Goal: Task Accomplishment & Management: Complete application form

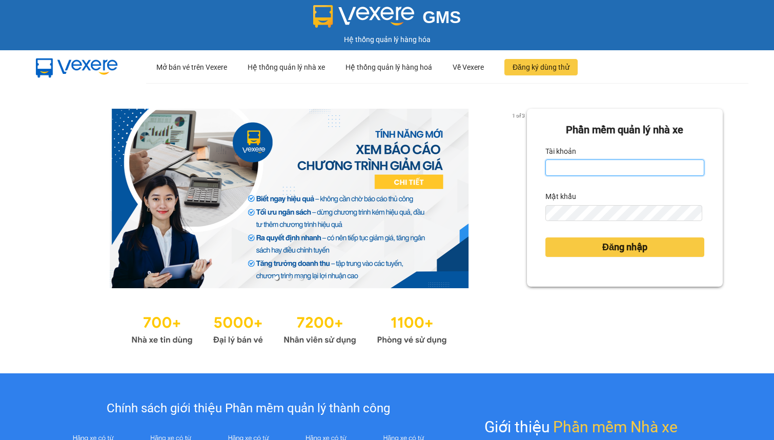
click at [625, 163] on input "Tài khoản" at bounding box center [624, 167] width 159 height 16
type input "hien.phuchai"
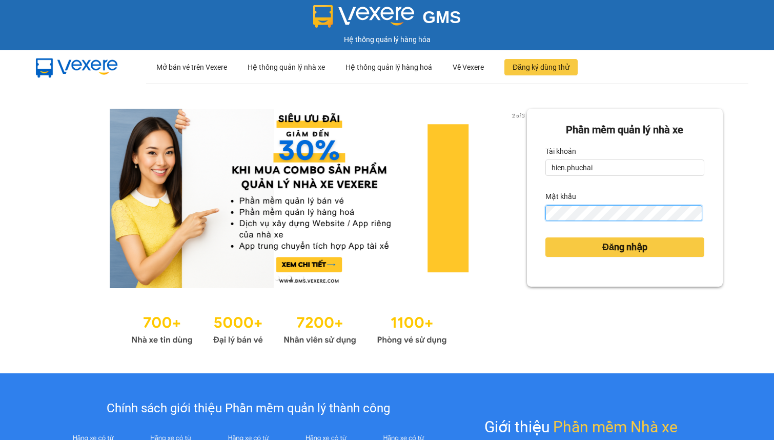
click at [545, 237] on button "Đăng nhập" at bounding box center [624, 246] width 159 height 19
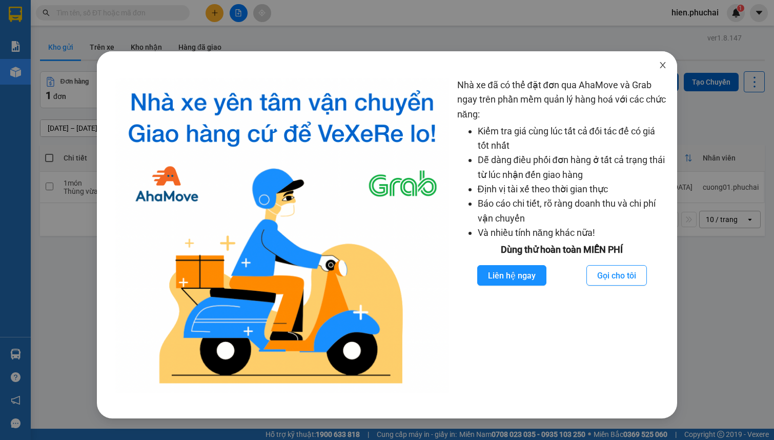
click at [661, 66] on icon "close" at bounding box center [663, 65] width 8 height 8
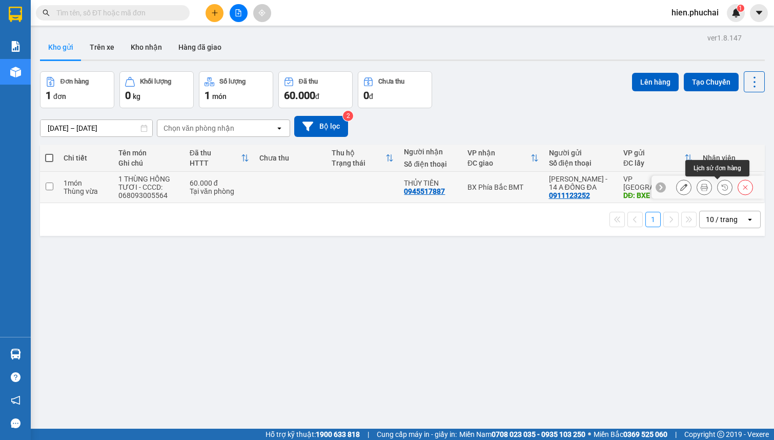
click at [724, 185] on button at bounding box center [725, 187] width 14 height 18
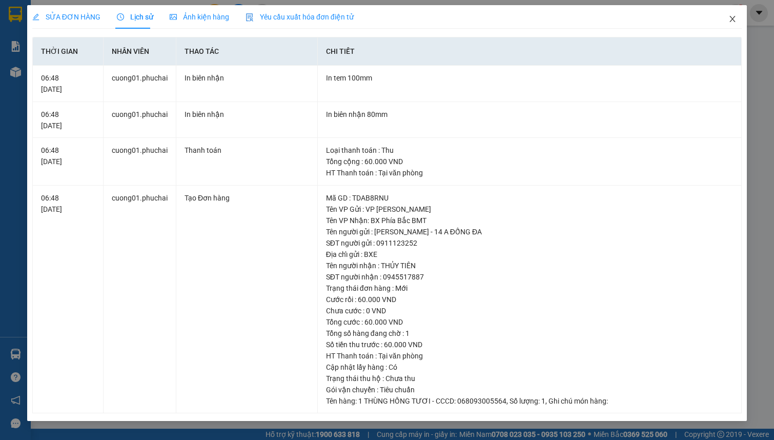
click at [737, 21] on span "Close" at bounding box center [732, 19] width 29 height 29
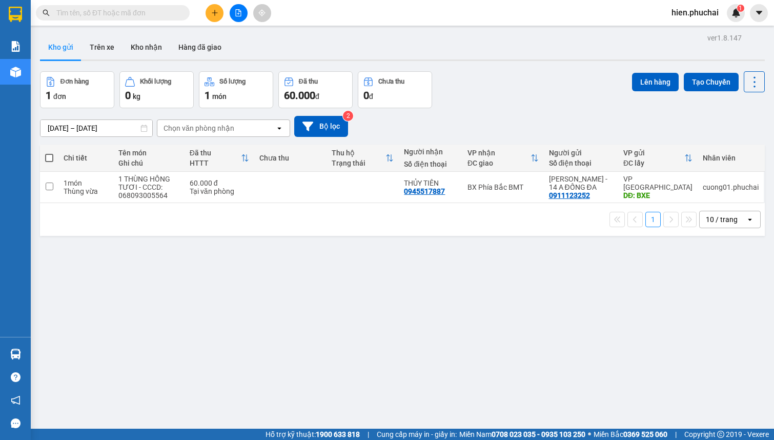
click at [239, 15] on icon "file-add" at bounding box center [238, 12] width 7 height 7
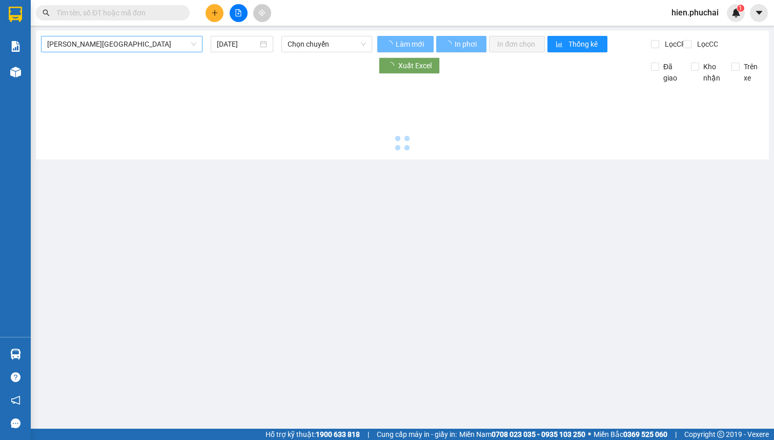
click at [125, 48] on span "[PERSON_NAME][GEOGRAPHIC_DATA]" at bounding box center [121, 43] width 149 height 15
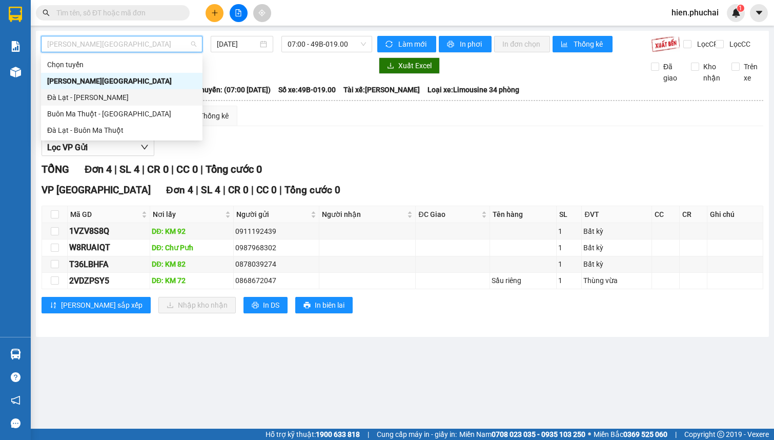
click at [95, 96] on div "Đà Lạt - [PERSON_NAME]" at bounding box center [121, 97] width 149 height 11
type input "14/10/2025"
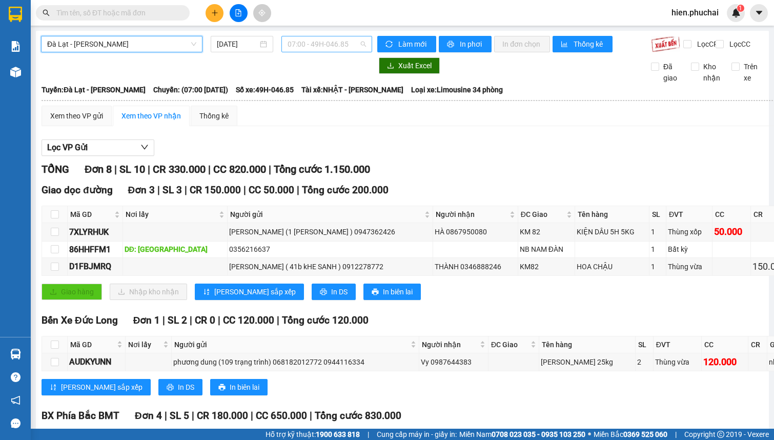
click at [326, 47] on span "07:00 - 49H-046.85" at bounding box center [327, 43] width 78 height 15
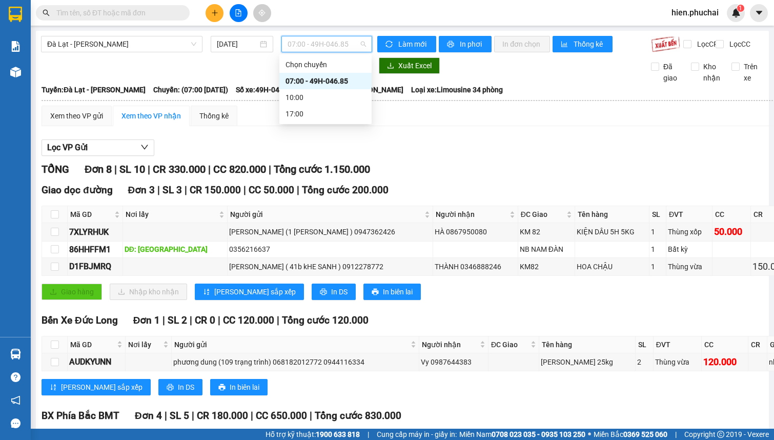
click at [314, 79] on div "07:00 - 49H-046.85" at bounding box center [325, 80] width 80 height 11
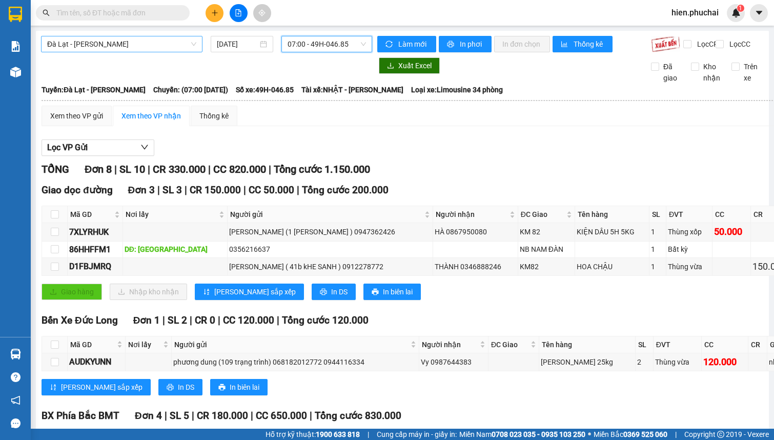
click at [122, 41] on span "Đà Lạt - [PERSON_NAME]" at bounding box center [121, 43] width 149 height 15
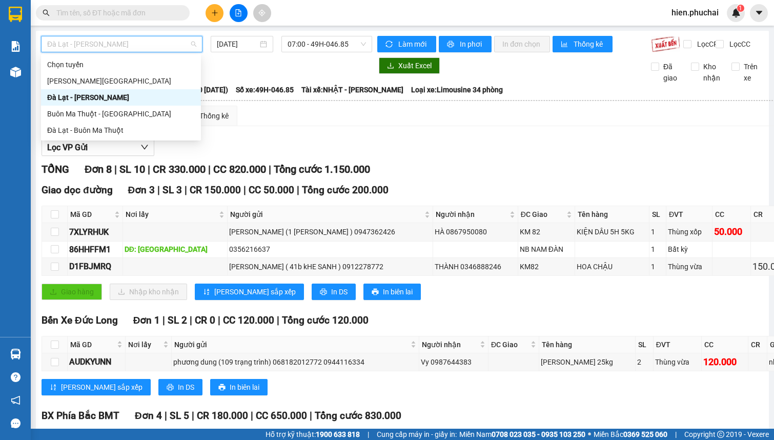
click at [110, 83] on div "[PERSON_NAME][GEOGRAPHIC_DATA]" at bounding box center [121, 80] width 148 height 11
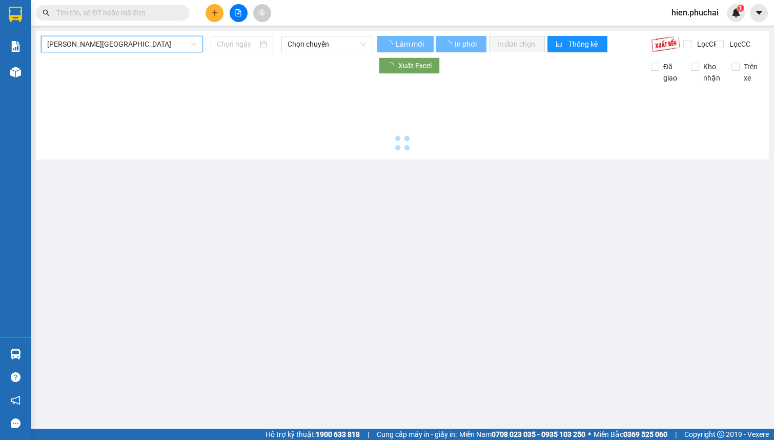
type input "14/10/2025"
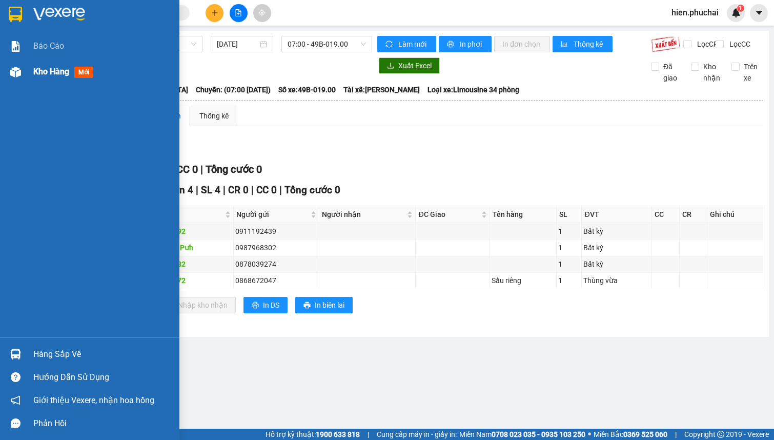
click at [41, 73] on span "Kho hàng" at bounding box center [51, 72] width 36 height 10
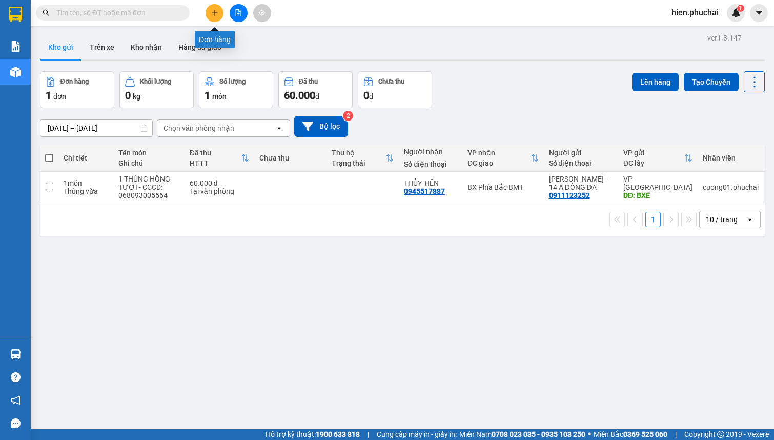
click at [220, 14] on button at bounding box center [215, 13] width 18 height 18
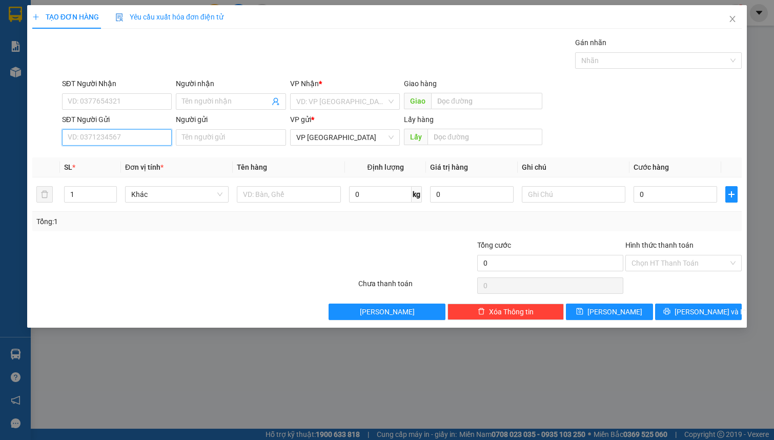
click at [112, 136] on input "SĐT Người Gửi" at bounding box center [117, 137] width 110 height 16
click at [111, 103] on input "SĐT Người Nhận" at bounding box center [117, 101] width 110 height 16
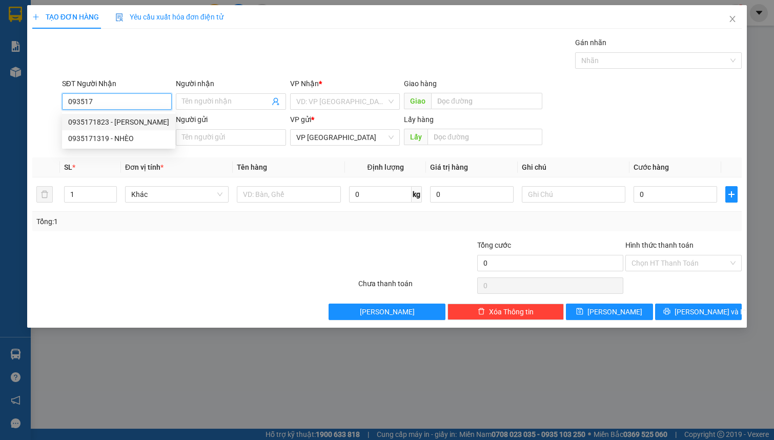
click at [112, 125] on div "0935171823 - anh luân" at bounding box center [118, 121] width 101 height 11
type input "0935171823"
type input "anh luân"
type input "nb sáu đào"
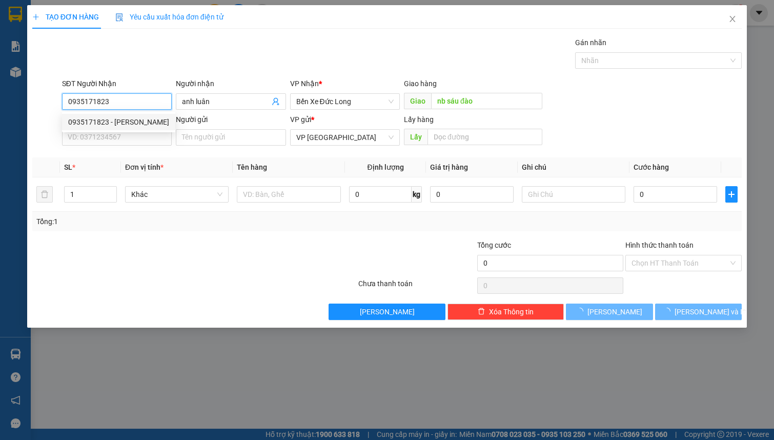
type input "600.000"
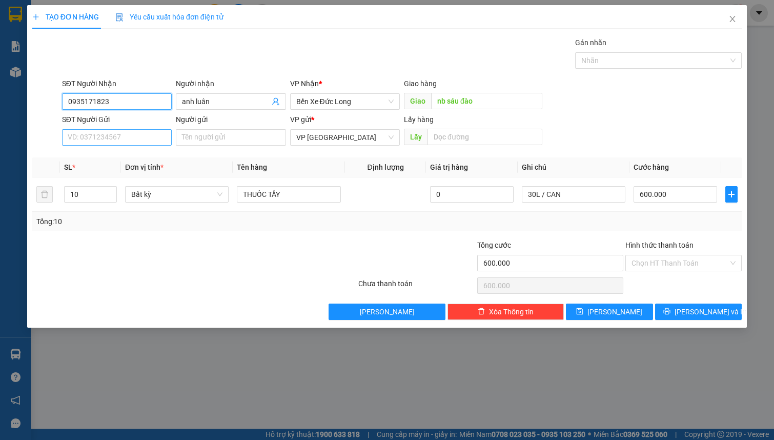
type input "0935171823"
click at [118, 142] on input "SĐT Người Gửi" at bounding box center [117, 137] width 110 height 16
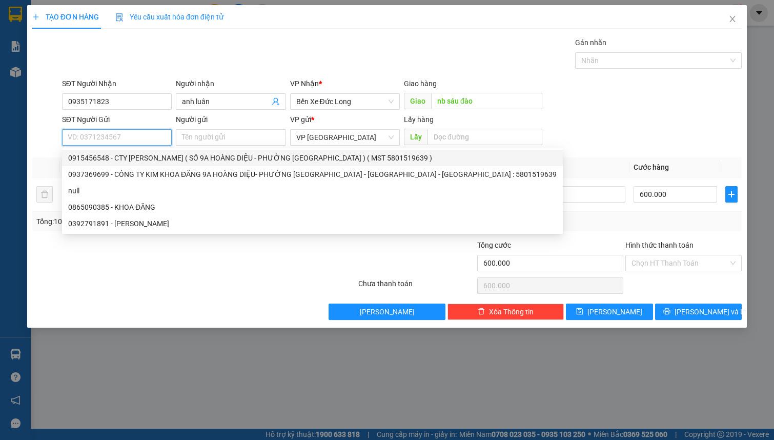
click at [127, 157] on div "0915456548 - CTY KIM KHOA ĐĂNG ( SỐ 9A HOÀNG DIỆU - PHƯỜNG CAMLY- ĐÀ LẠT ) ( MS…" at bounding box center [312, 157] width 488 height 11
type input "0915456548"
type input "CTY KIM KHOA ĐĂNG ( SỐ 9A HOÀNG DIỆU - PHƯỜNG CAMLY- ĐÀ LẠT ) ( MST 5801519639 )"
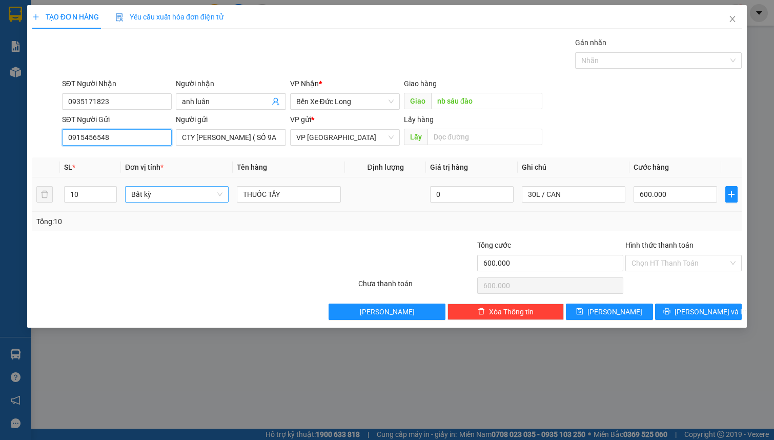
click at [163, 192] on span "Bất kỳ" at bounding box center [176, 194] width 91 height 15
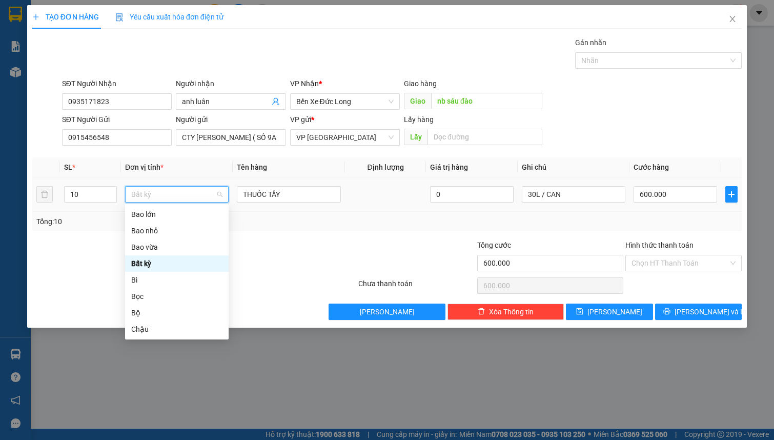
type input "C"
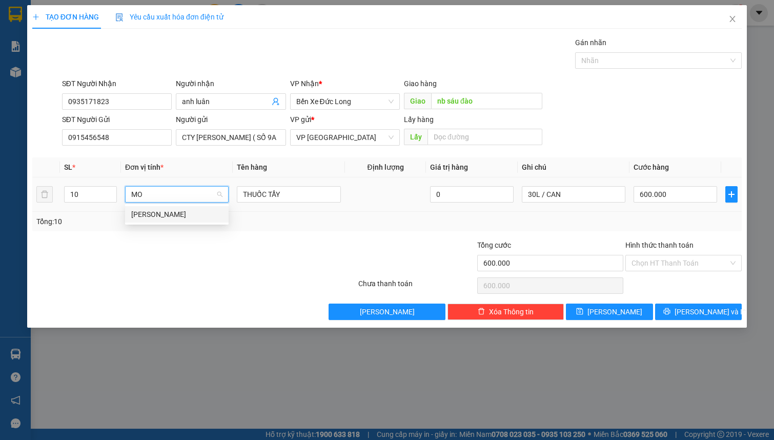
type input "MON"
click at [170, 209] on div "[PERSON_NAME]" at bounding box center [176, 214] width 91 height 11
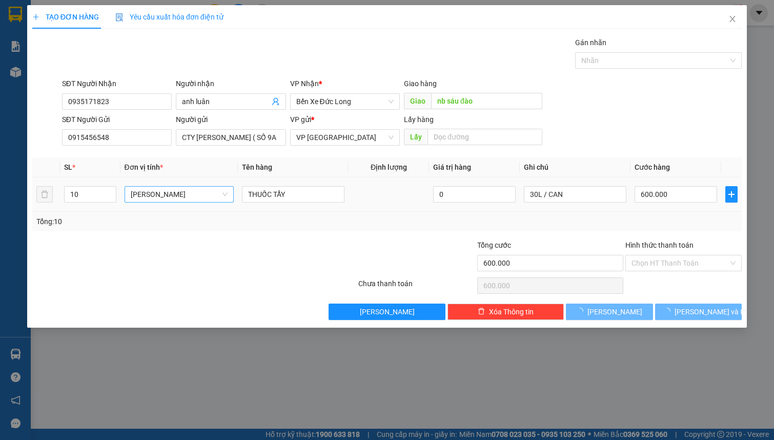
click at [665, 144] on div "SĐT Người Gửi 0915456548 Người gửi CTY KIM KHOA ĐĂNG ( SỐ 9A HOÀNG DIỆU - PHƯỜN…" at bounding box center [402, 132] width 684 height 36
type input "0"
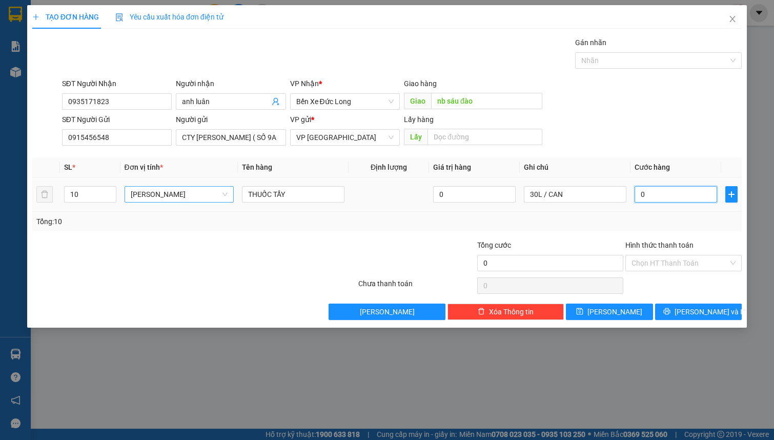
click at [677, 193] on input "0" at bounding box center [675, 194] width 83 height 16
type input "6"
type input "60"
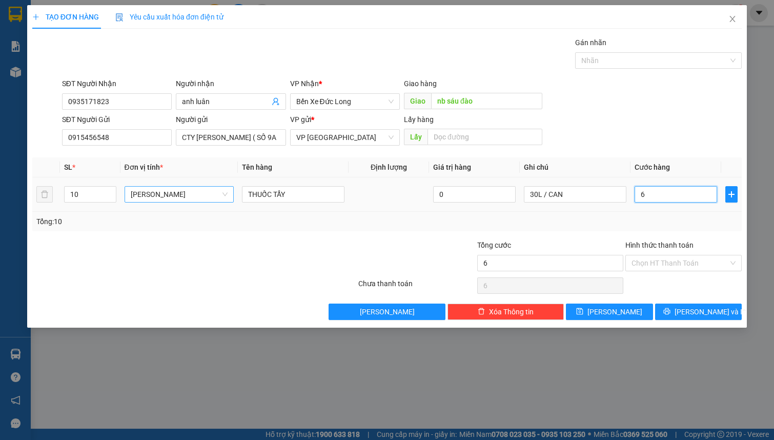
type input "60"
type input "600"
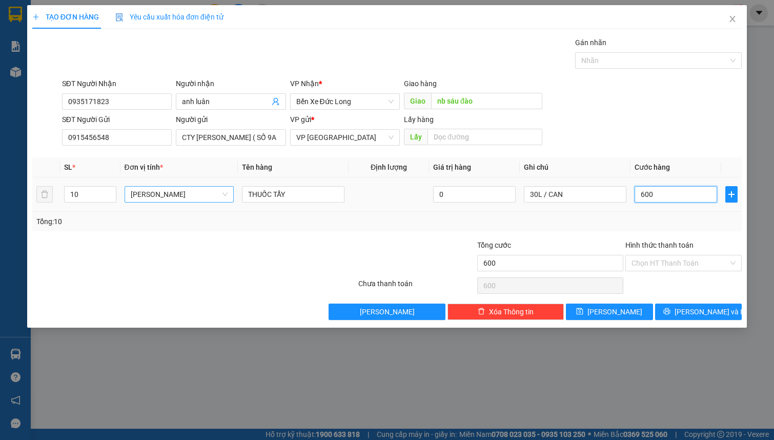
type input "6.000"
type input "60.000"
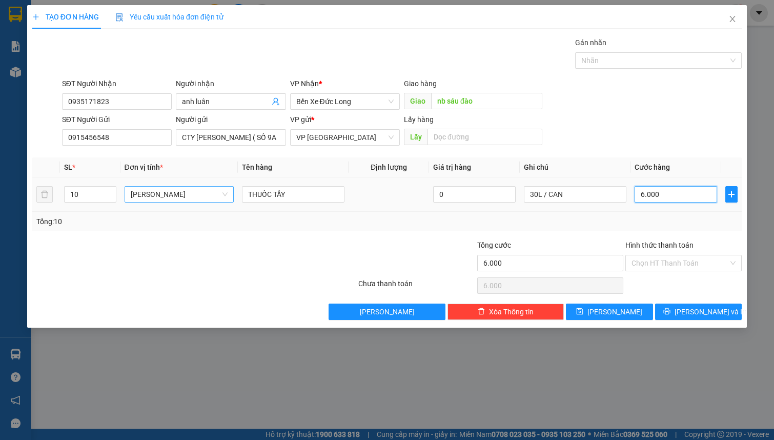
type input "60.000"
type input "600.000"
click at [660, 112] on div "SĐT Người Nhận 0935171823 Người nhận anh luân VP Nhận * Bến Xe Đức Long Giao hà…" at bounding box center [402, 96] width 684 height 36
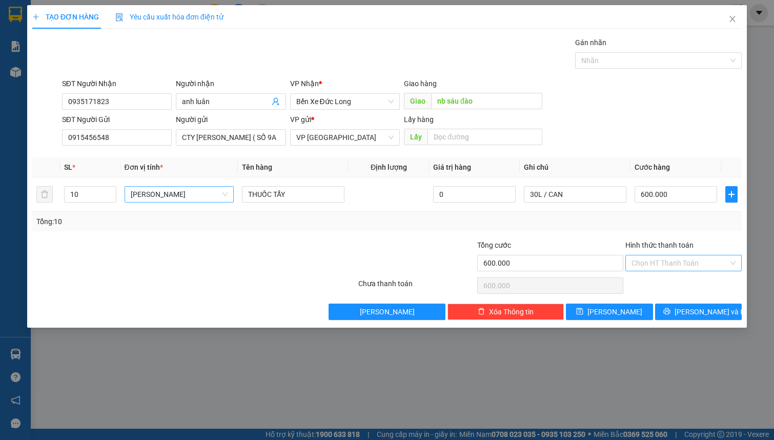
click at [685, 256] on input "Hình thức thanh toán" at bounding box center [679, 262] width 97 height 15
click at [680, 281] on div "Tại văn phòng" at bounding box center [683, 282] width 104 height 11
type input "0"
click at [693, 313] on span "[PERSON_NAME] và In" at bounding box center [710, 311] width 72 height 11
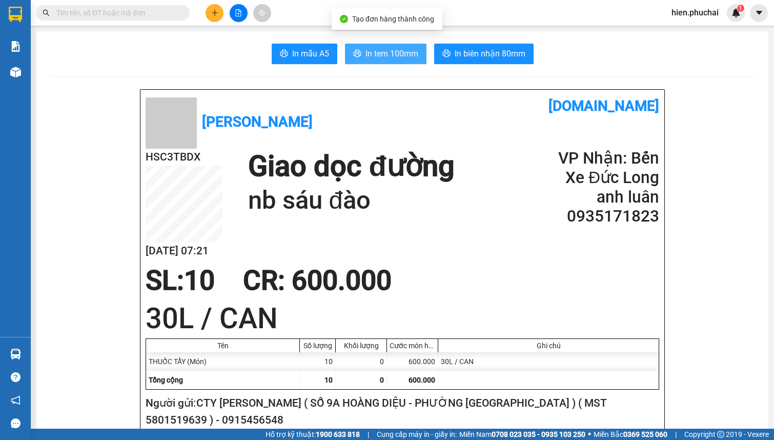
click at [360, 50] on button "In tem 100mm" at bounding box center [385, 54] width 81 height 21
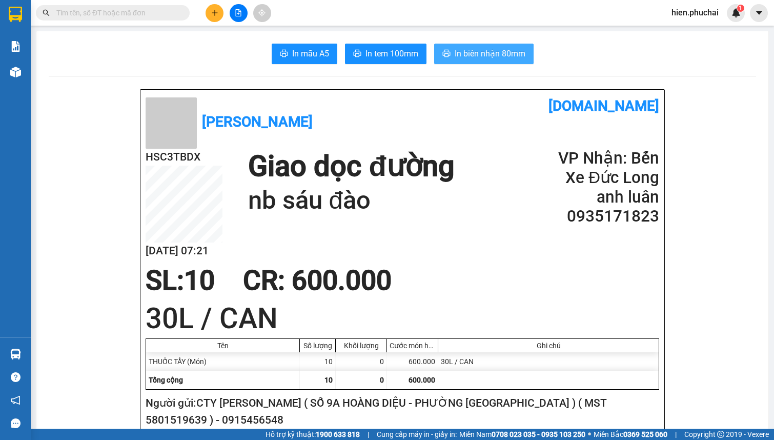
click at [466, 58] on span "In biên nhận 80mm" at bounding box center [490, 53] width 71 height 13
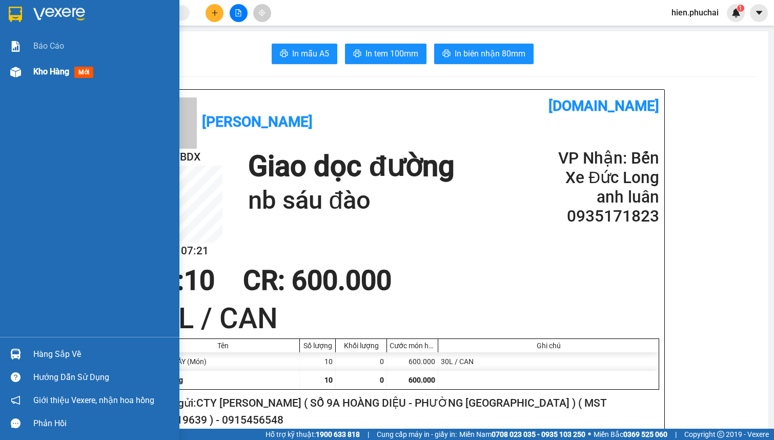
click at [22, 73] on div at bounding box center [16, 72] width 18 height 18
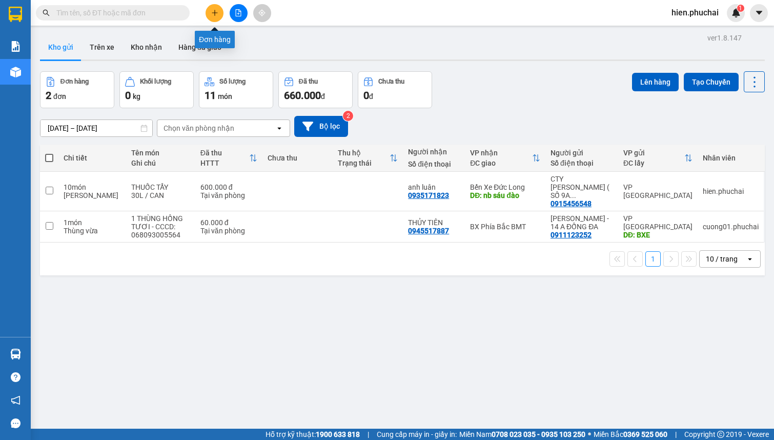
click at [216, 12] on icon "plus" at bounding box center [214, 12] width 7 height 7
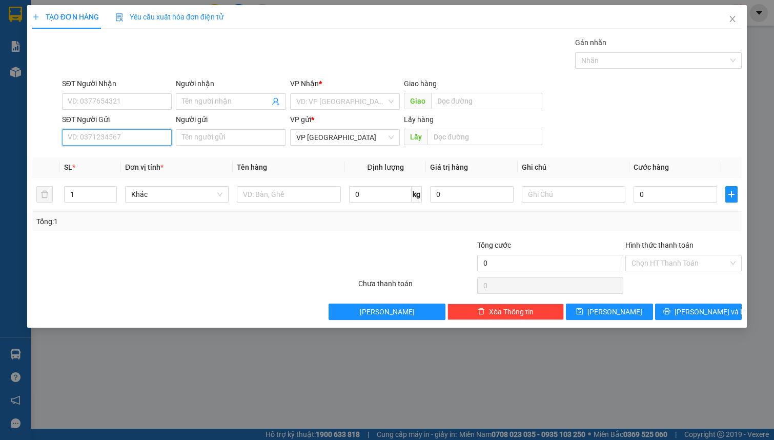
click at [144, 137] on input "SĐT Người Gửi" at bounding box center [117, 137] width 110 height 16
click at [142, 137] on input "SĐT Người Gửi" at bounding box center [117, 137] width 110 height 16
click at [139, 137] on input "SĐT Người Gửi" at bounding box center [117, 137] width 110 height 16
click at [97, 139] on input "SĐT Người Gửi" at bounding box center [117, 137] width 110 height 16
type input "0906515105"
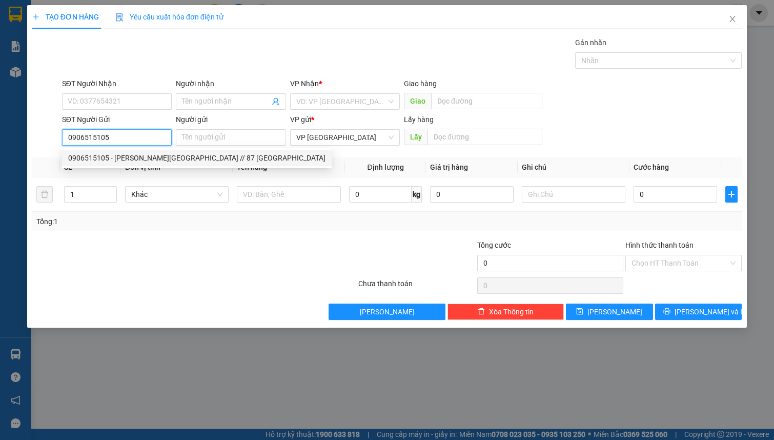
click at [155, 160] on div "0906515105 - LƯƠNG HỮU PHÚ LỘC // 87 VẠN HẠNH" at bounding box center [196, 157] width 257 height 11
type input "0369030104"
type input "LƯƠNG HỮU PHÁT"
type input "LƯƠNG HỮU PHÚ LỘC // 87 VẠN HẠNH"
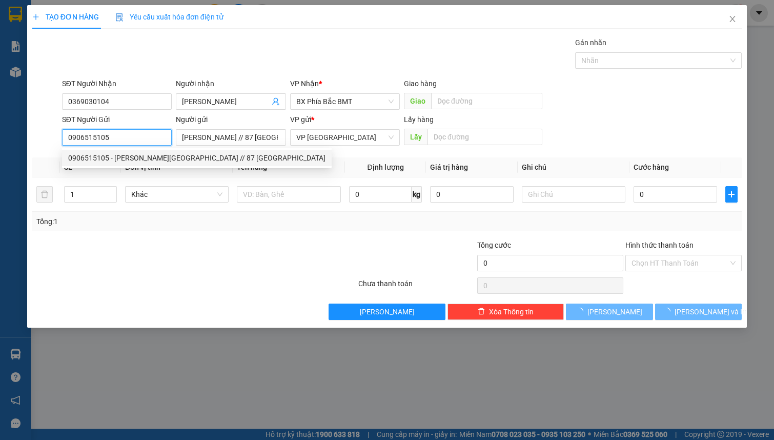
type input "40.000"
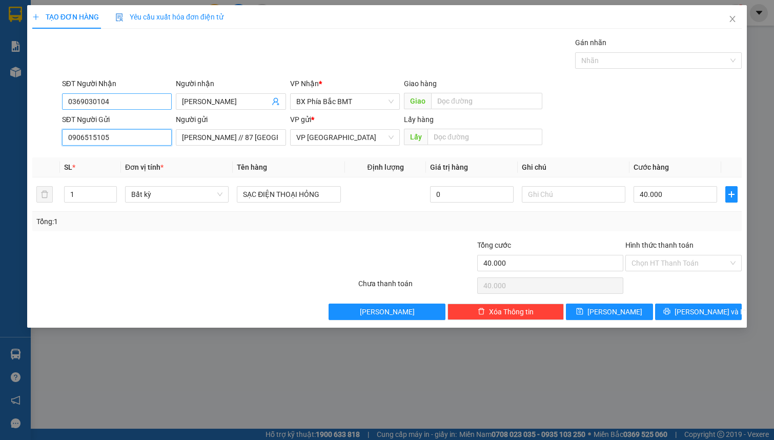
type input "0906515105"
click at [128, 101] on input "0369030104" at bounding box center [117, 101] width 110 height 16
type input "0923222261"
drag, startPoint x: 249, startPoint y: 99, endPoint x: 129, endPoint y: 103, distance: 119.5
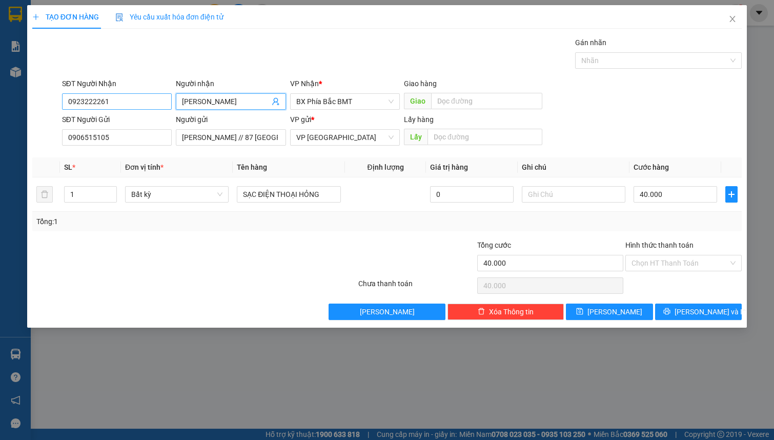
click at [136, 103] on div "SĐT Người Nhận 0923222261 Người nhận LƯƠNG HỮU PHÁT LƯƠNG HỮU PHÁT VP Nhận * BX…" at bounding box center [402, 96] width 684 height 36
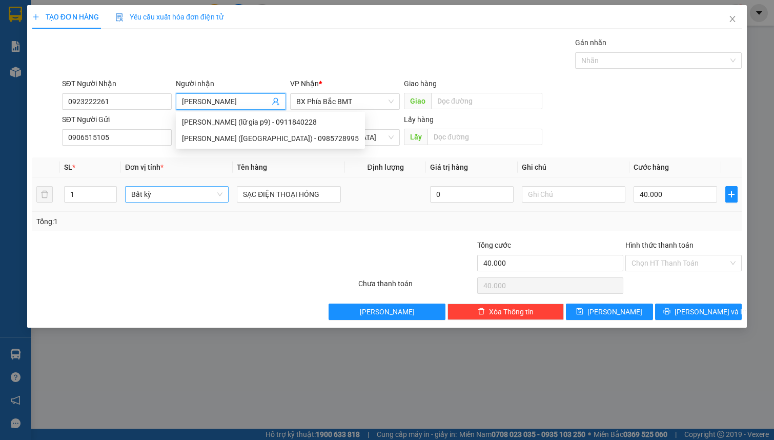
click at [152, 199] on span "Bất kỳ" at bounding box center [176, 194] width 91 height 15
type input "[PERSON_NAME]"
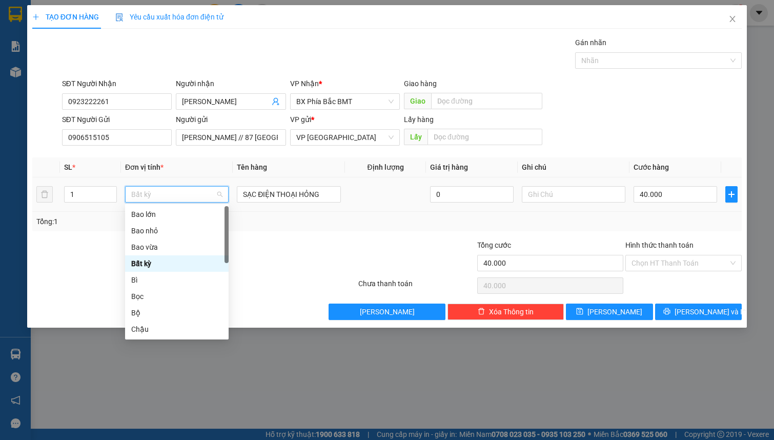
type input "T"
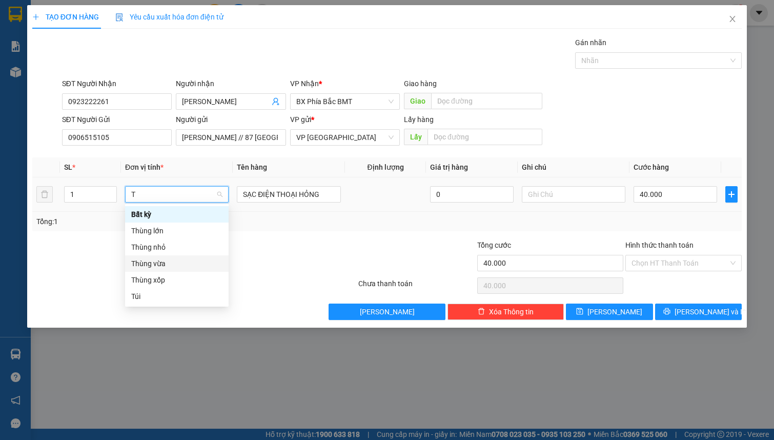
click at [159, 262] on div "Thùng vừa" at bounding box center [176, 263] width 91 height 11
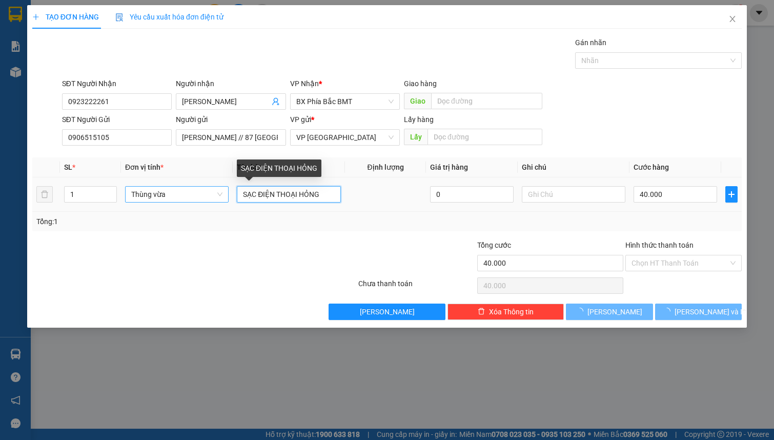
type input "0"
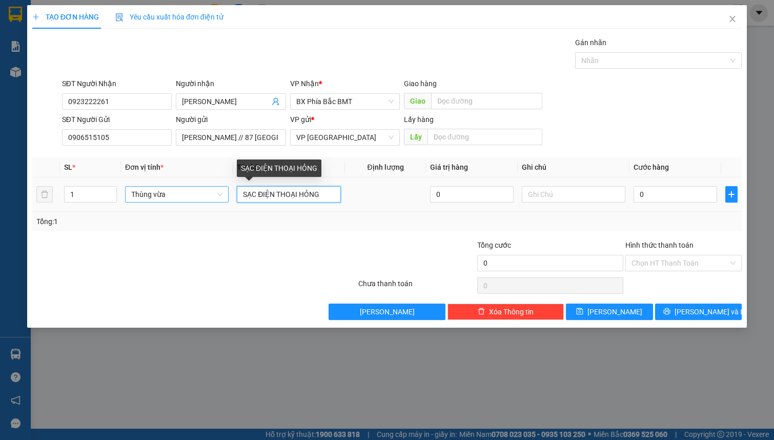
drag, startPoint x: 330, startPoint y: 190, endPoint x: 185, endPoint y: 199, distance: 144.8
click at [185, 199] on tr "1 Thùng vừa SẠC ĐIỆN THOẠI HỎNG 0 0" at bounding box center [386, 194] width 709 height 34
type input "D"
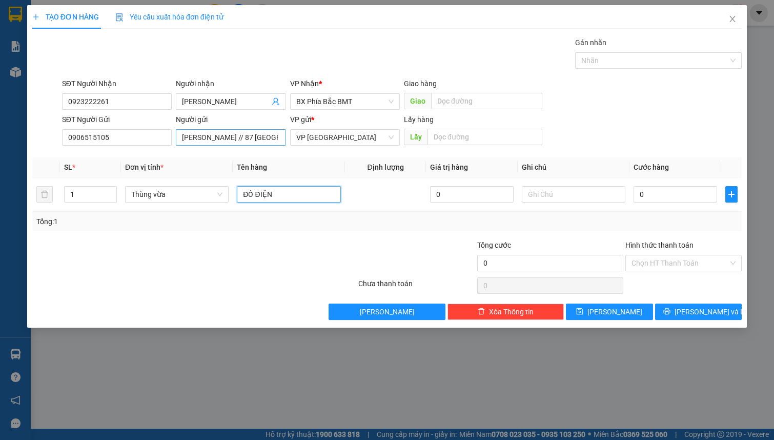
type input "ĐỒ ĐIỆN"
click at [262, 141] on input "LƯƠNG HỮU PHÚ LỘC // 87 VẠN HẠNH" at bounding box center [231, 137] width 110 height 16
type input "LƯƠNG HỮU PHÚ LỘC // 87 VẠN HẠNH // 056203010264"
click at [639, 195] on input "0" at bounding box center [675, 194] width 84 height 16
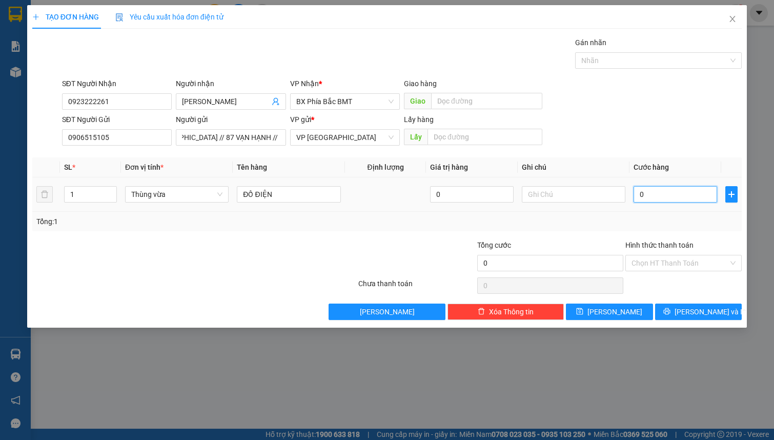
scroll to position [0, 0]
type input "4"
type input "40"
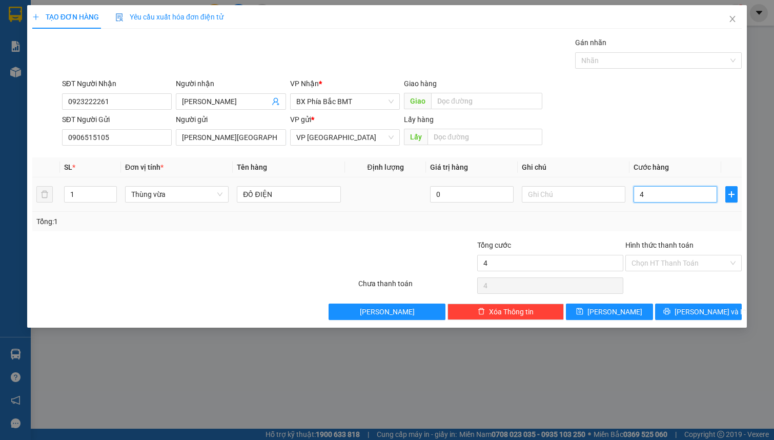
type input "40"
type input "400"
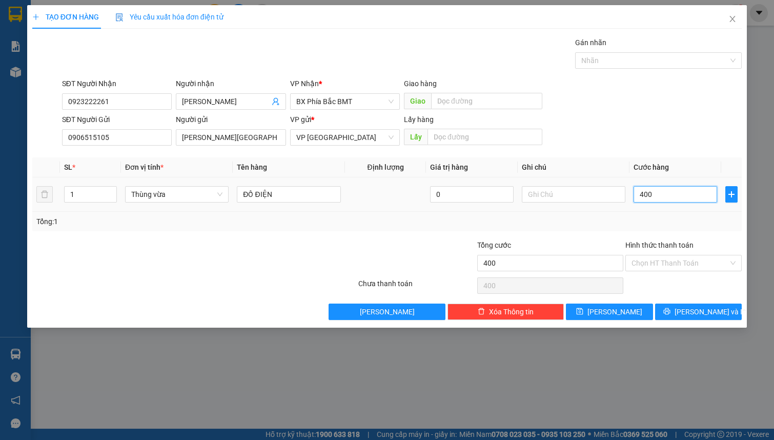
type input "4.000"
type input "40.000"
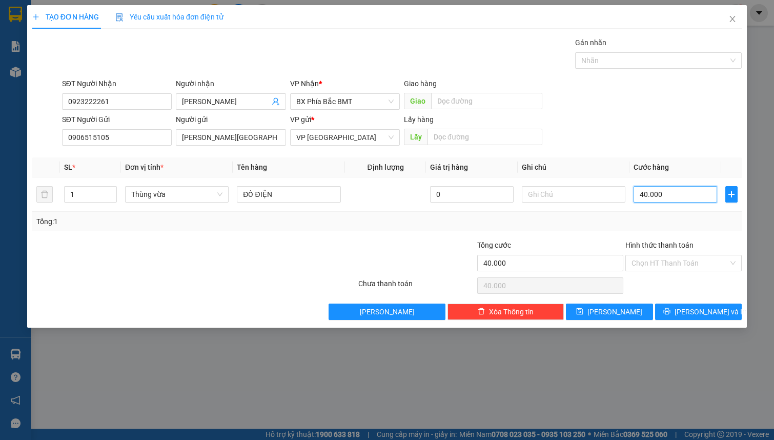
type input "40.000"
click at [599, 116] on div "SĐT Người Gửi 0906515105 Người gửi LƯƠNG HỮU PHÚ LỘC // 87 VẠN HẠNH // 05620301…" at bounding box center [402, 132] width 684 height 36
click at [681, 264] on input "Hình thức thanh toán" at bounding box center [679, 262] width 97 height 15
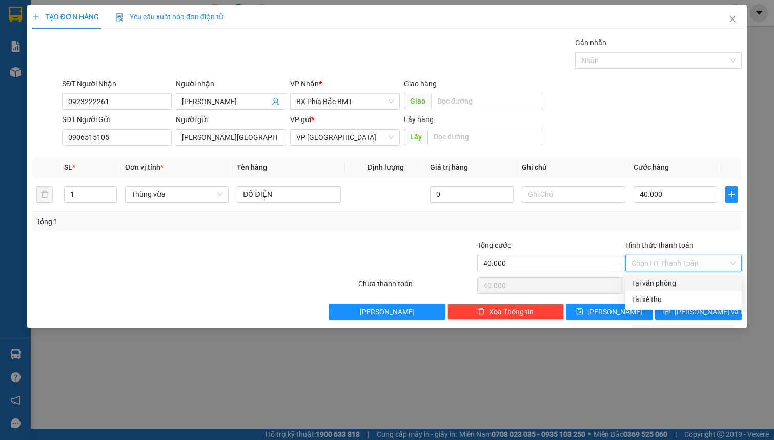
click at [677, 283] on div "Tại văn phòng" at bounding box center [683, 282] width 104 height 11
type input "0"
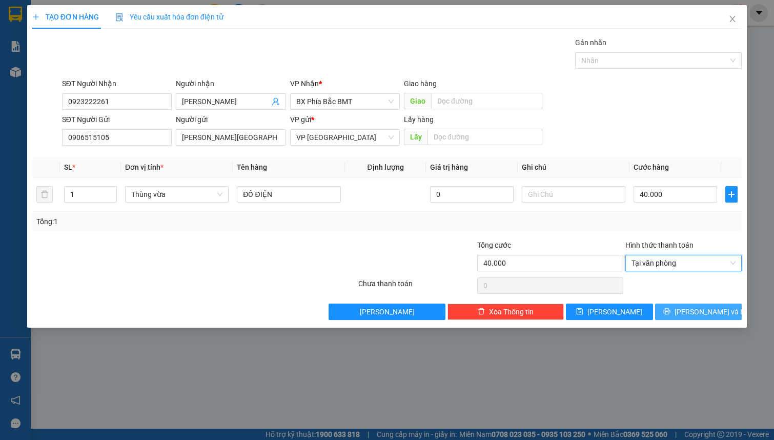
click at [688, 308] on button "[PERSON_NAME] và In" at bounding box center [698, 311] width 87 height 16
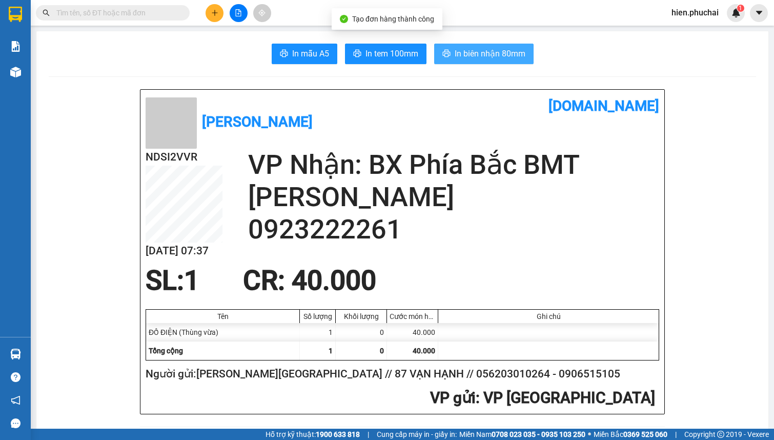
click at [467, 57] on span "In biên nhận 80mm" at bounding box center [490, 53] width 71 height 13
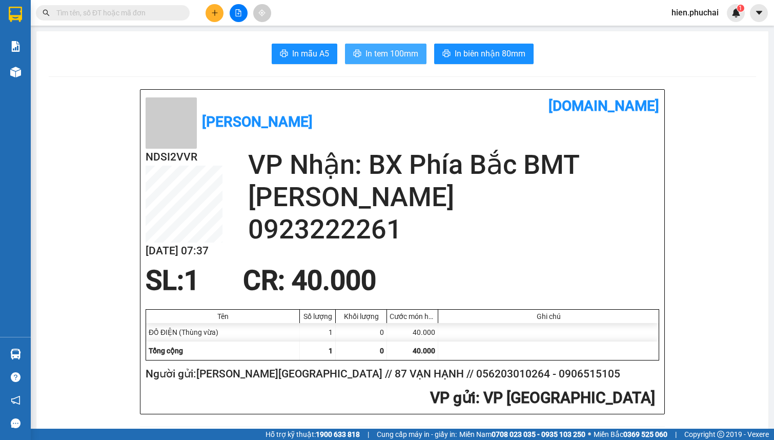
click at [400, 54] on span "In tem 100mm" at bounding box center [391, 53] width 53 height 13
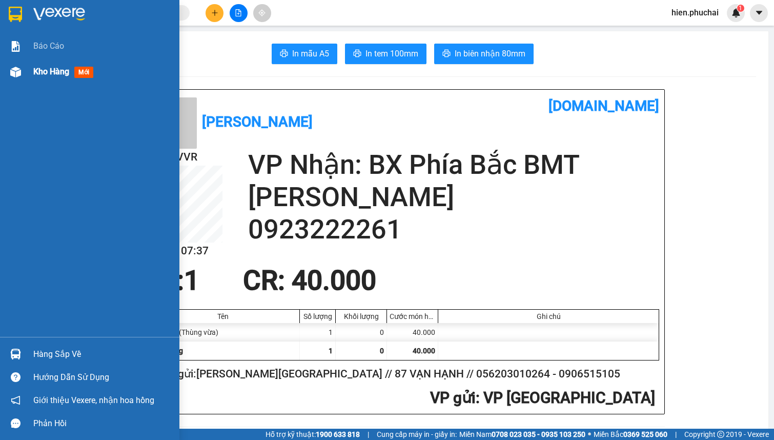
click at [20, 84] on div "Kho hàng mới" at bounding box center [89, 72] width 179 height 26
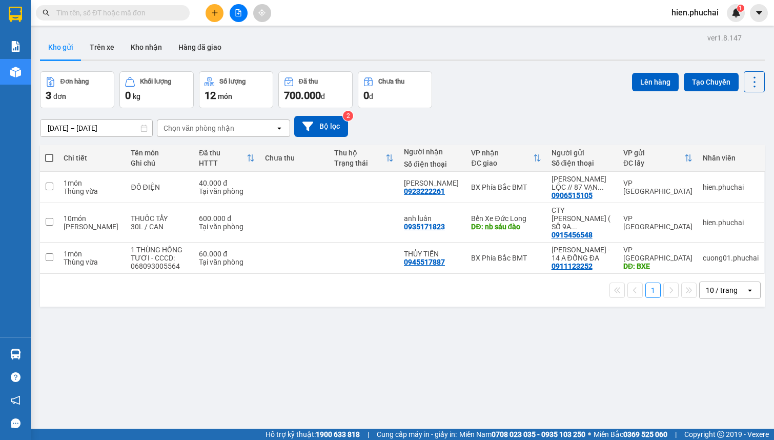
click at [483, 75] on div "Đơn hàng 3 đơn Khối lượng 0 kg Số lượng 12 món Đã thu 700.000 đ Chưa thu 0 đ Lê…" at bounding box center [402, 89] width 725 height 37
drag, startPoint x: 696, startPoint y: 12, endPoint x: 695, endPoint y: 18, distance: 5.7
click at [696, 12] on span "hien.phuchai" at bounding box center [695, 12] width 64 height 13
click at [695, 32] on span "Đăng xuất" at bounding box center [700, 31] width 43 height 11
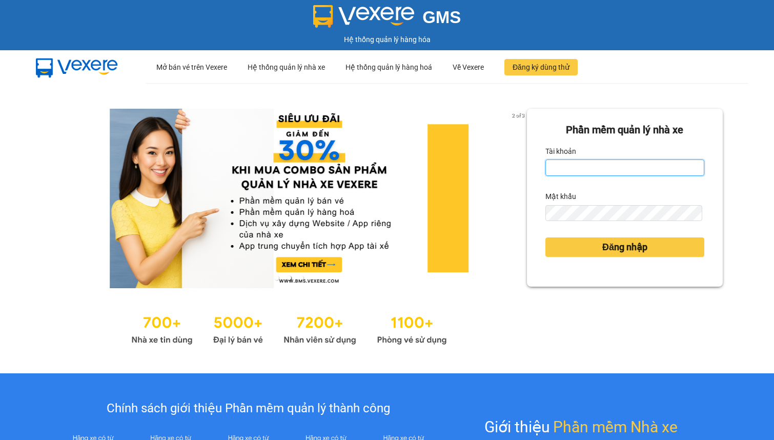
click at [567, 165] on input "Tài khoản" at bounding box center [624, 167] width 159 height 16
type input "linhdl.phuchai"
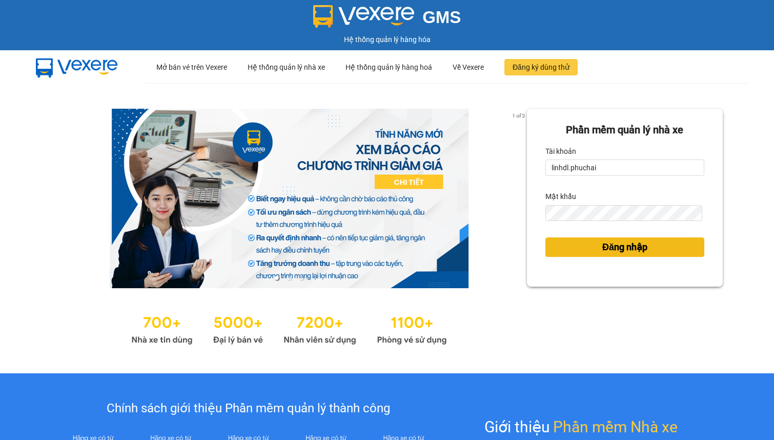
click at [579, 244] on button "Đăng nhập" at bounding box center [624, 246] width 159 height 19
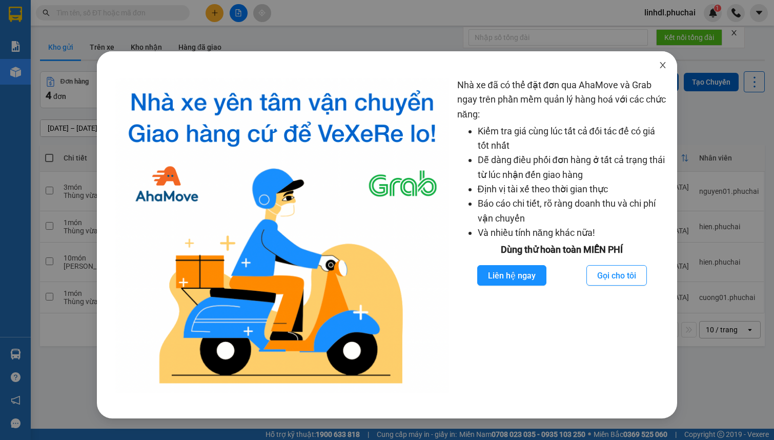
click at [660, 68] on icon "close" at bounding box center [663, 65] width 8 height 8
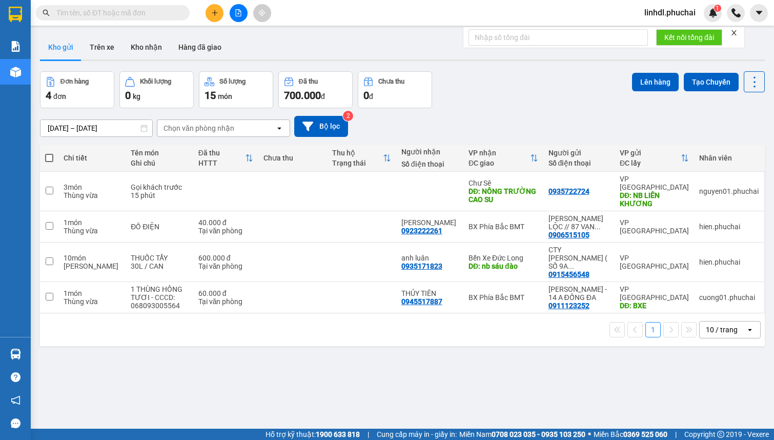
click at [214, 16] on icon "plus" at bounding box center [214, 12] width 7 height 7
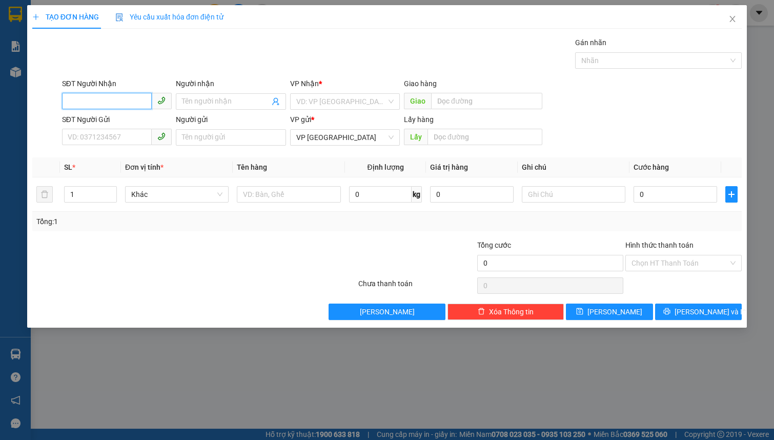
click at [98, 101] on input "SĐT Người Nhận" at bounding box center [107, 101] width 90 height 16
type input "0964300425"
click at [120, 123] on div "0964300425 - [PERSON_NAME]" at bounding box center [118, 121] width 101 height 11
type input "THANH BÌNH"
type input "0964300425"
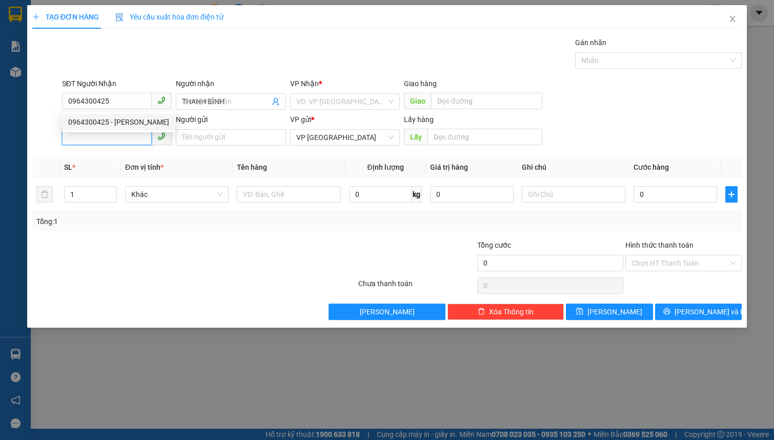
type input "50.000"
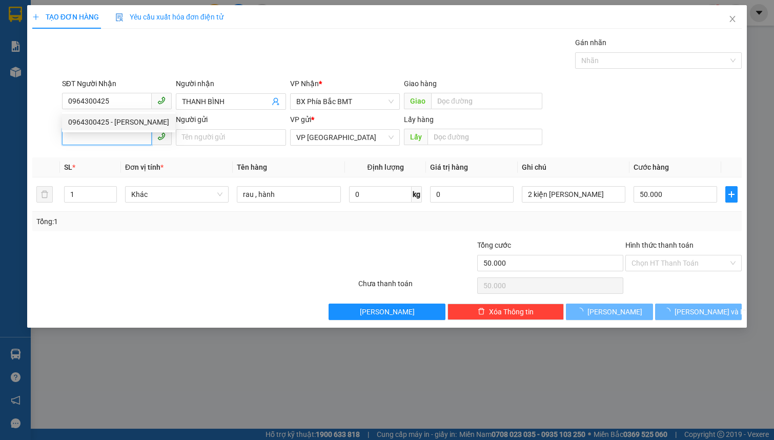
click at [104, 136] on input "SĐT Người Gửi" at bounding box center [107, 137] width 90 height 16
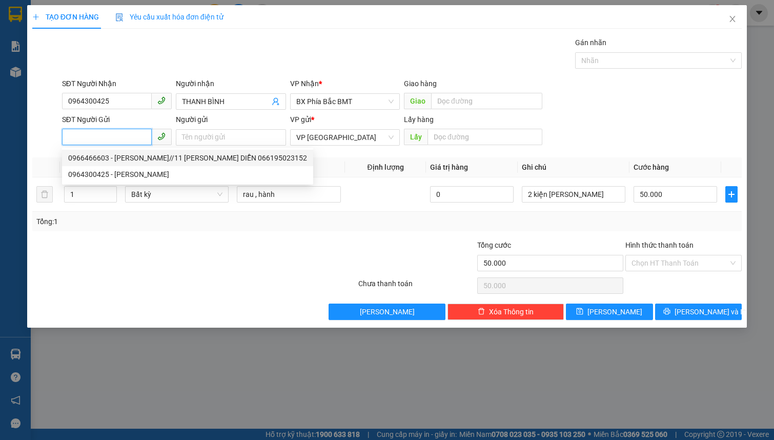
click at [119, 159] on div "0966466603 - [PERSON_NAME]//11 [PERSON_NAME] DIỄN 066195023152" at bounding box center [187, 157] width 239 height 11
type input "0966466603"
type input "[PERSON_NAME]//11 [PERSON_NAME] DIỄN 066195023152"
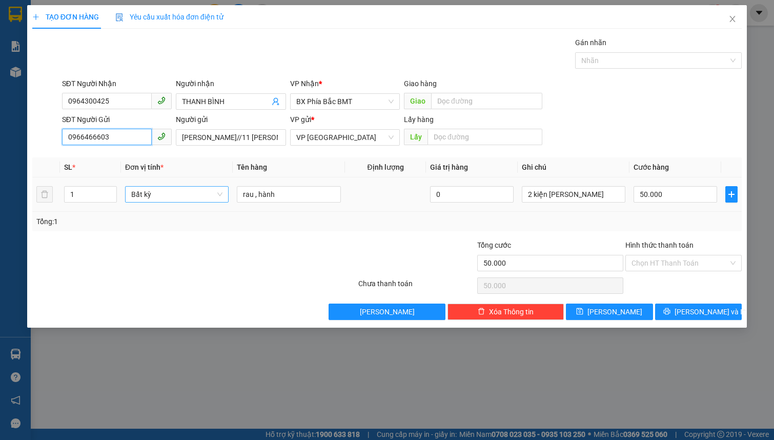
click at [149, 195] on span "Bất kỳ" at bounding box center [176, 194] width 91 height 15
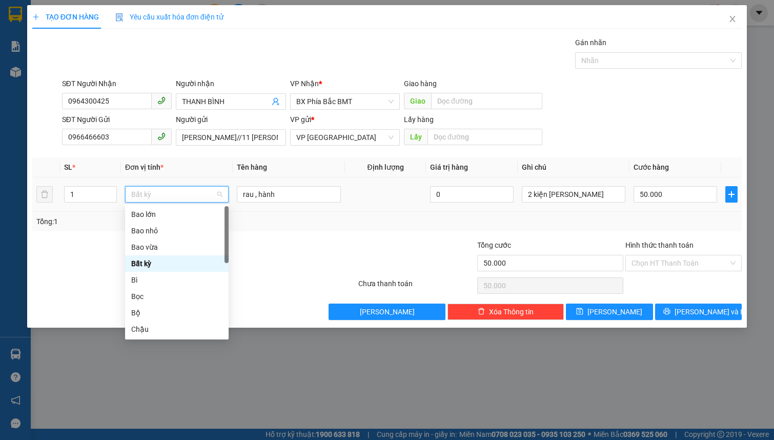
type input "k"
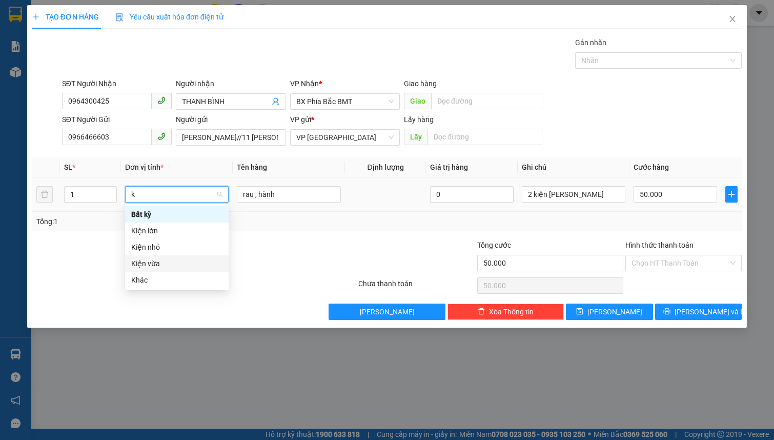
click at [147, 264] on div "Kiện vừa" at bounding box center [176, 263] width 91 height 11
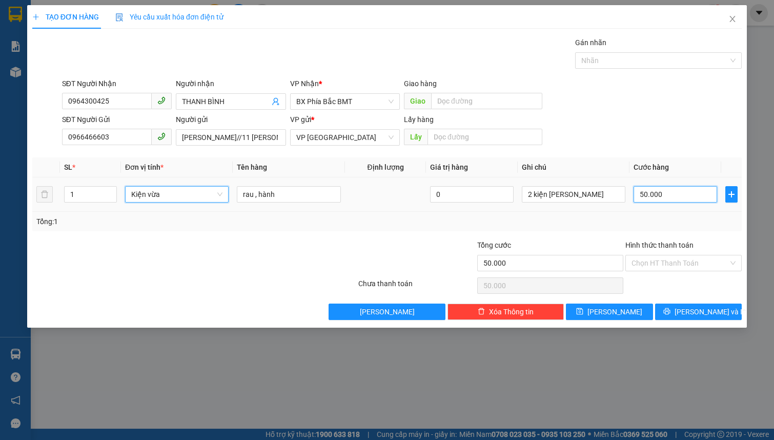
click at [671, 195] on input "50.000" at bounding box center [675, 194] width 84 height 16
type input "0"
type input "5"
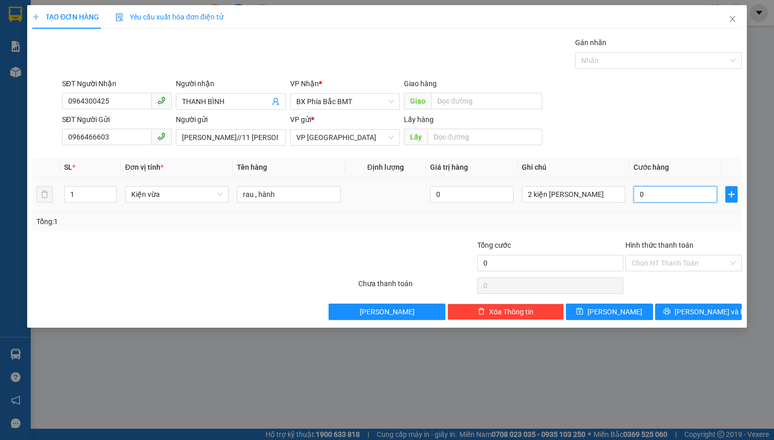
type input "5"
type input "0.501"
type input "501"
type input "5.010"
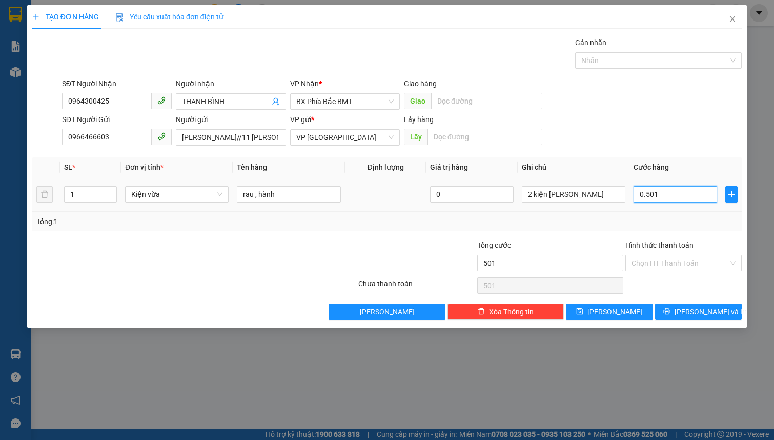
type input "5.010"
type input "05.010"
type input "50.100"
type input "050.100"
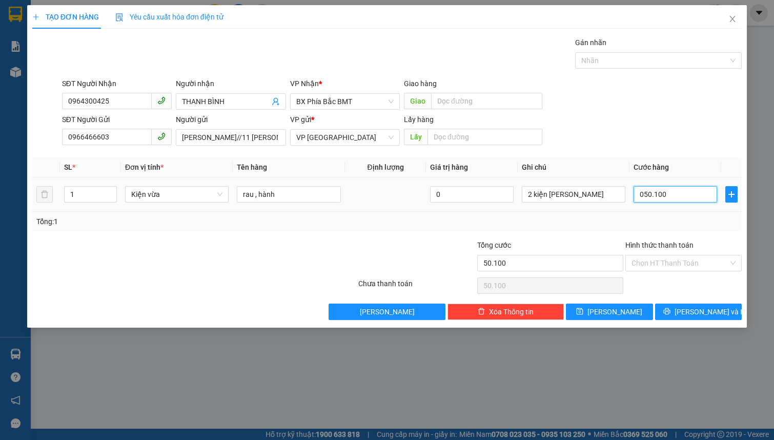
type input "5.010"
type input "05.010"
type input "501"
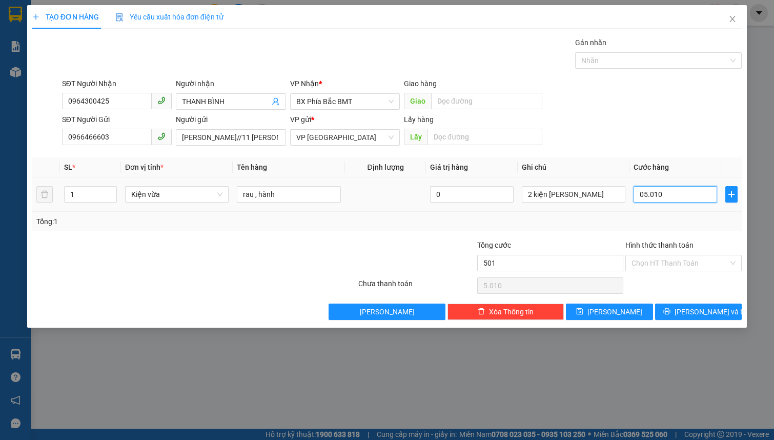
type input "0.501"
type input "50"
type input "050"
type input "5"
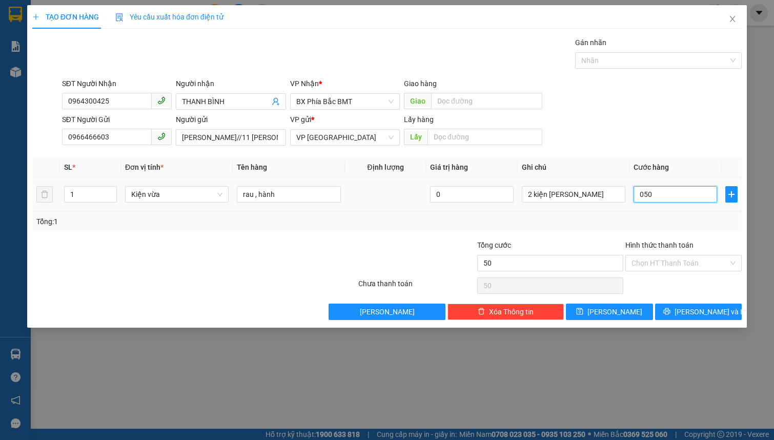
type input "5"
type input "05"
type input "0"
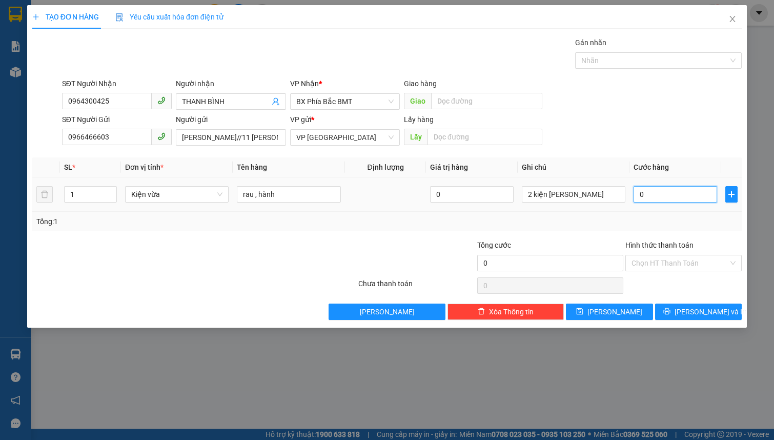
type input "5"
type input "05"
type input "50"
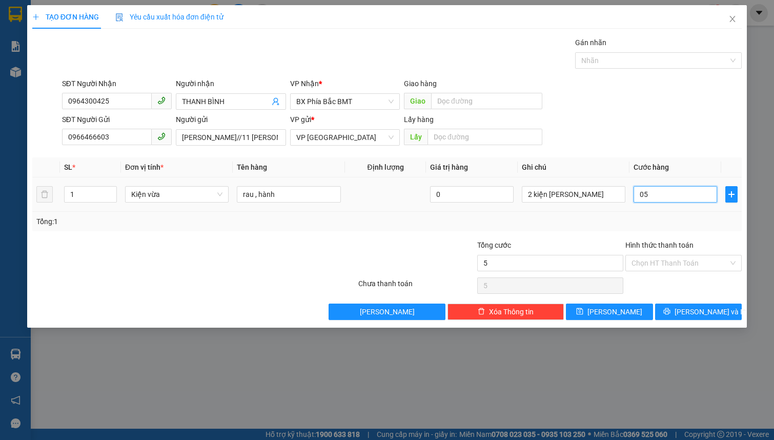
type input "050"
type input "500"
type input "0.500"
type input "5.000"
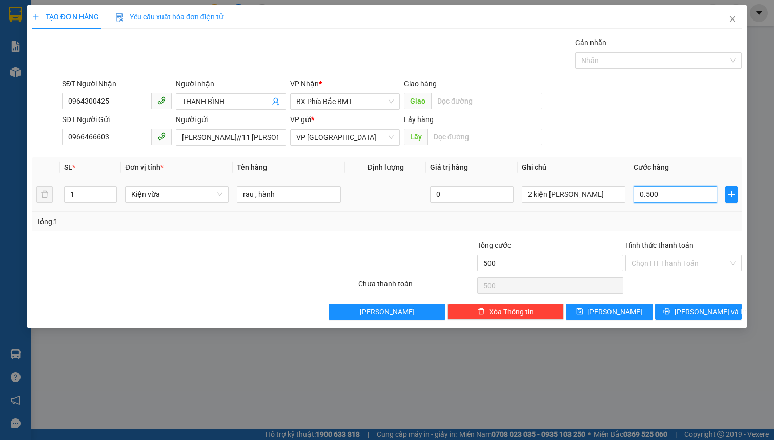
type input "5.000"
type input "05.000"
type input "50.000"
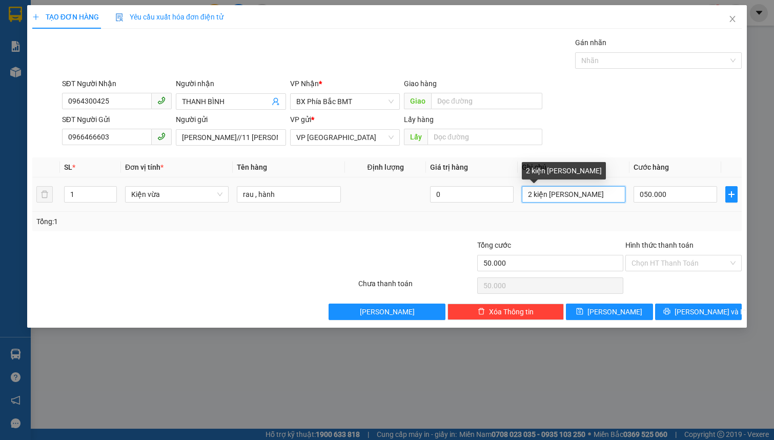
type input "50.000"
click at [545, 192] on input "2 kiện [PERSON_NAME]" at bounding box center [574, 194] width 104 height 16
type input "2 tx [PERSON_NAME]"
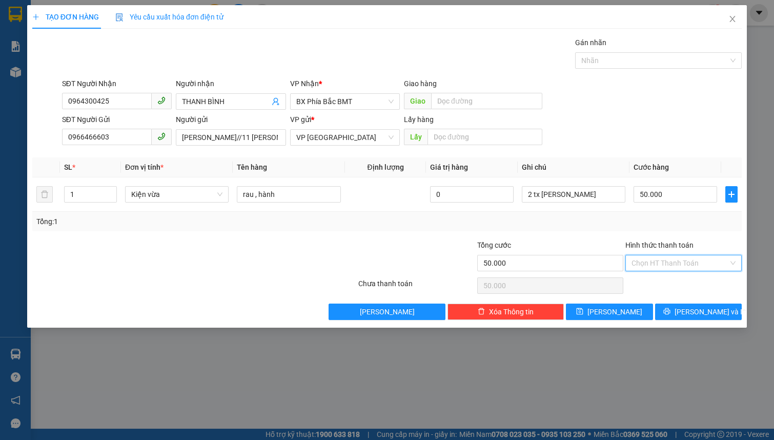
drag, startPoint x: 672, startPoint y: 260, endPoint x: 677, endPoint y: 283, distance: 23.1
click at [672, 261] on input "Hình thức thanh toán" at bounding box center [679, 262] width 97 height 15
click at [677, 283] on div "Tại văn phòng" at bounding box center [683, 282] width 104 height 11
type input "0"
click at [674, 310] on button "[PERSON_NAME] và In" at bounding box center [698, 311] width 87 height 16
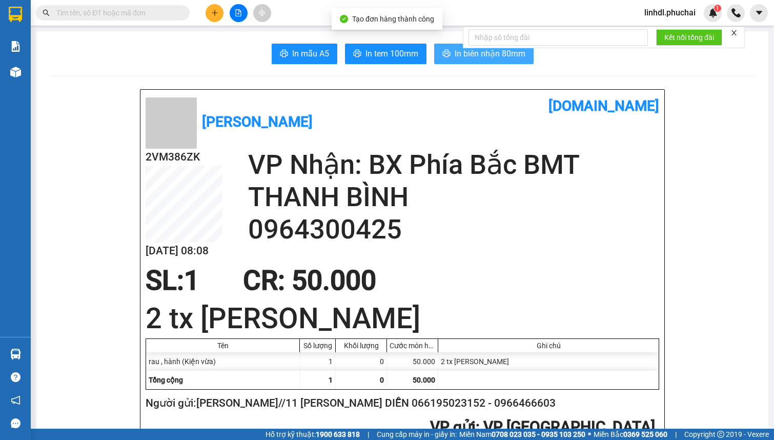
drag, startPoint x: 428, startPoint y: 54, endPoint x: 436, endPoint y: 54, distance: 7.7
click at [436, 54] on div "In mẫu A5 In tem 100mm In biên nhận 80mm" at bounding box center [402, 54] width 707 height 21
click at [437, 54] on button "In biên nhận 80mm" at bounding box center [483, 54] width 99 height 21
click at [397, 50] on span "In tem 100mm" at bounding box center [391, 53] width 53 height 13
click at [213, 14] on icon "plus" at bounding box center [214, 12] width 7 height 7
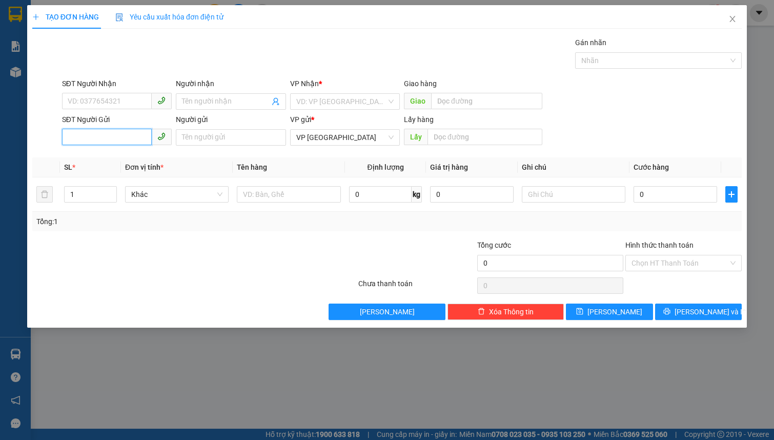
click at [103, 136] on input "SĐT Người Gửi" at bounding box center [107, 137] width 90 height 16
type input "0354107154"
click at [182, 139] on input "Người gửi" at bounding box center [231, 137] width 110 height 16
type input "MỤI HỒ"
click at [351, 104] on input "search" at bounding box center [341, 101] width 90 height 15
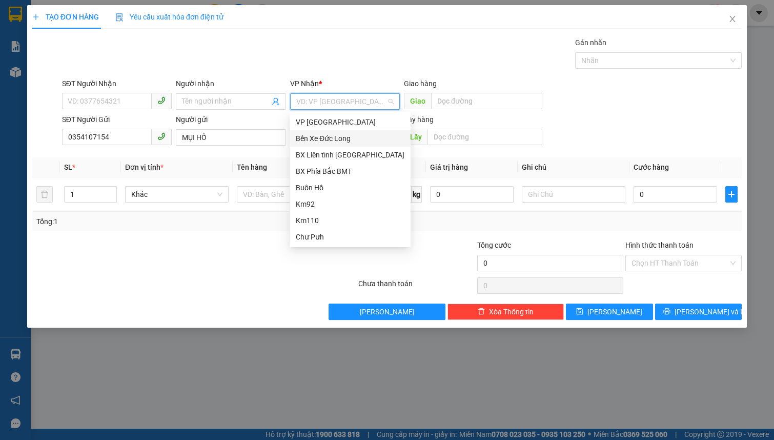
click at [352, 139] on div "Bến Xe Đức Long" at bounding box center [350, 138] width 109 height 11
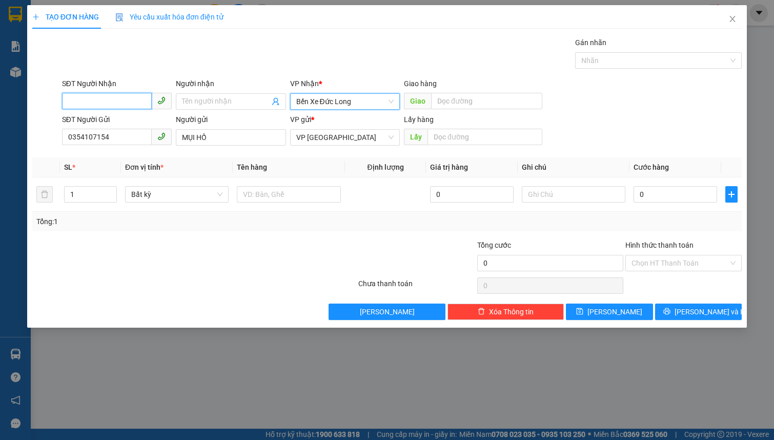
click at [136, 99] on input "SĐT Người Nhận" at bounding box center [107, 101] width 90 height 16
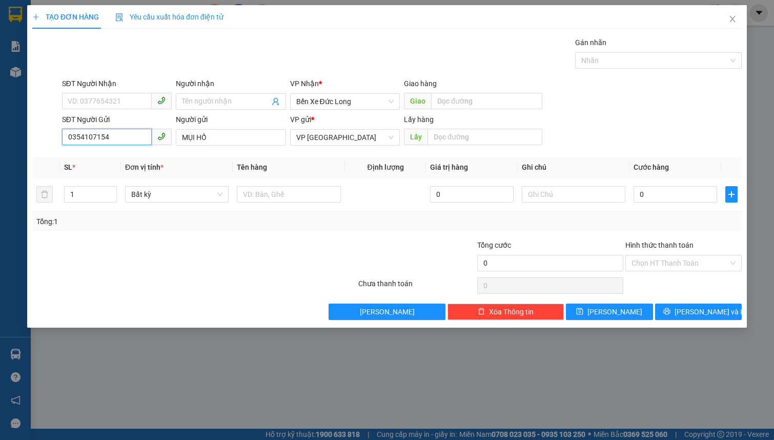
click at [120, 139] on input "0354107154" at bounding box center [107, 137] width 90 height 16
click at [101, 97] on input "SĐT Người Nhận" at bounding box center [107, 101] width 90 height 16
paste input "0354107154"
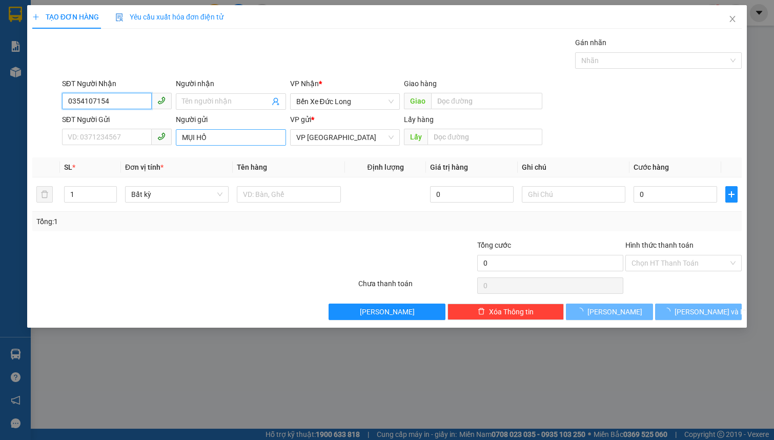
type input "0354107154"
click at [214, 133] on input "MỤI HỒ" at bounding box center [231, 137] width 110 height 16
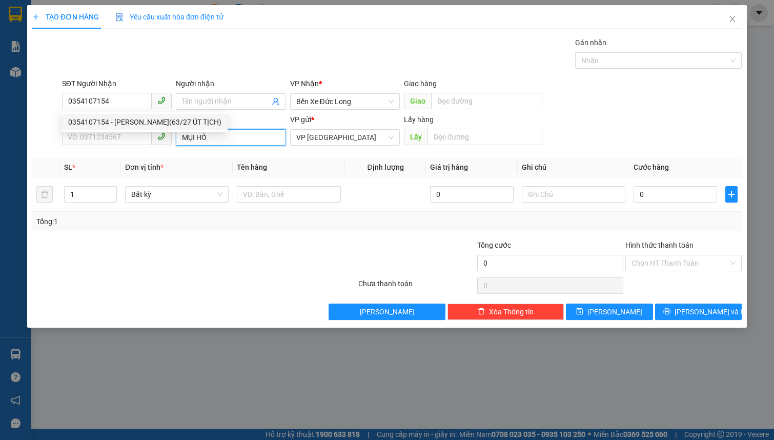
click at [214, 134] on input "MỤI HỒ" at bounding box center [231, 137] width 110 height 16
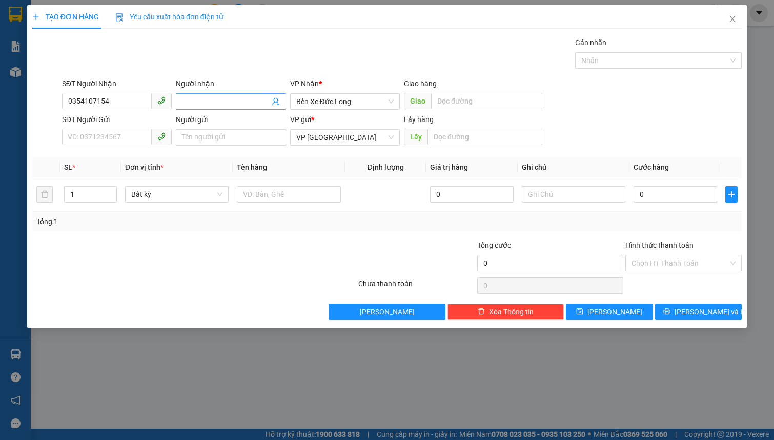
click at [221, 99] on input "Người nhận" at bounding box center [225, 101] width 87 height 11
paste input "MỤI HỒ"
type input "MỤI HỒ"
click at [118, 130] on input "SĐT Người Gửi" at bounding box center [107, 137] width 90 height 16
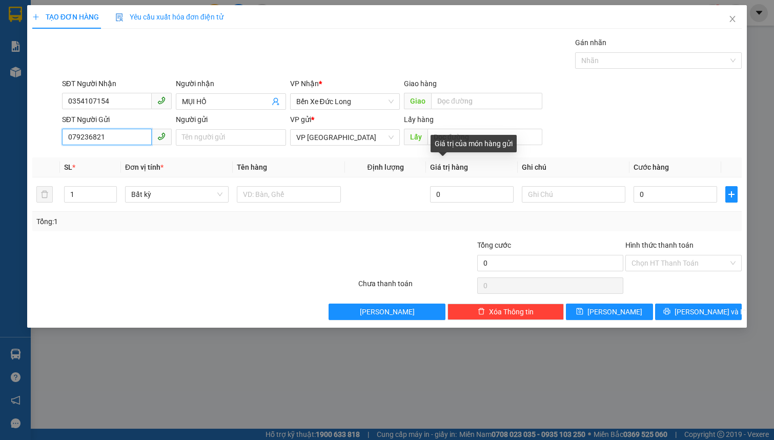
type input "0792368212"
click at [114, 159] on div "0792368212 - [PERSON_NAME]" at bounding box center [118, 157] width 101 height 11
type input "[PERSON_NAME]"
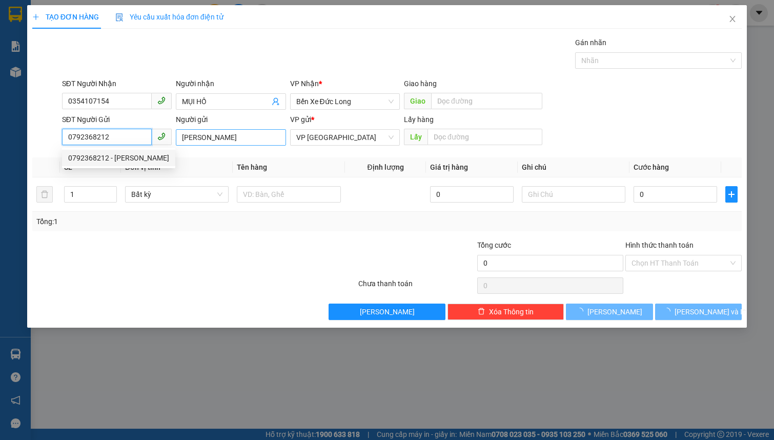
type input "40.000"
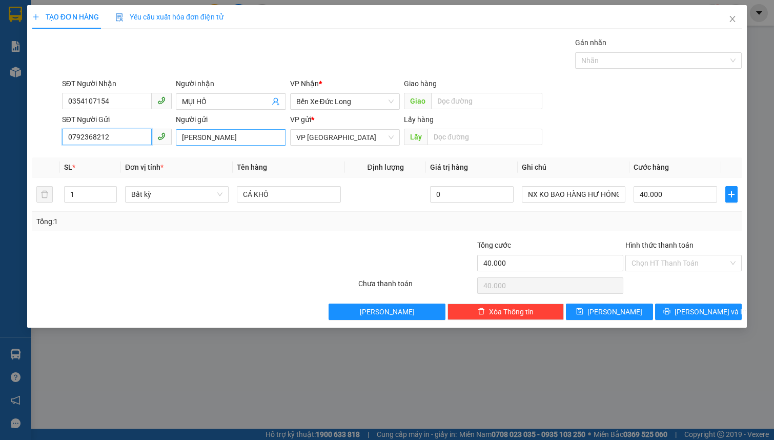
type input "0792368212"
click at [235, 134] on input "[PERSON_NAME]" at bounding box center [231, 137] width 110 height 16
click at [169, 195] on span "Bất kỳ" at bounding box center [176, 194] width 91 height 15
type input "MỸ DUYÊN 064198013155 CỔ LOA"
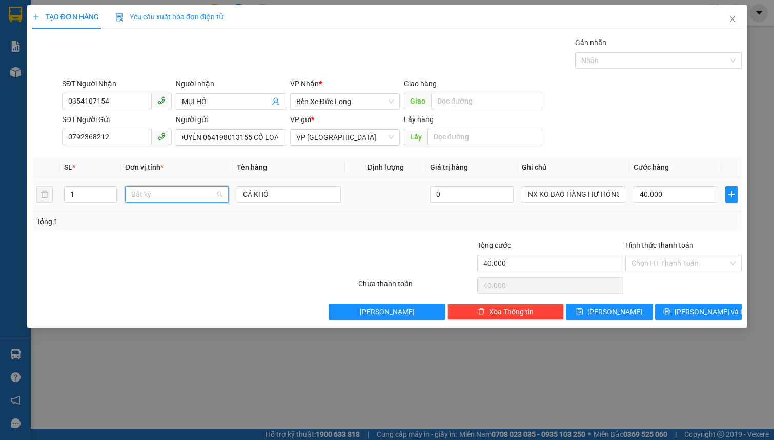
scroll to position [0, 0]
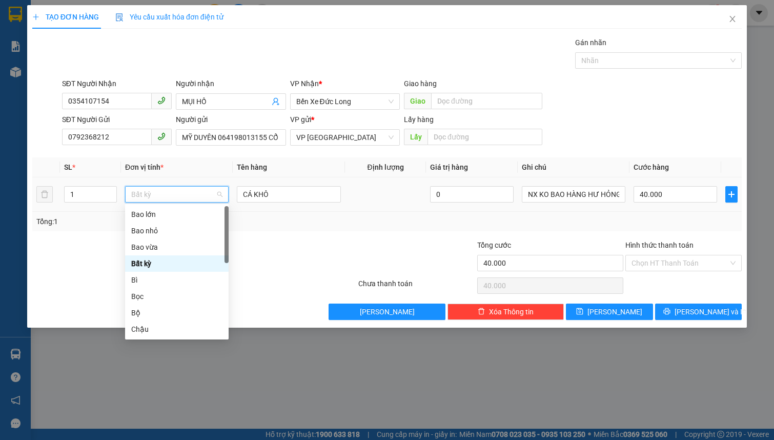
type input "B"
click at [144, 300] on div "Bọc" at bounding box center [176, 296] width 91 height 11
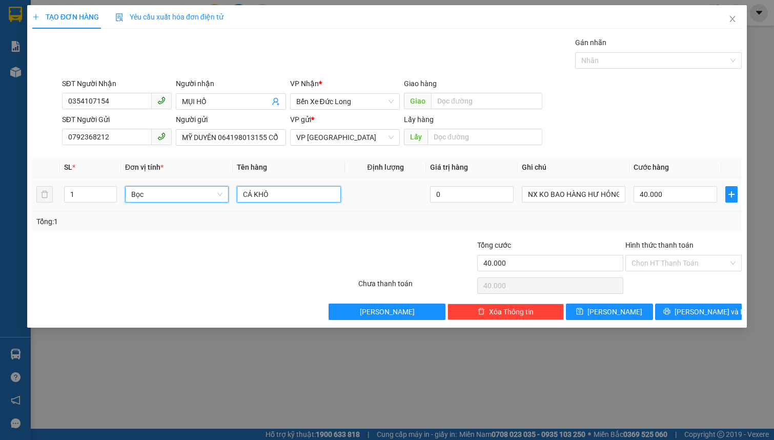
click at [279, 198] on input "CÁ KHÔ" at bounding box center [289, 194] width 104 height 16
click at [279, 197] on input "CÁ KHÔ" at bounding box center [289, 194] width 104 height 16
type input "0"
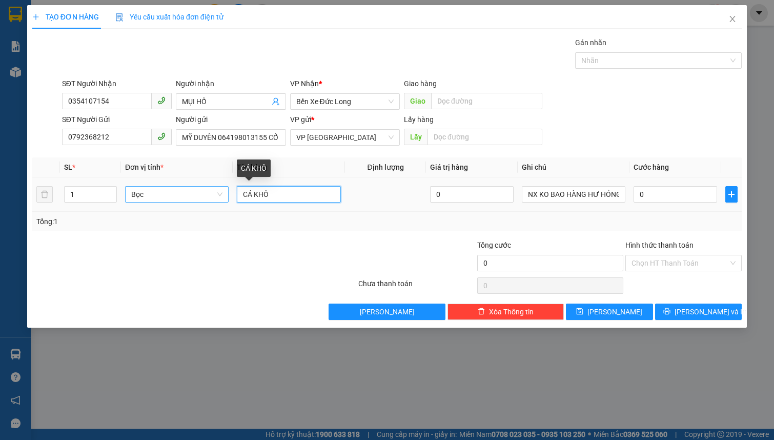
click at [279, 197] on input "CÁ KHÔ" at bounding box center [289, 194] width 104 height 16
type input "A"
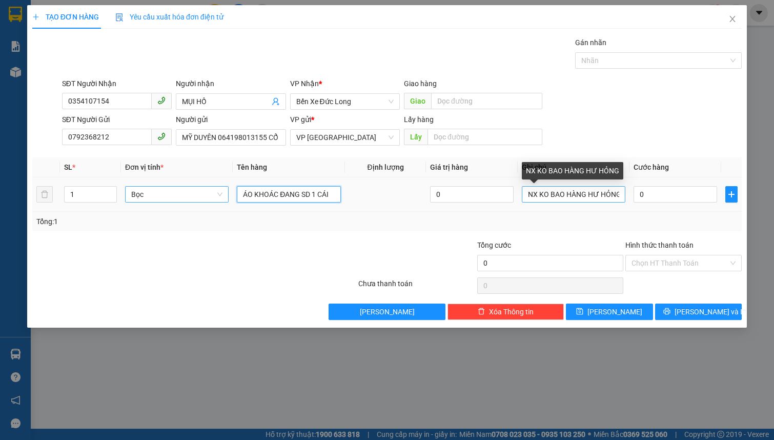
type input "ÁO KHOÁC ĐANG SD 1 CÁI"
click at [564, 190] on input "NX KO BAO HÀNG HƯ HỎNG" at bounding box center [574, 194] width 104 height 16
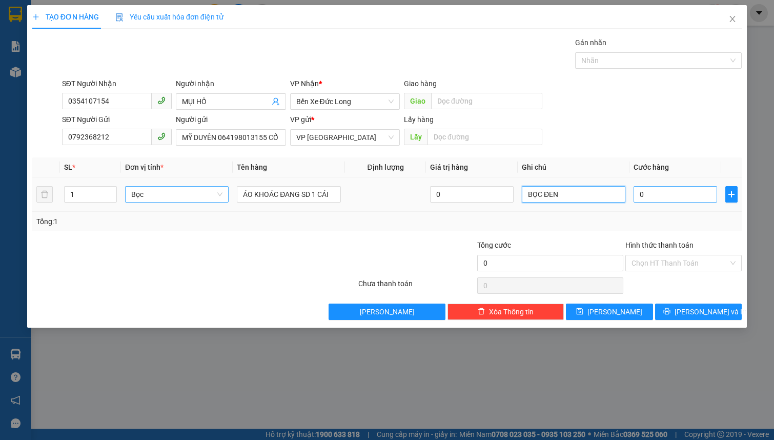
type input "BỌC ĐEN"
click at [675, 199] on input "0" at bounding box center [675, 194] width 84 height 16
type input "4"
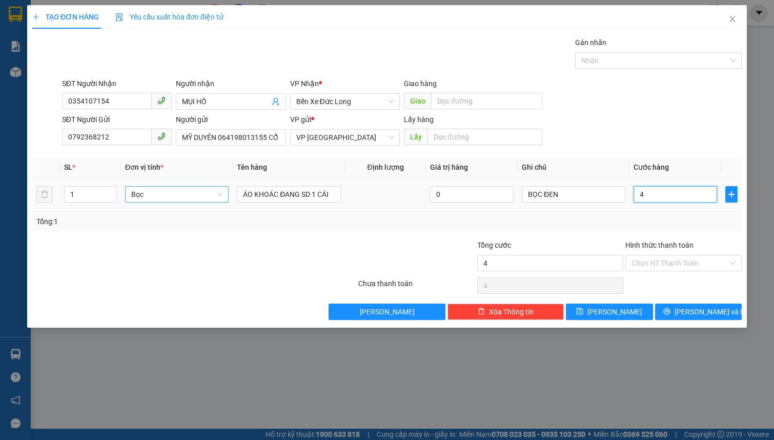
type input "40"
type input "400"
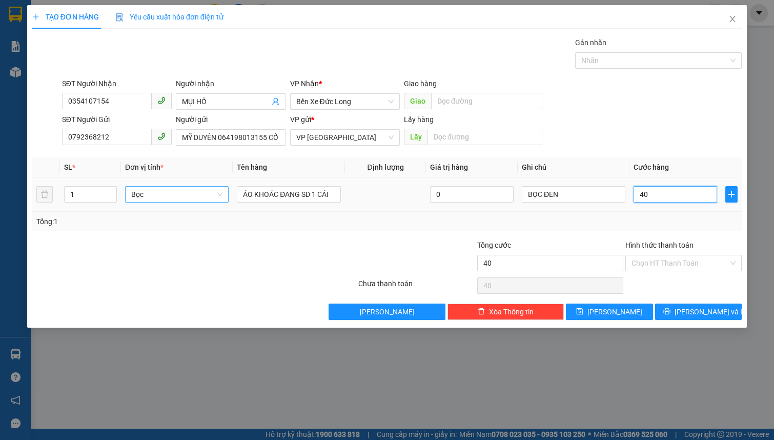
type input "400"
type input "4.000"
type input "40.000"
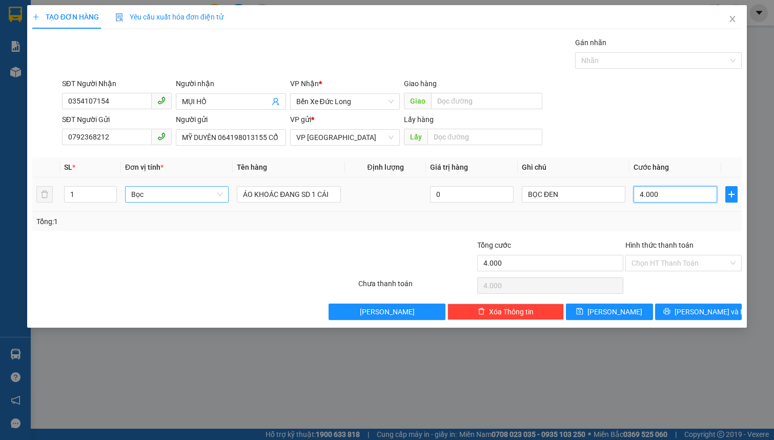
type input "40.000"
drag, startPoint x: 681, startPoint y: 261, endPoint x: 705, endPoint y: 276, distance: 28.6
click at [681, 262] on input "Hình thức thanh toán" at bounding box center [679, 262] width 97 height 15
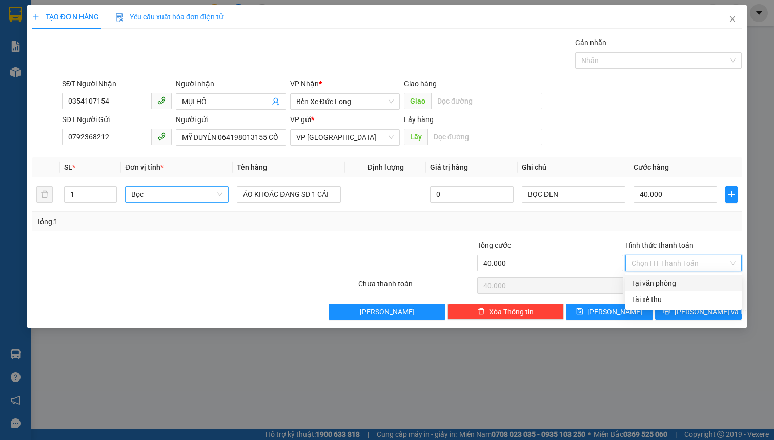
click at [704, 278] on div "Tại văn phòng" at bounding box center [683, 282] width 104 height 11
type input "0"
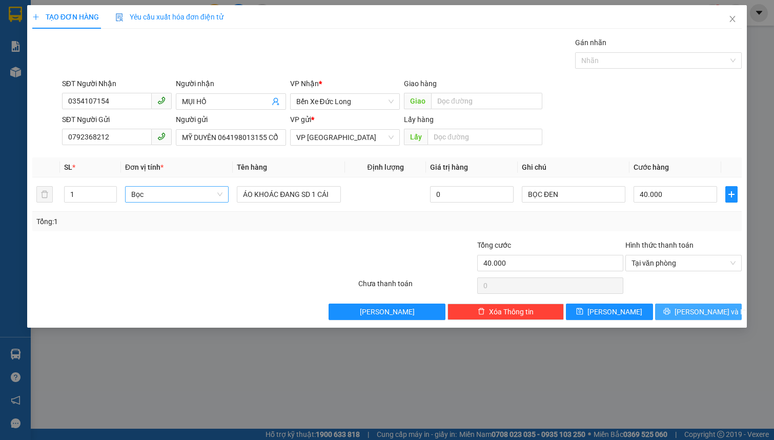
click at [702, 308] on span "[PERSON_NAME] và In" at bounding box center [710, 311] width 72 height 11
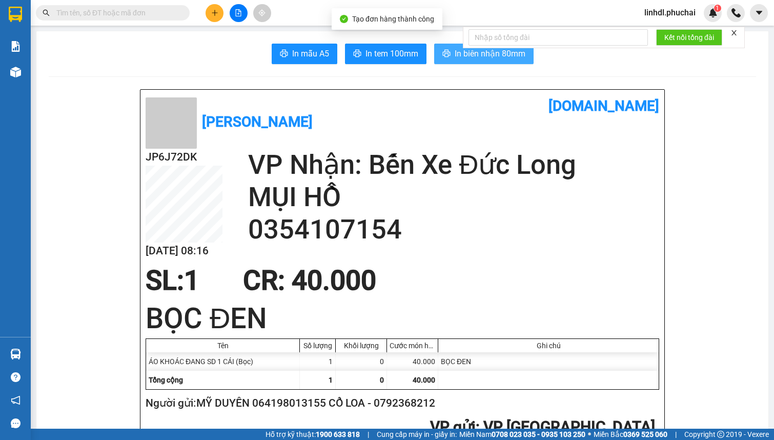
click at [470, 57] on span "In biên nhận 80mm" at bounding box center [490, 53] width 71 height 13
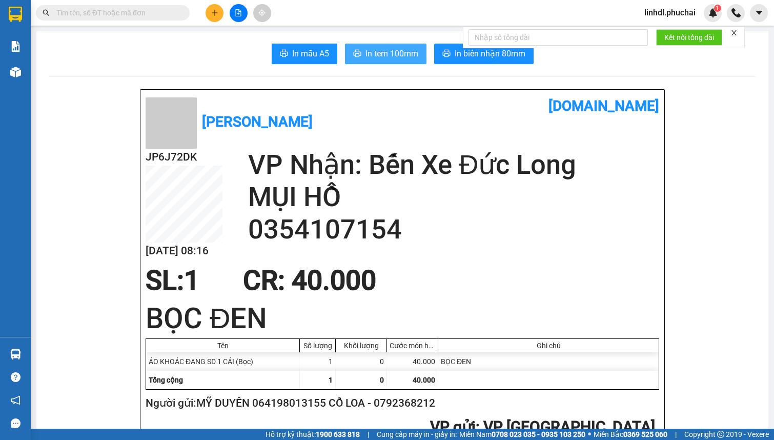
click at [369, 54] on span "In tem 100mm" at bounding box center [391, 53] width 53 height 13
click at [149, 15] on input "text" at bounding box center [116, 12] width 121 height 11
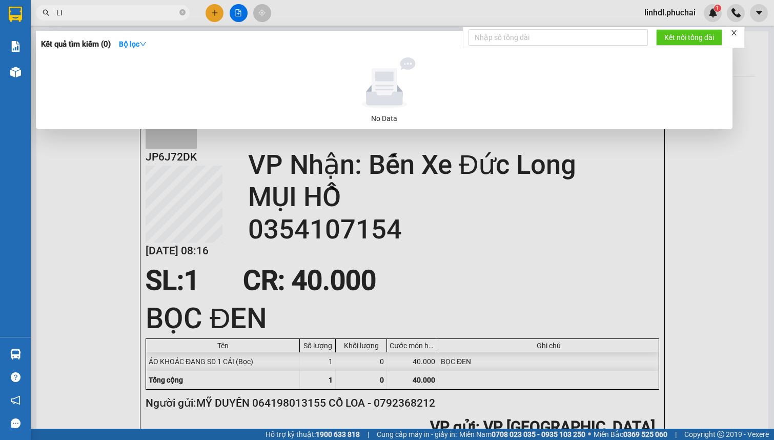
type input "L"
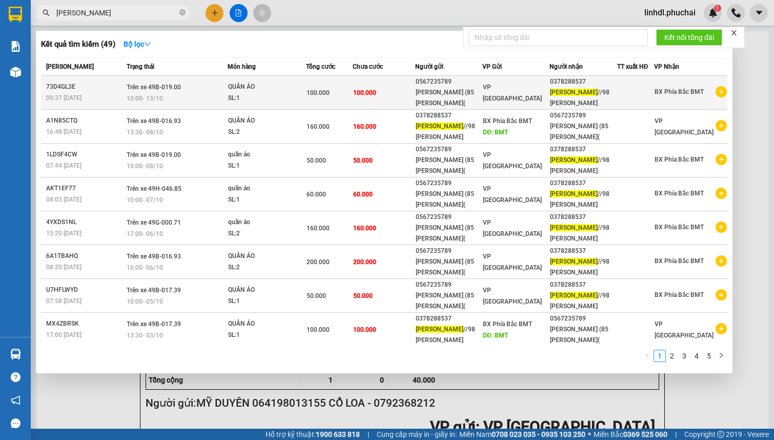
type input "[PERSON_NAME]"
click at [232, 95] on div "SL: 1" at bounding box center [266, 98] width 77 height 11
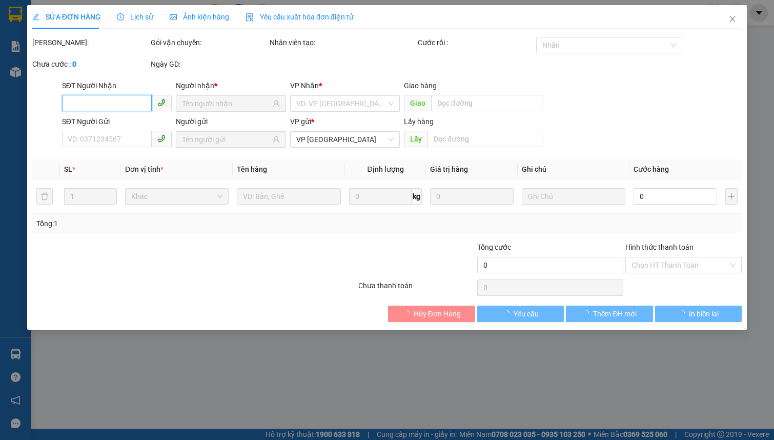
type input "0378288537"
type input "0567235789"
type input "100.000"
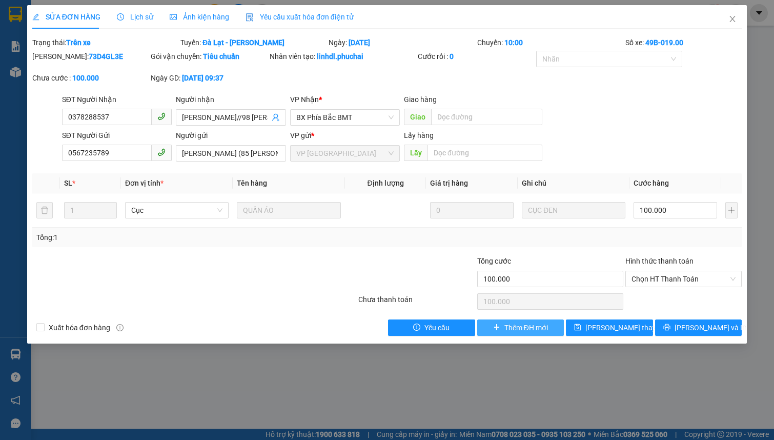
click at [512, 333] on button "Thêm ĐH mới" at bounding box center [520, 327] width 87 height 16
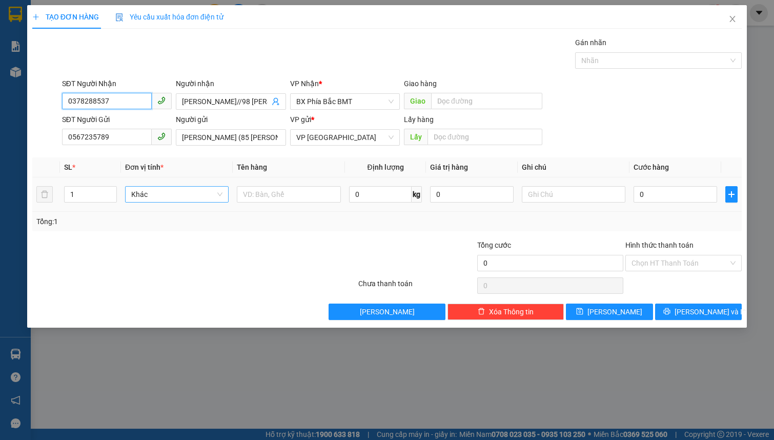
click at [160, 194] on span "Khác" at bounding box center [176, 194] width 91 height 15
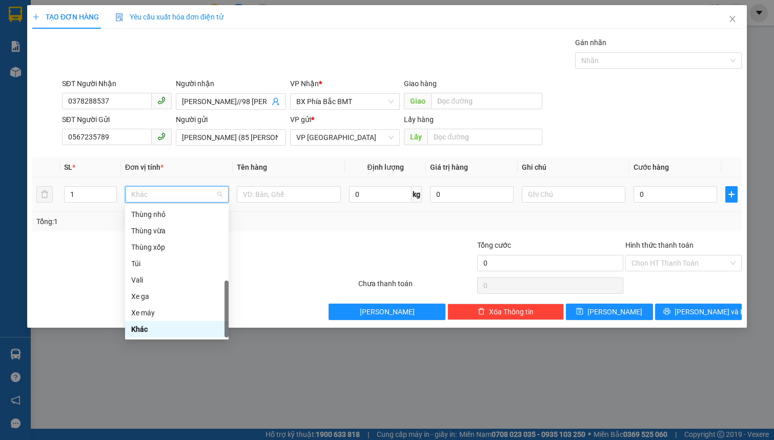
type input "K"
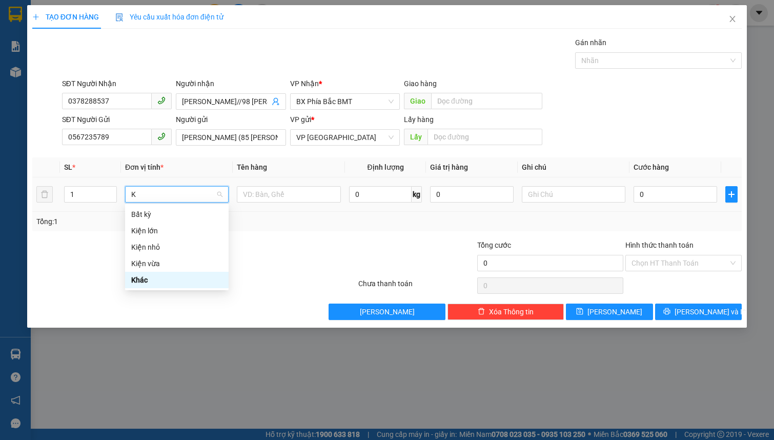
scroll to position [0, 0]
click at [166, 259] on div "Kiện vừa" at bounding box center [176, 263] width 91 height 11
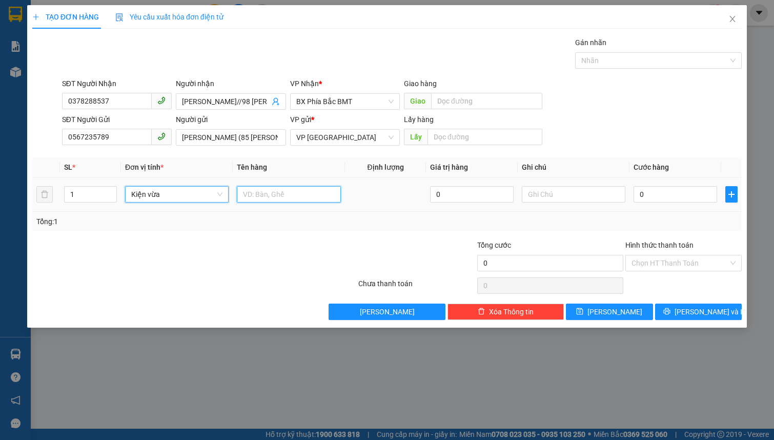
click at [253, 193] on input "text" at bounding box center [289, 194] width 104 height 16
type input "QUẦN ÁO"
click at [539, 191] on input "text" at bounding box center [574, 194] width 104 height 16
type input "KIỆN ĐEN"
click at [661, 195] on input "0" at bounding box center [675, 194] width 84 height 16
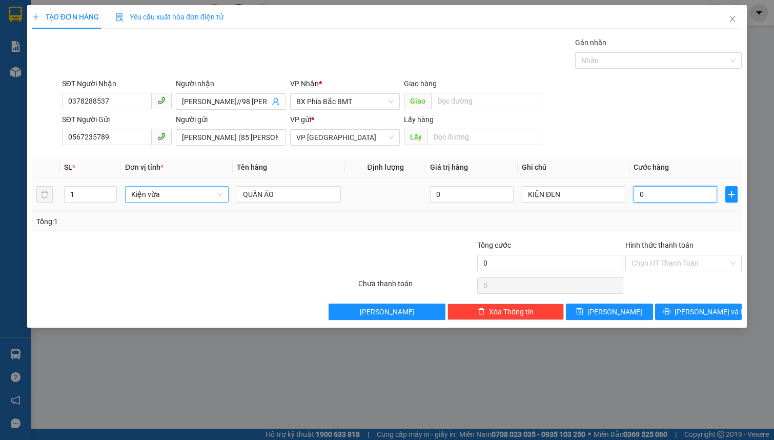
type input "1"
type input "10"
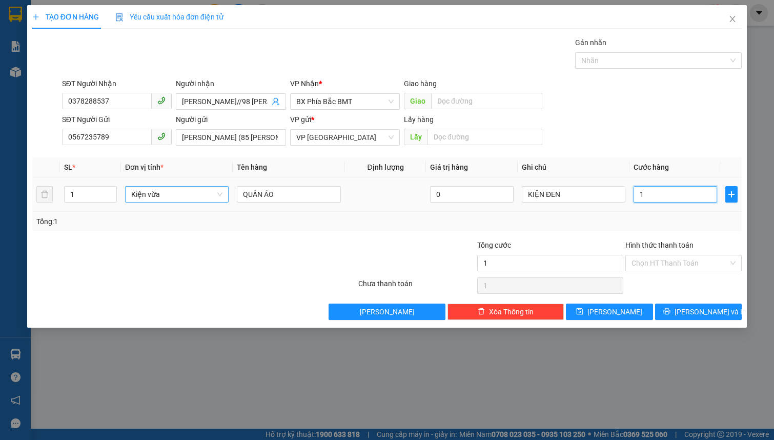
type input "10"
type input "100"
type input "1.000"
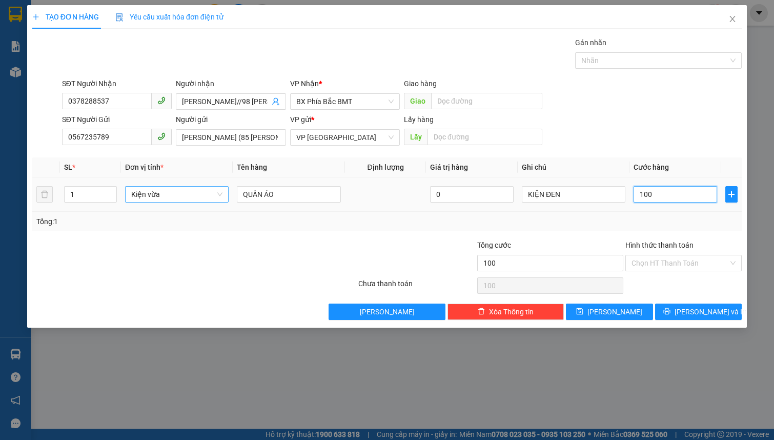
type input "1.000"
type input "10.000"
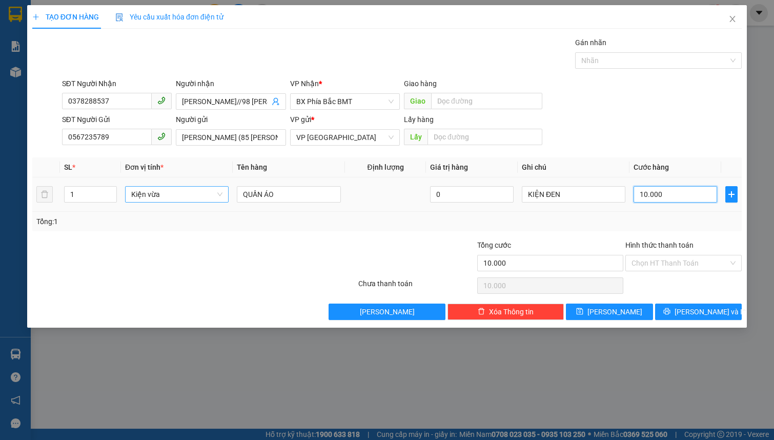
type input "100.000"
click at [670, 312] on icon "printer" at bounding box center [666, 311] width 7 height 7
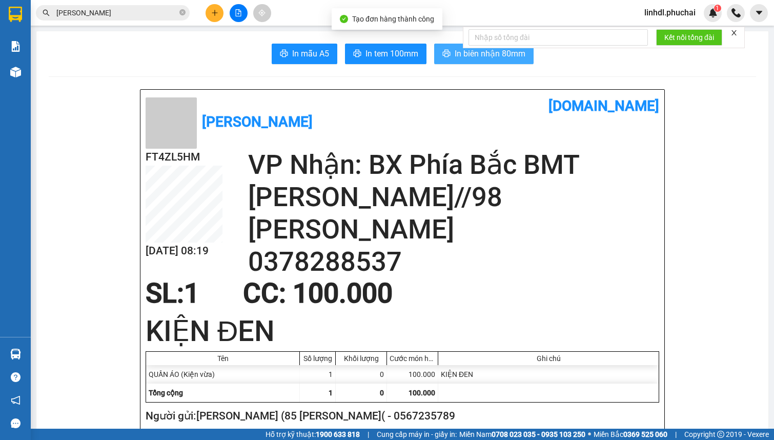
click at [506, 53] on span "In biên nhận 80mm" at bounding box center [490, 53] width 71 height 13
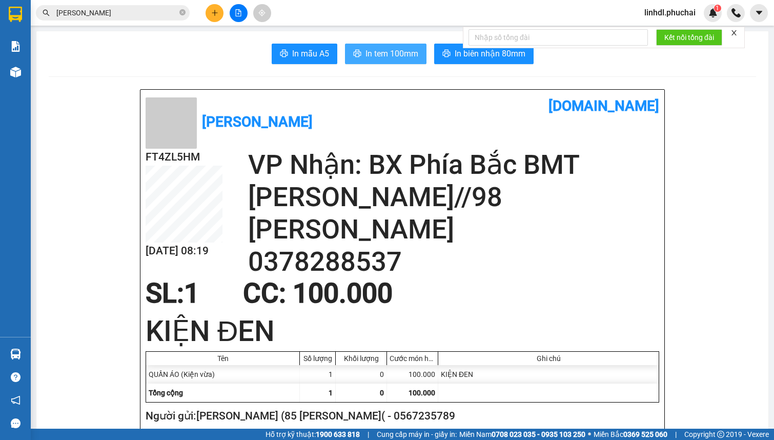
click at [409, 57] on span "In tem 100mm" at bounding box center [391, 53] width 53 height 13
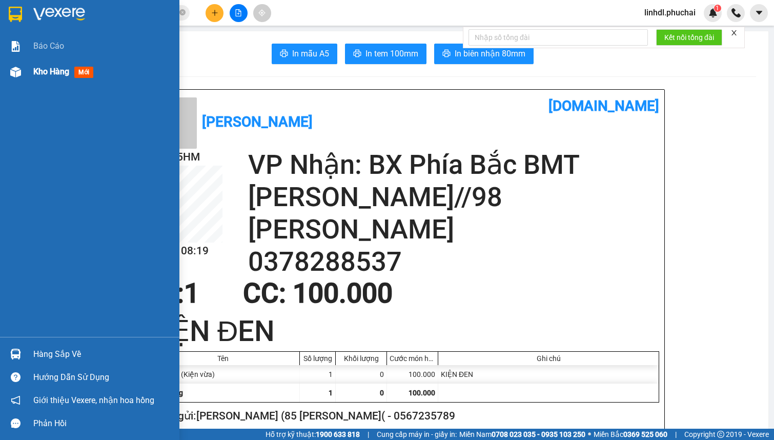
click at [21, 77] on div at bounding box center [16, 72] width 18 height 18
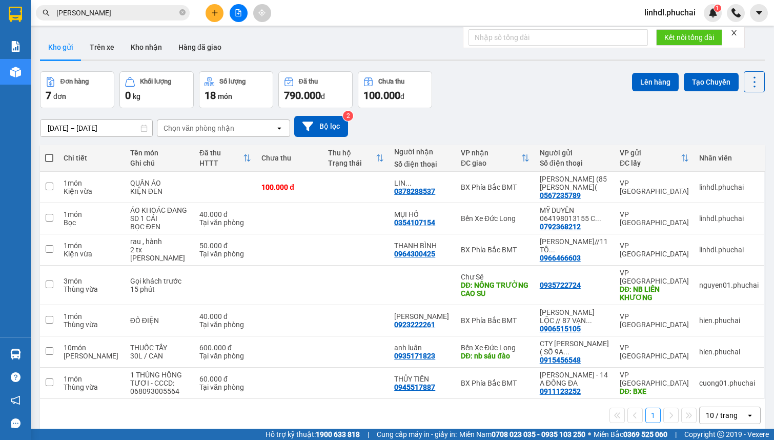
click at [130, 11] on input "[PERSON_NAME]" at bounding box center [116, 12] width 121 height 11
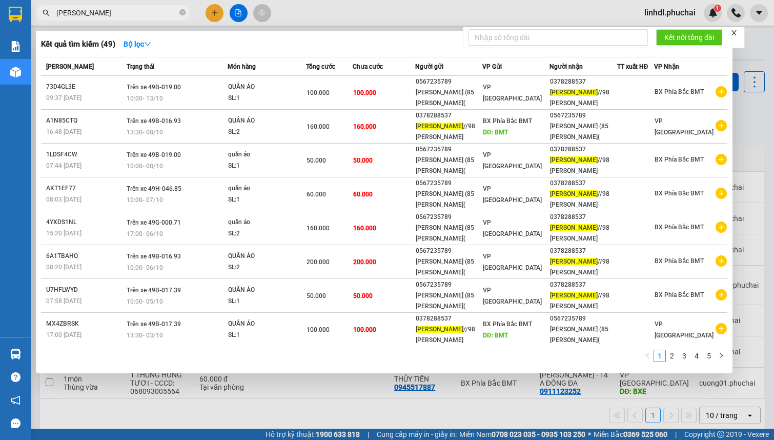
click at [130, 11] on input "[PERSON_NAME]" at bounding box center [116, 12] width 121 height 11
click at [101, 15] on input "[PERSON_NAME]" at bounding box center [116, 12] width 121 height 11
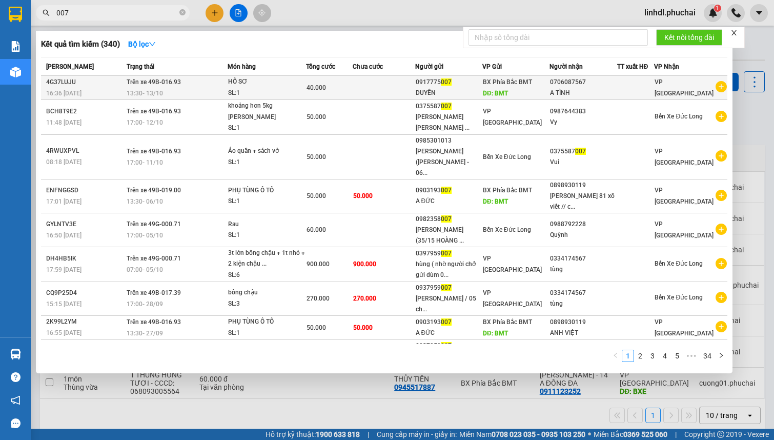
type input "007"
click at [385, 82] on td at bounding box center [384, 88] width 62 height 24
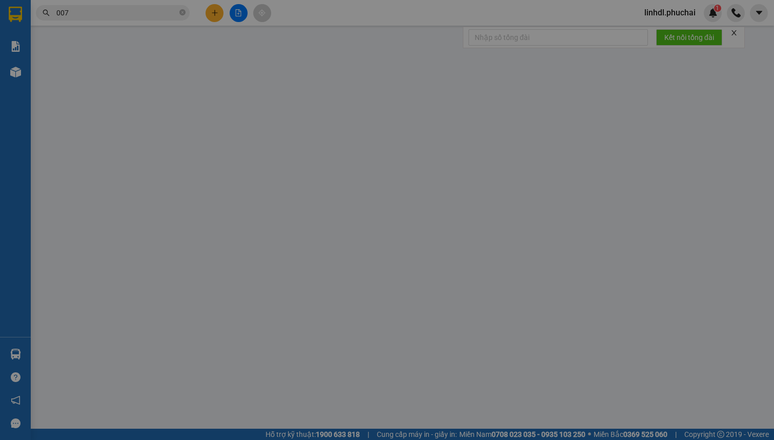
type input "0706087567"
type input "A TÌNH"
type input "0917775007"
type input "DUYÊN"
type input "BMT"
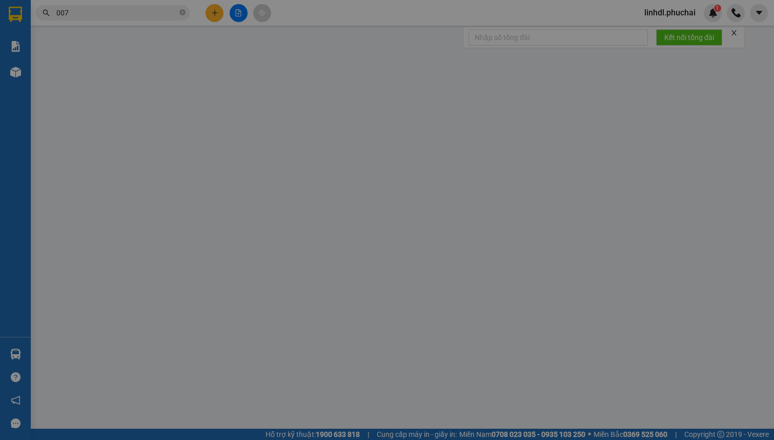
type input "40.000"
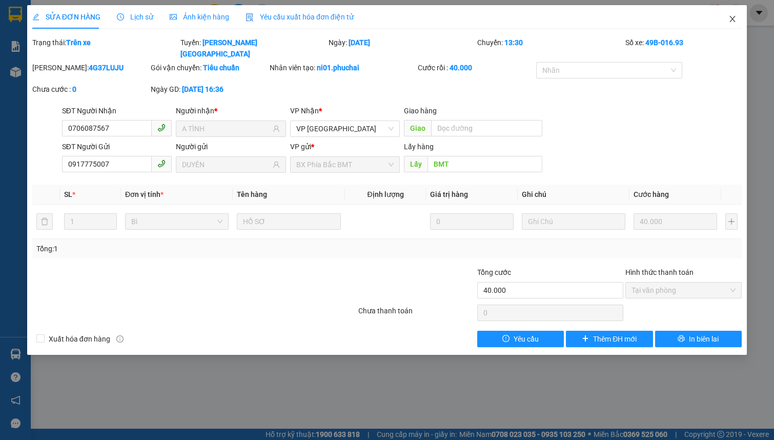
click at [733, 21] on icon "close" at bounding box center [732, 19] width 6 height 6
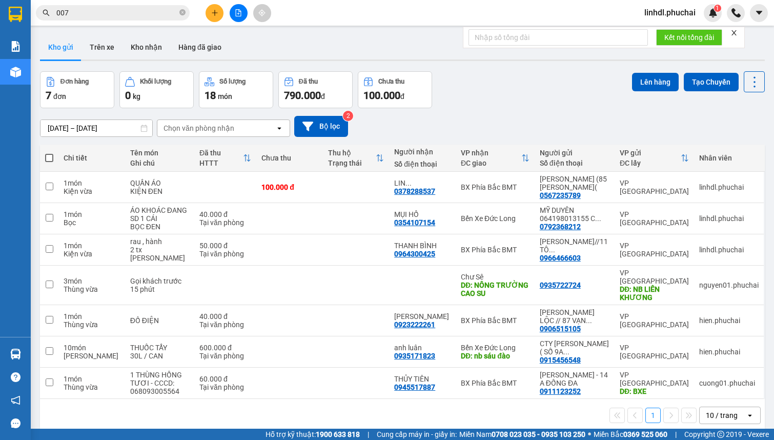
click at [214, 11] on icon "plus" at bounding box center [214, 13] width 1 height 6
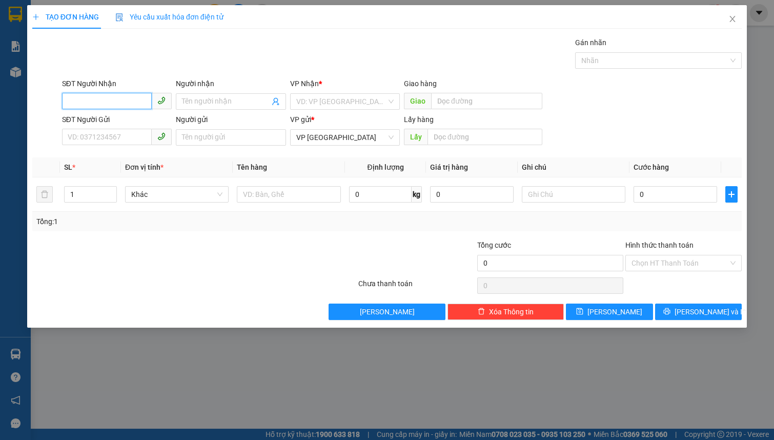
click at [140, 106] on input "SĐT Người Nhận" at bounding box center [107, 101] width 90 height 16
type input "0946176710"
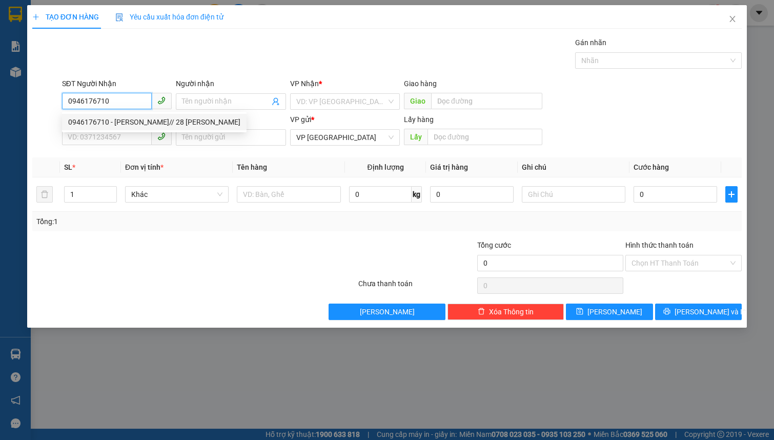
click at [133, 116] on div "0946176710 - [PERSON_NAME]// 28 [PERSON_NAME]" at bounding box center [154, 121] width 172 height 11
type input "[PERSON_NAME]// 28 [PERSON_NAME]"
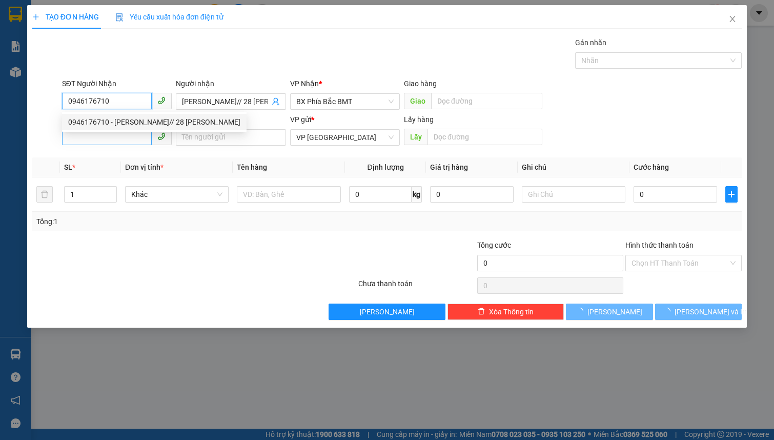
type input "40.000"
type input "0946176710"
click at [127, 138] on input "SĐT Người Gửi" at bounding box center [107, 137] width 90 height 16
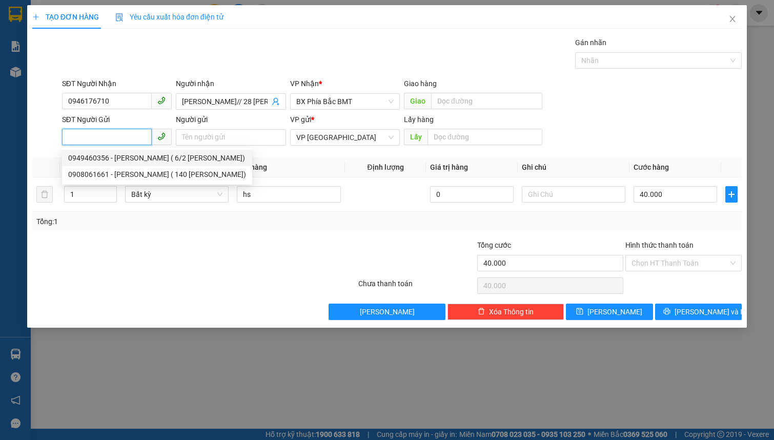
click at [128, 156] on div "0949460356 - [PERSON_NAME] ( 6/2 [PERSON_NAME])" at bounding box center [157, 157] width 178 height 11
type input "0949460356"
type input "[PERSON_NAME] ( 6/2 [PERSON_NAME])"
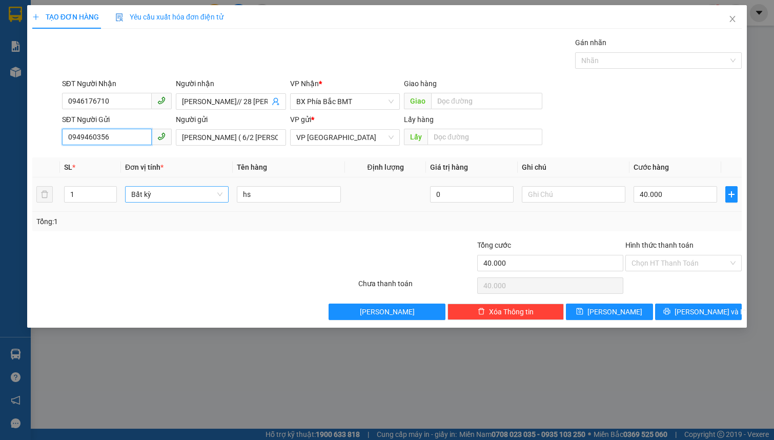
click at [144, 198] on span "Bất kỳ" at bounding box center [176, 194] width 91 height 15
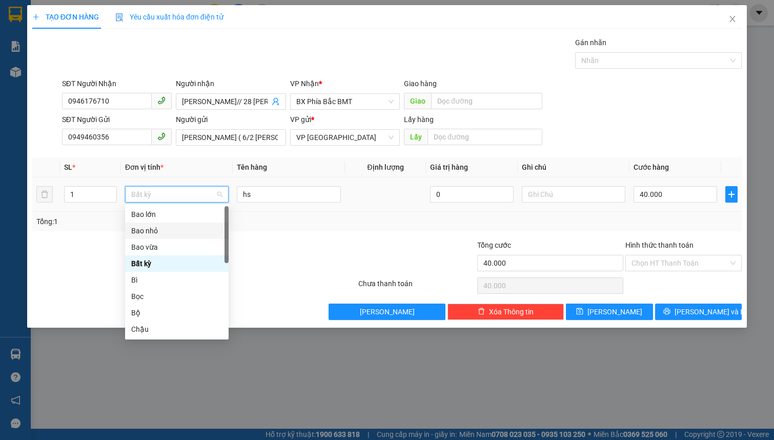
type input "T"
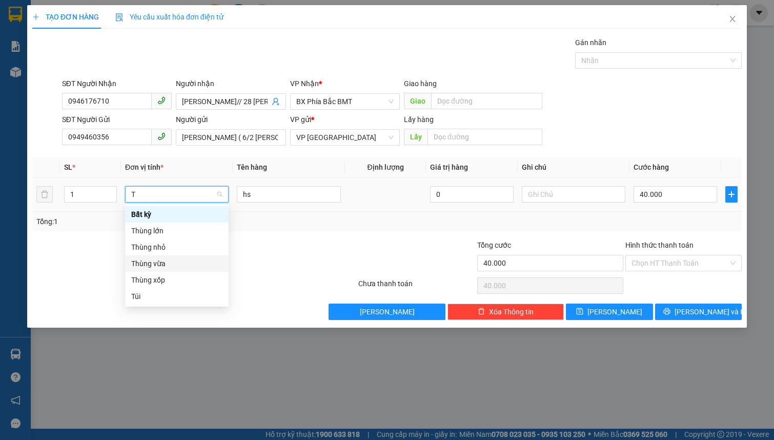
click at [176, 262] on div "Thùng vừa" at bounding box center [176, 263] width 91 height 11
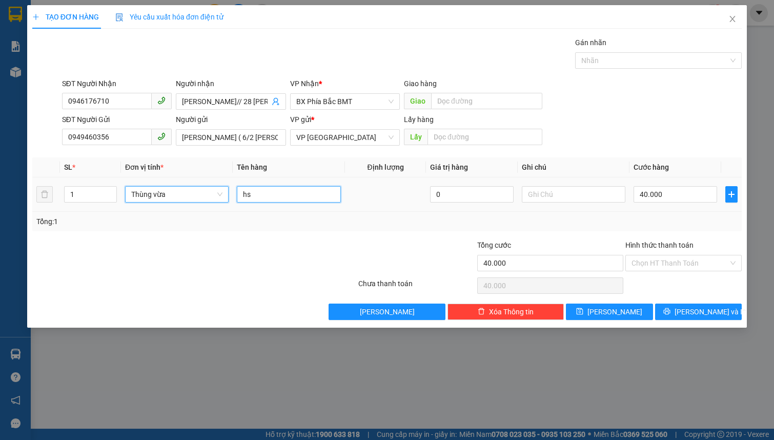
click at [260, 192] on input "hs" at bounding box center [289, 194] width 104 height 16
type input "0"
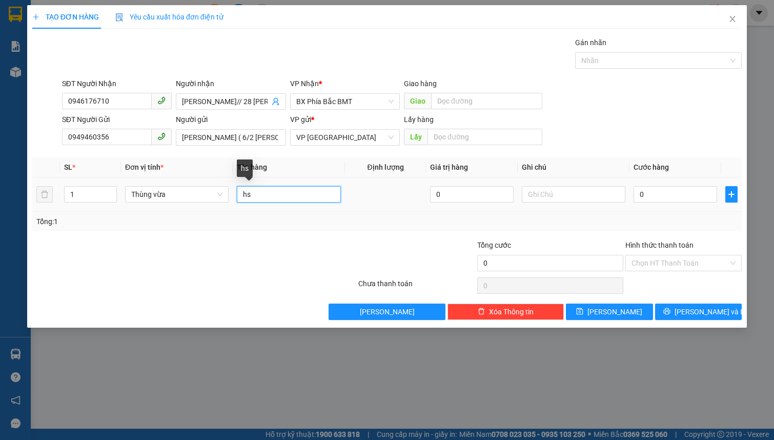
type input "h"
type input "HỒNG 10KG"
click at [651, 198] on input "0" at bounding box center [675, 194] width 84 height 16
type input "5"
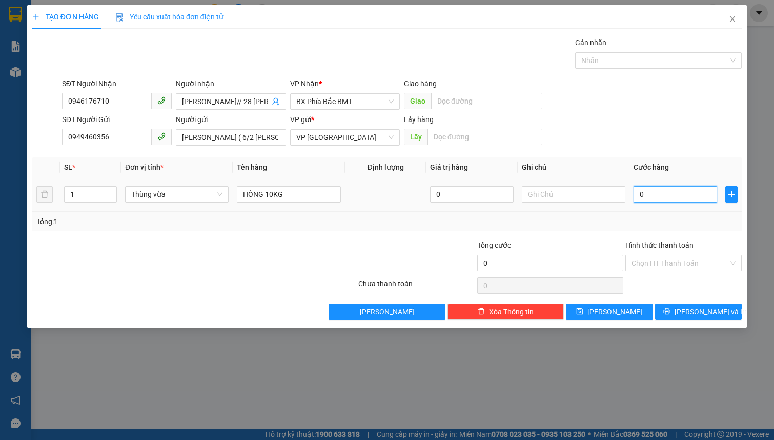
type input "5"
type input "50"
type input "500"
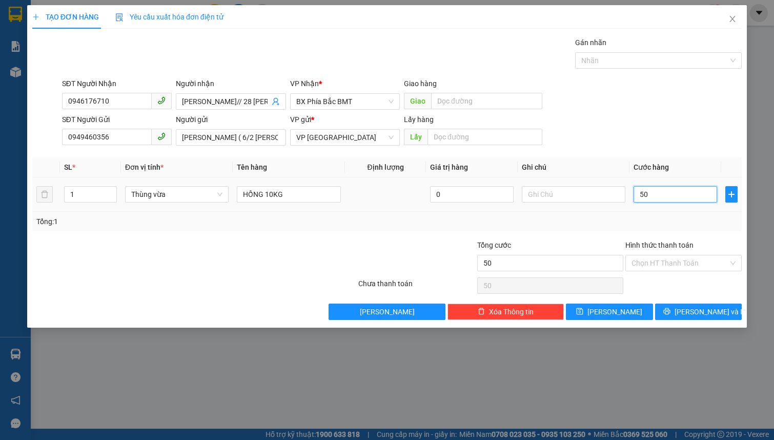
type input "500"
type input "5.000"
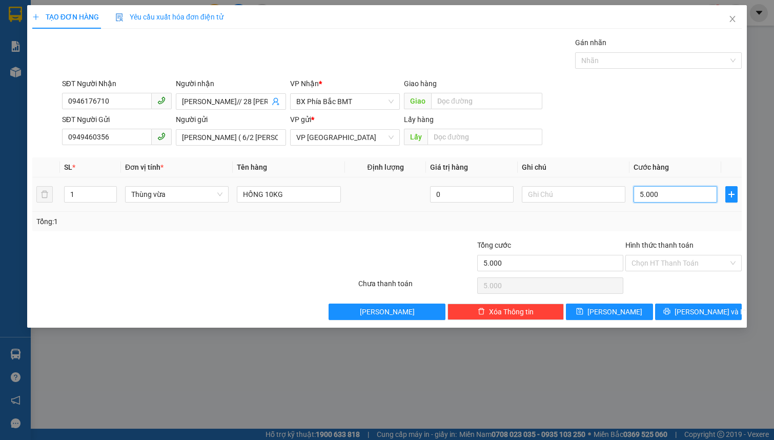
type input "50.000"
click at [670, 308] on icon "printer" at bounding box center [666, 311] width 7 height 7
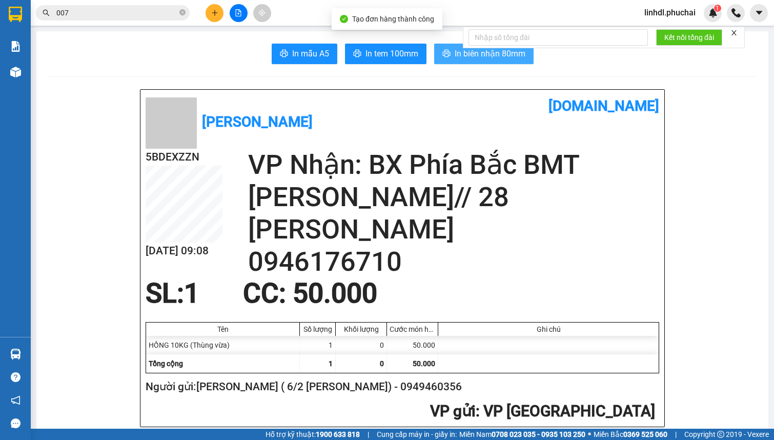
click at [490, 56] on span "In biên nhận 80mm" at bounding box center [490, 53] width 71 height 13
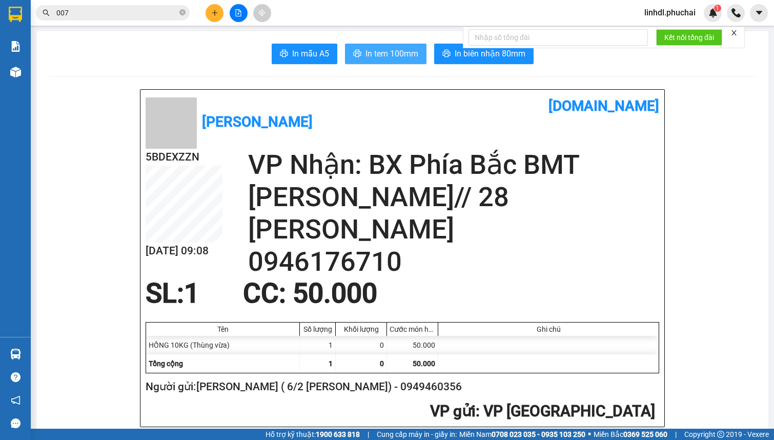
click at [404, 53] on span "In tem 100mm" at bounding box center [391, 53] width 53 height 13
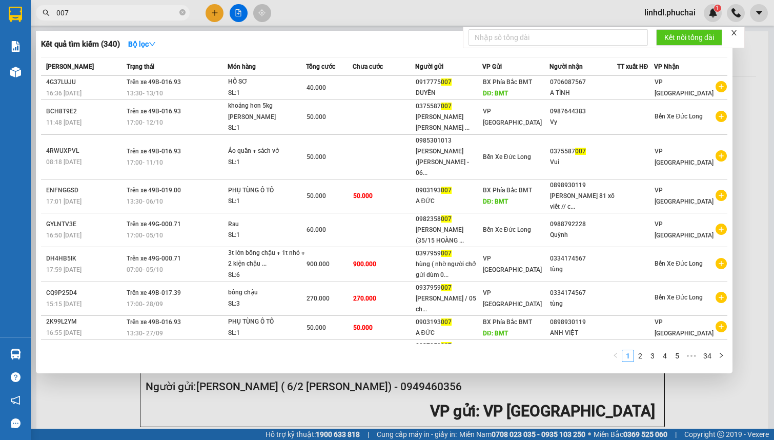
click at [72, 10] on input "007" at bounding box center [116, 12] width 121 height 11
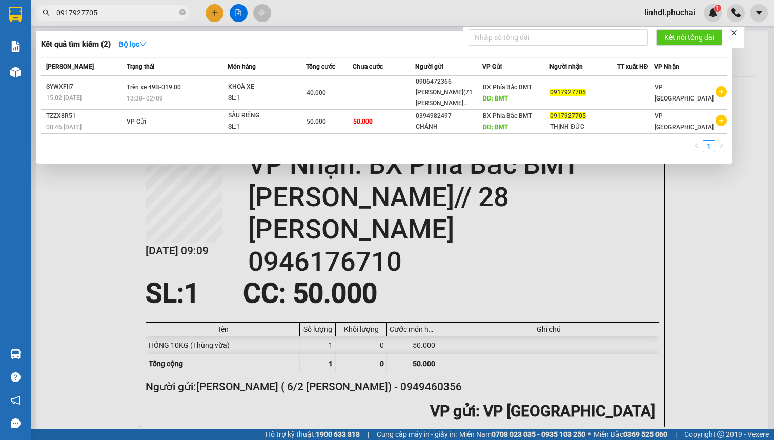
click at [58, 198] on div at bounding box center [387, 220] width 774 height 440
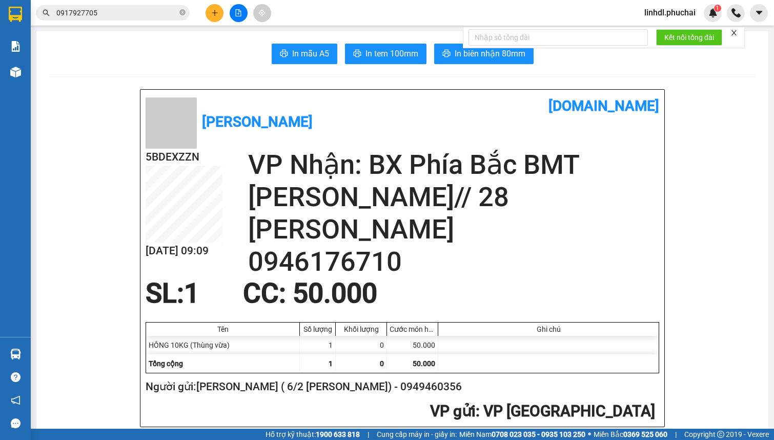
click at [126, 15] on input "0917927705" at bounding box center [116, 12] width 121 height 11
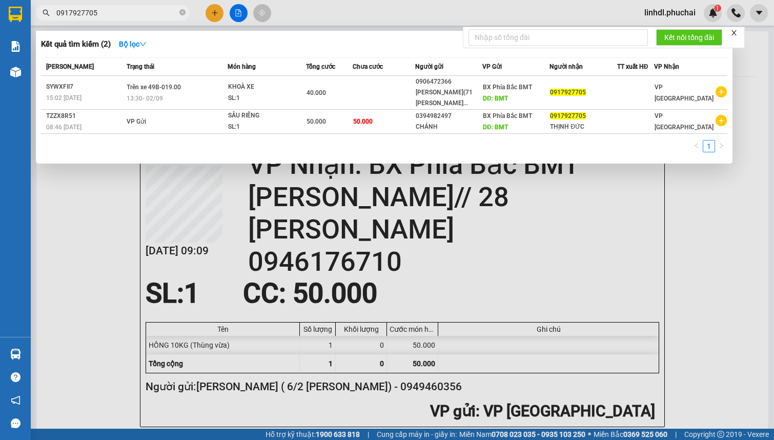
click at [126, 15] on input "0917927705" at bounding box center [116, 12] width 121 height 11
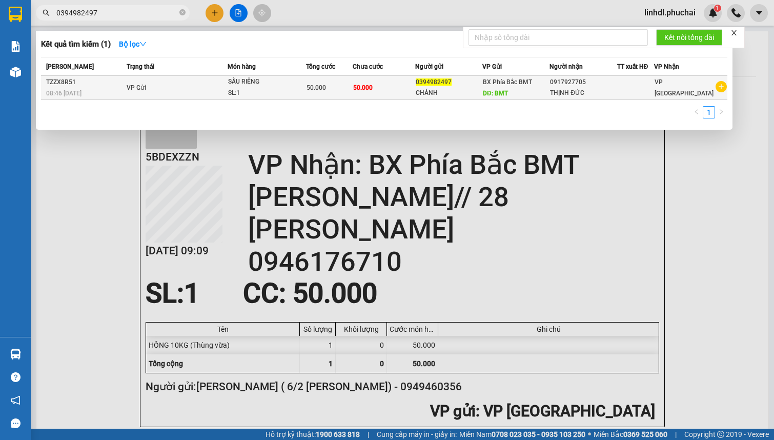
type input "0394982497"
click at [290, 88] on div "SL: 1" at bounding box center [266, 93] width 77 height 11
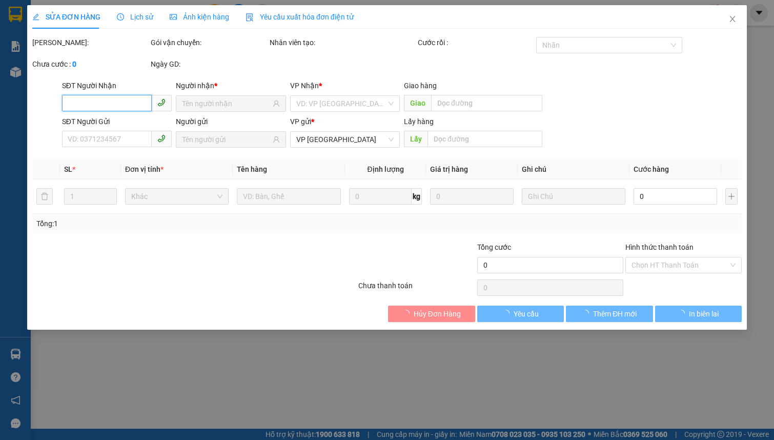
type input "0917927705"
type input "THỊNH ĐỨC"
type input "0394982497"
type input "CHÁNH"
type input "BMT"
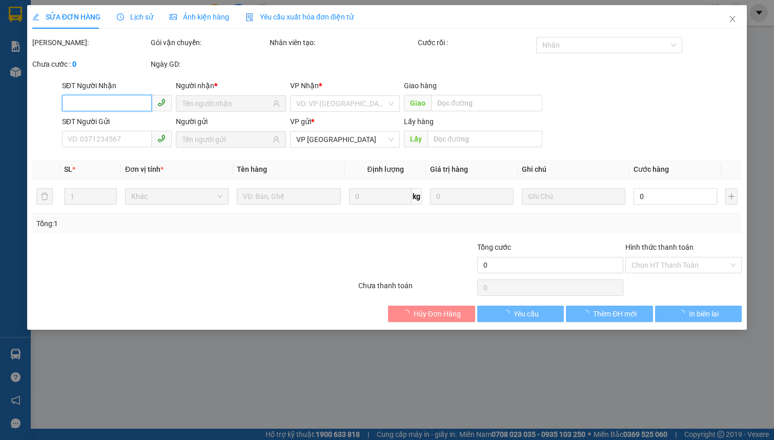
type input "50.000"
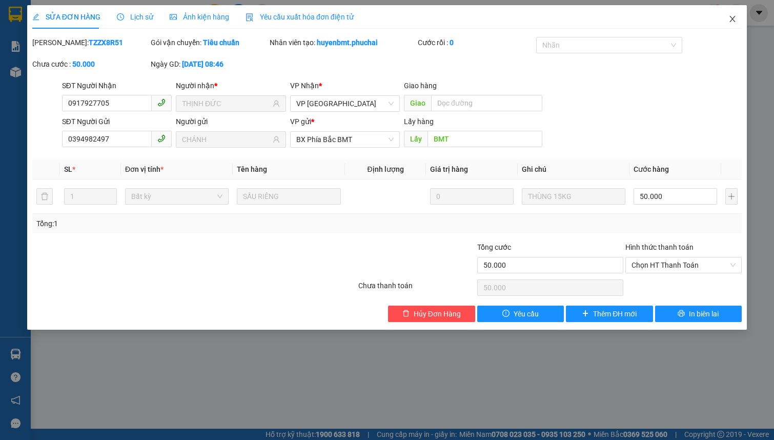
click at [732, 17] on icon "close" at bounding box center [732, 19] width 8 height 8
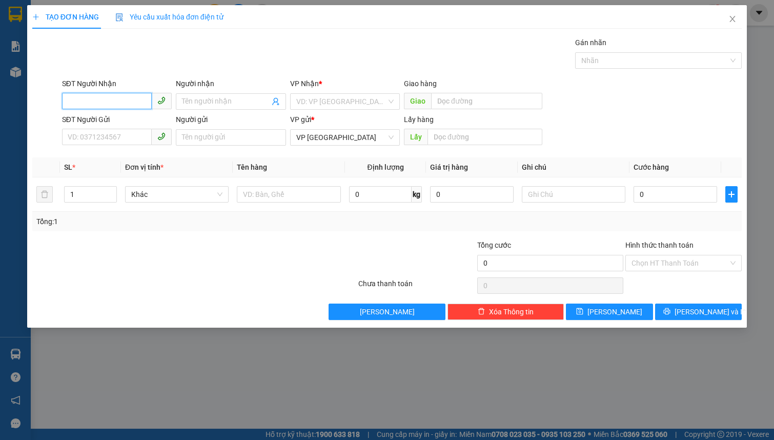
click at [68, 100] on input "SĐT Người Nhận" at bounding box center [107, 101] width 90 height 16
click at [105, 126] on div "0985059429 - TÚ" at bounding box center [116, 121] width 97 height 11
type input "0985059429"
type input "TÚ"
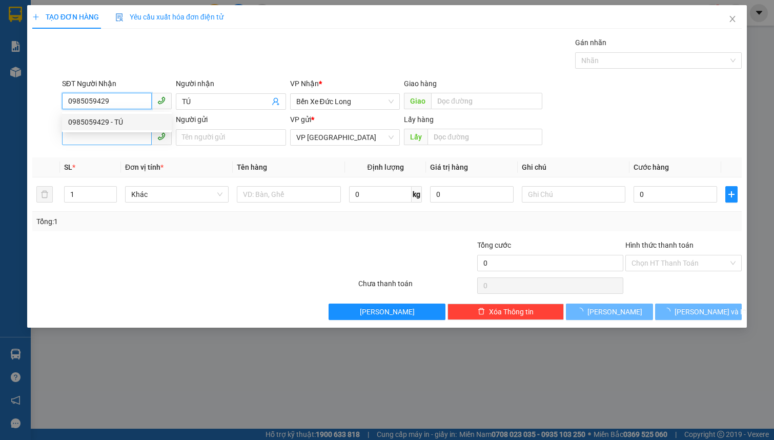
type input "0985059429"
type input "50.000"
click at [108, 135] on input "SĐT Người Gửi" at bounding box center [107, 137] width 90 height 16
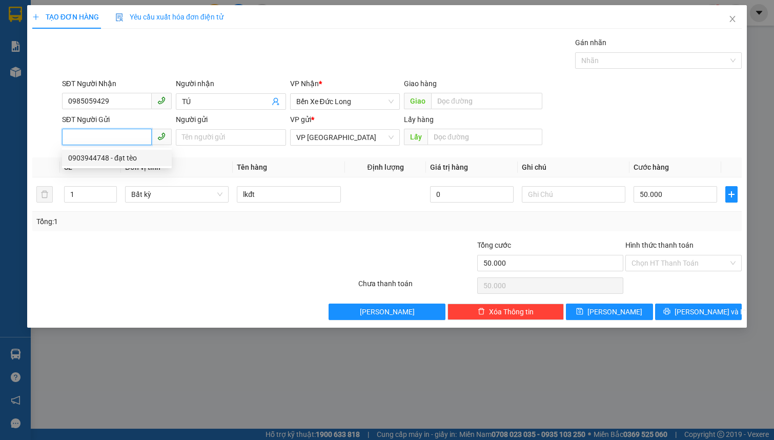
click at [116, 160] on div "0903944748 - đạt tèo" at bounding box center [116, 157] width 97 height 11
type input "0903944748"
type input "đạt tèo"
click at [142, 199] on span "Bất kỳ" at bounding box center [176, 194] width 91 height 15
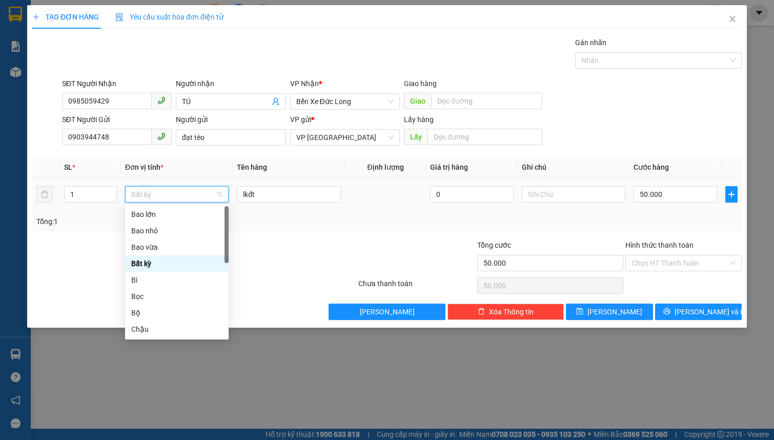
type input "M"
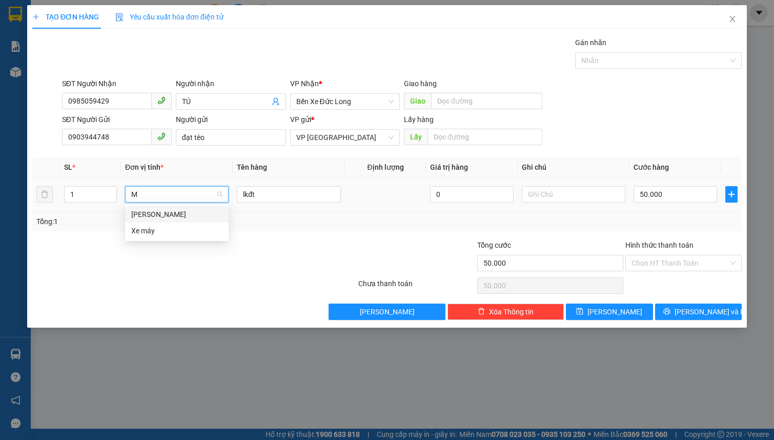
drag, startPoint x: 150, startPoint y: 214, endPoint x: 174, endPoint y: 209, distance: 25.2
click at [150, 214] on div "[PERSON_NAME]" at bounding box center [176, 214] width 91 height 11
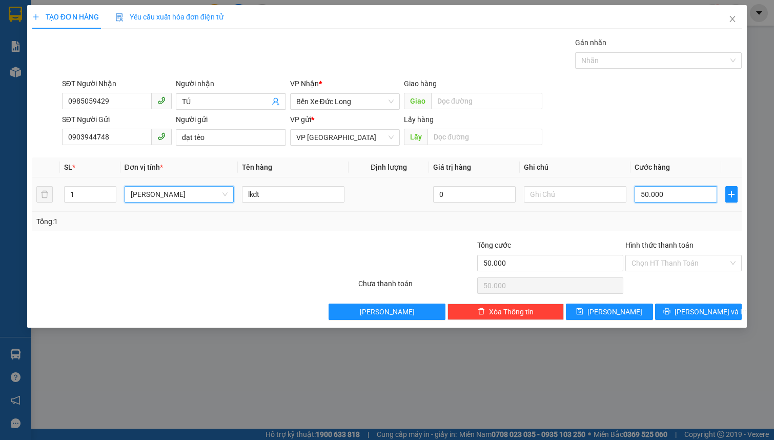
click at [640, 196] on input "50.000" at bounding box center [675, 194] width 83 height 16
type input "0"
type input "4"
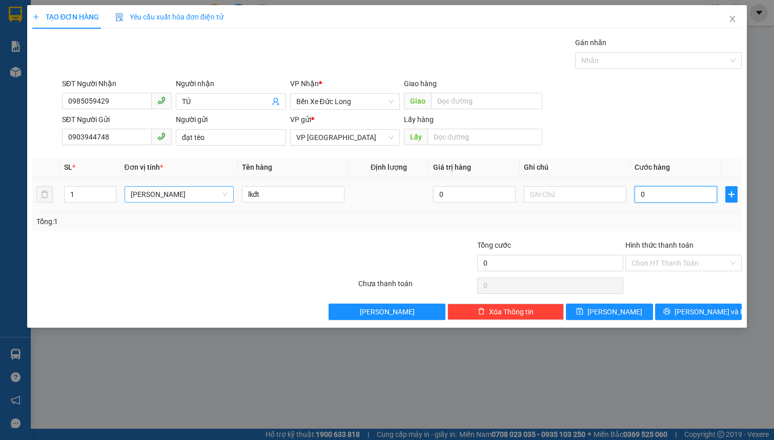
type input "4"
type input "04"
type input "40"
type input "040"
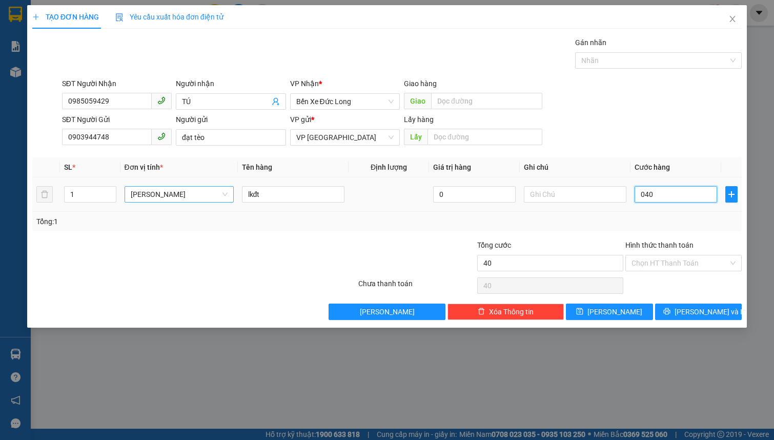
type input "400"
type input "0.400"
type input "4.000"
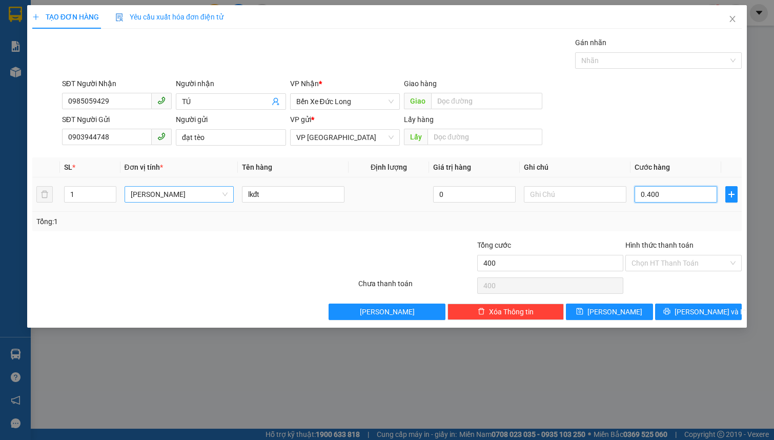
type input "04.000"
type input "40.000"
click at [689, 262] on input "Hình thức thanh toán" at bounding box center [679, 262] width 97 height 15
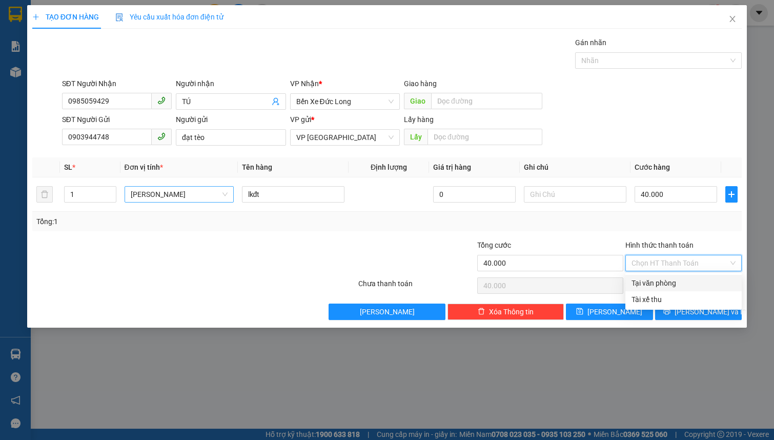
click at [684, 284] on div "Tại văn phòng" at bounding box center [683, 282] width 104 height 11
type input "0"
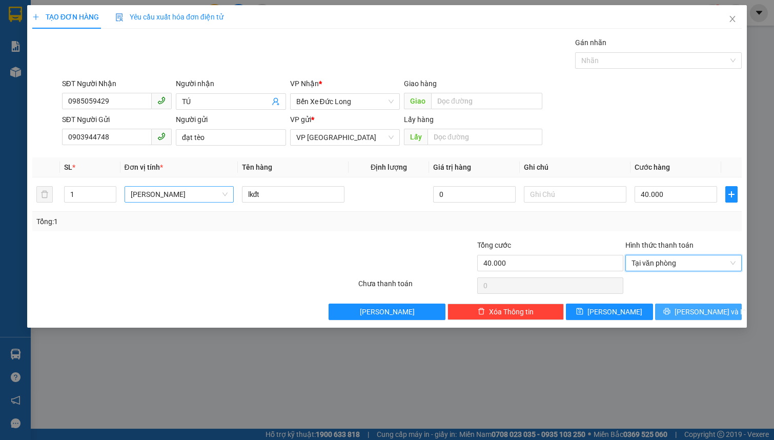
click at [687, 310] on button "[PERSON_NAME] và In" at bounding box center [698, 311] width 87 height 16
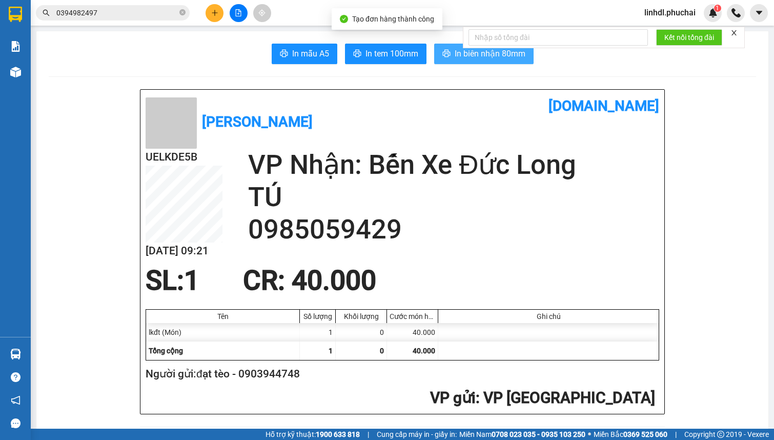
click at [486, 56] on span "In biên nhận 80mm" at bounding box center [490, 53] width 71 height 13
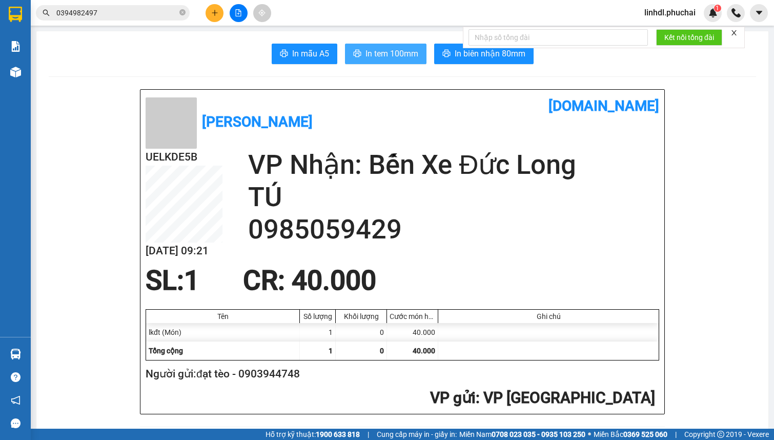
click at [396, 50] on span "In tem 100mm" at bounding box center [391, 53] width 53 height 13
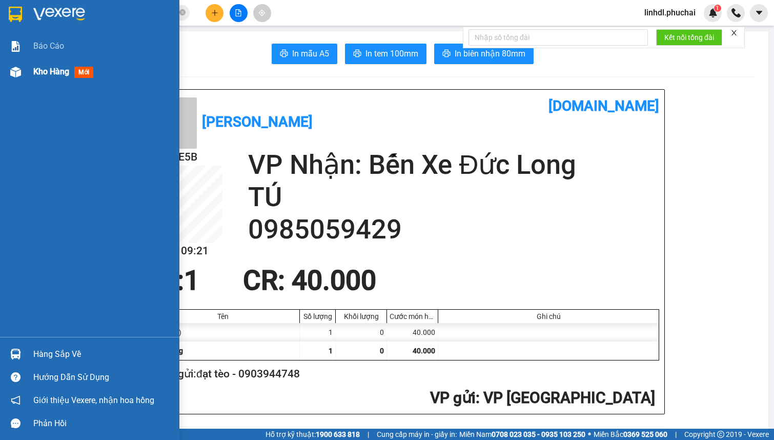
click at [28, 75] on div "Kho hàng mới" at bounding box center [89, 72] width 179 height 26
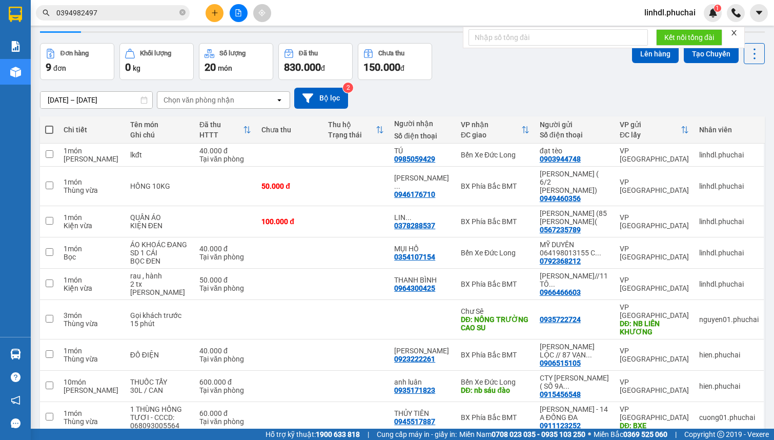
scroll to position [57, 0]
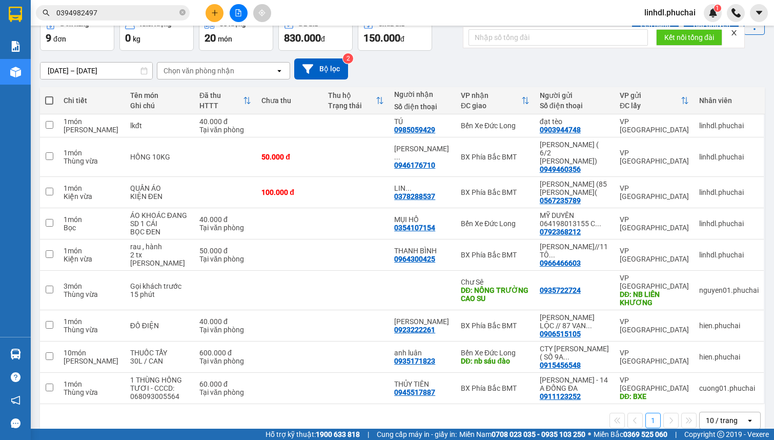
click at [215, 15] on icon "plus" at bounding box center [214, 12] width 7 height 7
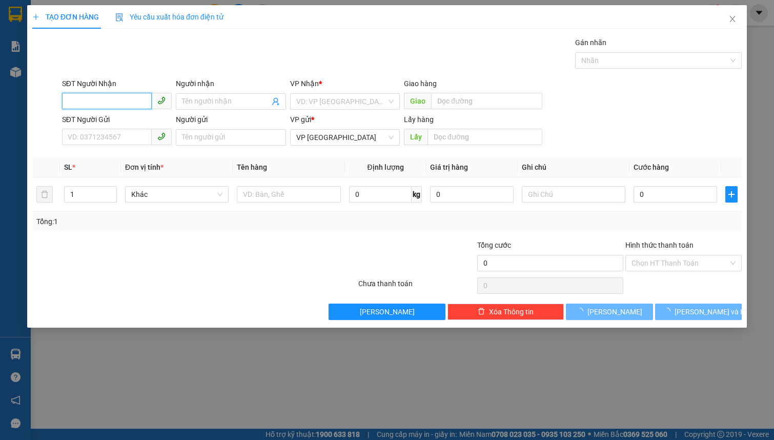
drag, startPoint x: 127, startPoint y: 104, endPoint x: 121, endPoint y: 104, distance: 5.6
click at [122, 104] on input "SĐT Người Nhận" at bounding box center [107, 101] width 90 height 16
type input "0979678994"
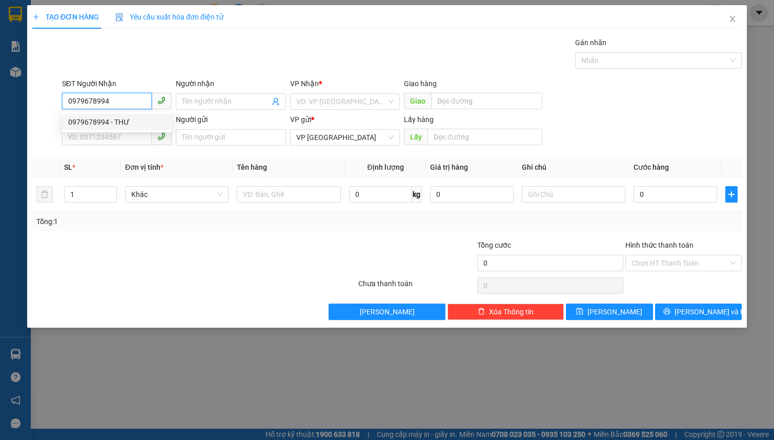
click at [127, 122] on div "0979678994 - THƯ" at bounding box center [116, 121] width 97 height 11
type input "THƯ"
type input "KM82"
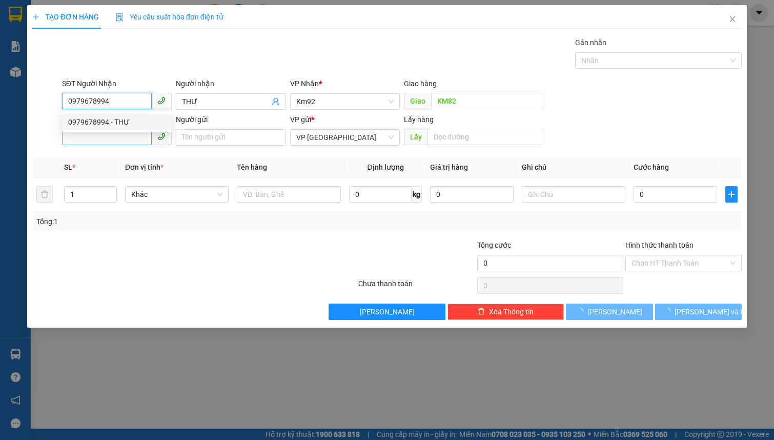
type input "100.000"
type input "0979678994"
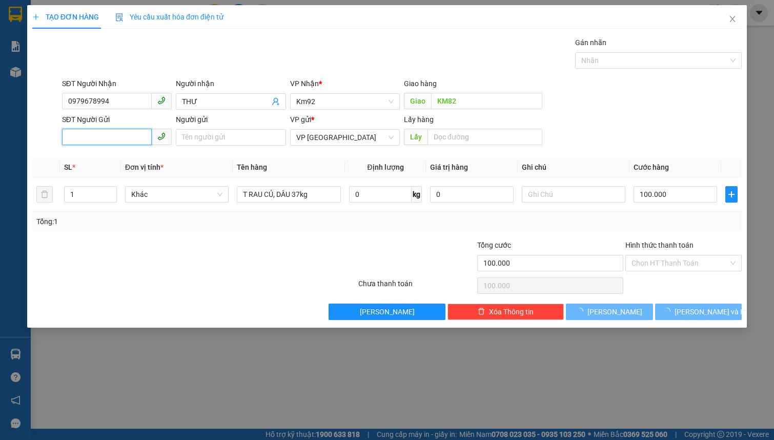
click at [115, 137] on input "SĐT Người Gửi" at bounding box center [107, 137] width 90 height 16
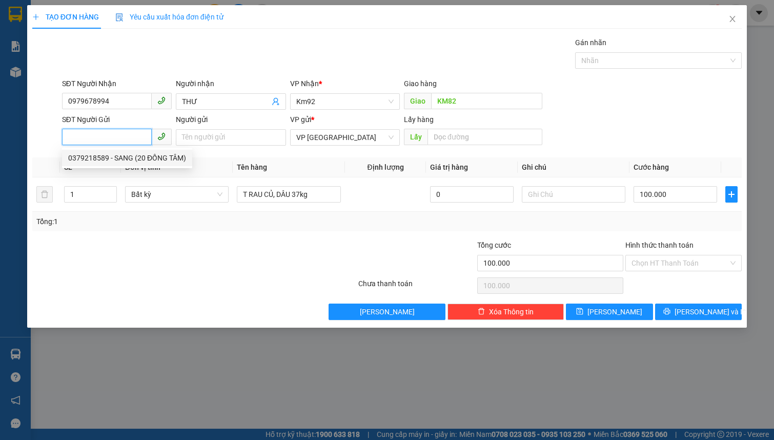
click at [109, 160] on div "0379218589 - SANG (20 ĐỒNG TÂM)" at bounding box center [127, 157] width 118 height 11
type input "0379218589"
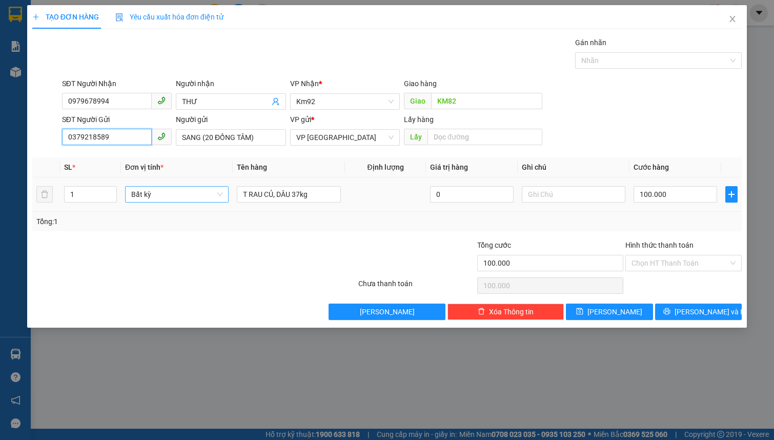
click at [150, 194] on span "Bất kỳ" at bounding box center [176, 194] width 91 height 15
drag, startPoint x: 156, startPoint y: 246, endPoint x: 163, endPoint y: 241, distance: 8.4
click at [157, 245] on div "Cục" at bounding box center [176, 246] width 91 height 11
click at [271, 190] on input "T RAU CỦ, DÂU 37kg" at bounding box center [289, 194] width 104 height 16
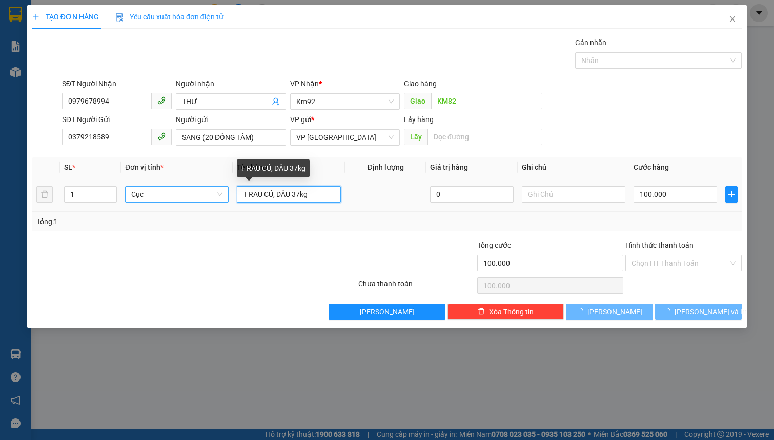
click at [271, 190] on input "T RAU CỦ, DÂU 37kg" at bounding box center [289, 194] width 104 height 16
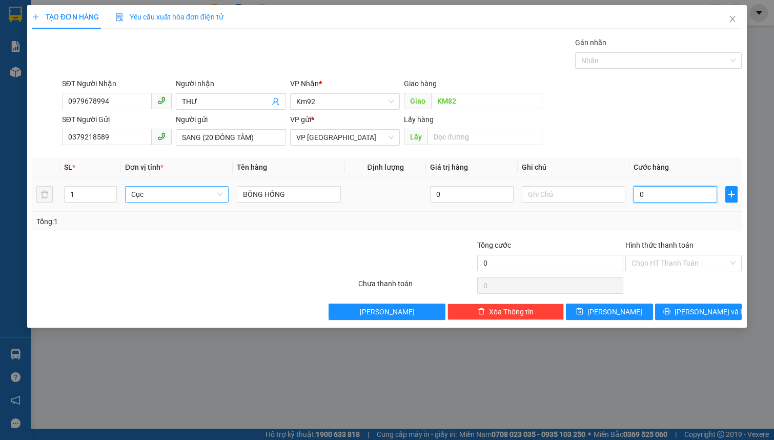
drag, startPoint x: 671, startPoint y: 195, endPoint x: 669, endPoint y: 188, distance: 8.1
click at [671, 194] on input "0" at bounding box center [675, 194] width 84 height 16
click at [687, 267] on input "Hình thức thanh toán" at bounding box center [679, 262] width 97 height 15
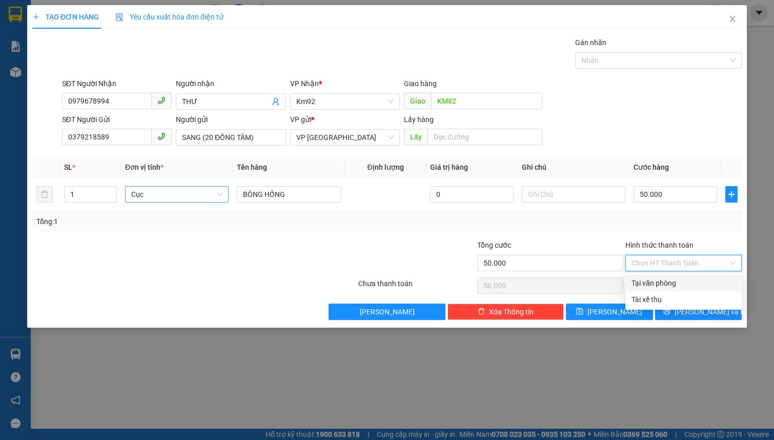
click at [673, 285] on div "Tại văn phòng" at bounding box center [683, 282] width 104 height 11
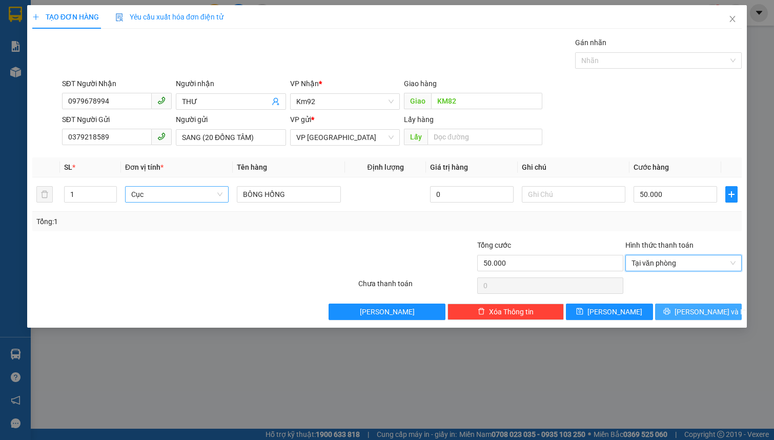
click at [670, 311] on icon "printer" at bounding box center [666, 311] width 7 height 7
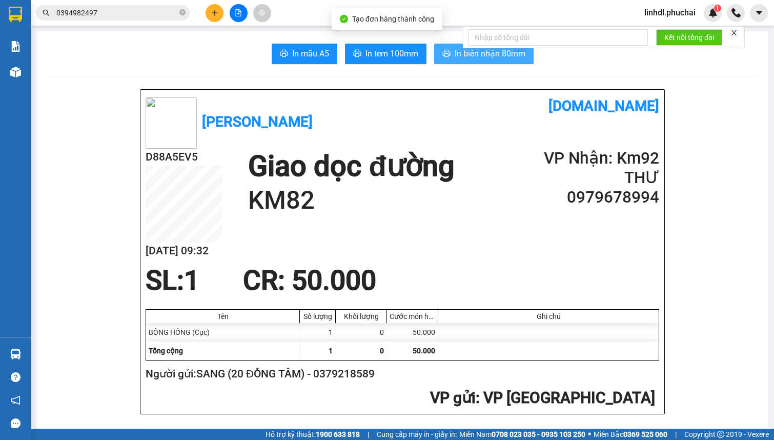
click at [505, 56] on span "In biên nhận 80mm" at bounding box center [490, 53] width 71 height 13
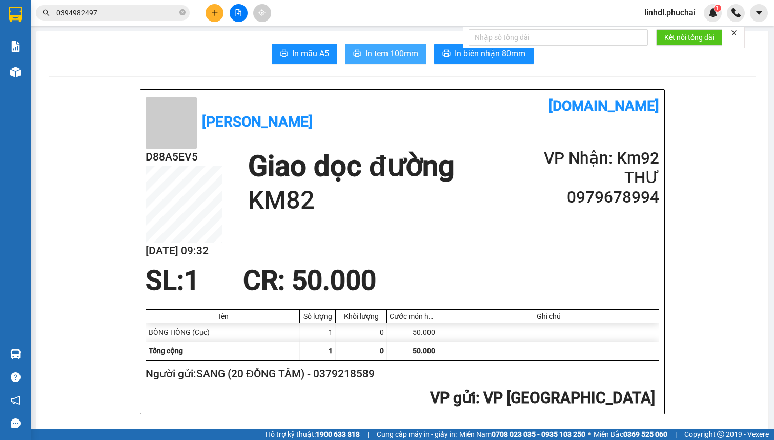
click at [406, 56] on span "In tem 100mm" at bounding box center [391, 53] width 53 height 13
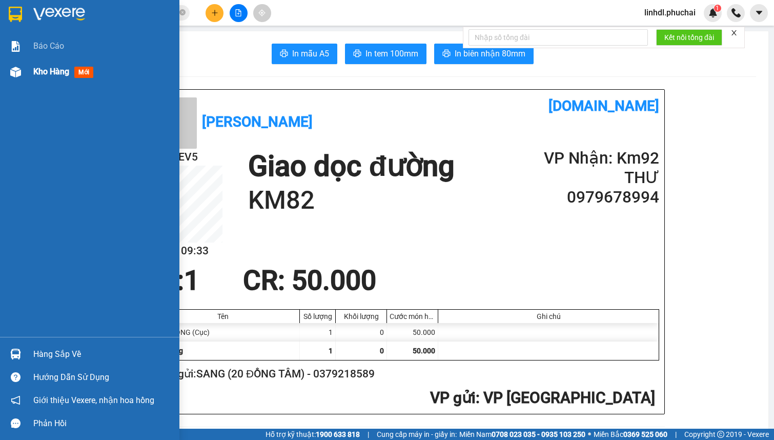
click at [38, 76] on span "Kho hàng" at bounding box center [51, 72] width 36 height 10
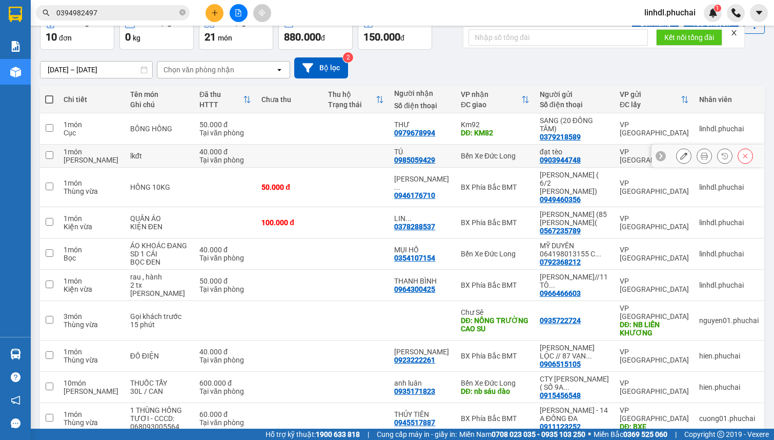
scroll to position [42, 0]
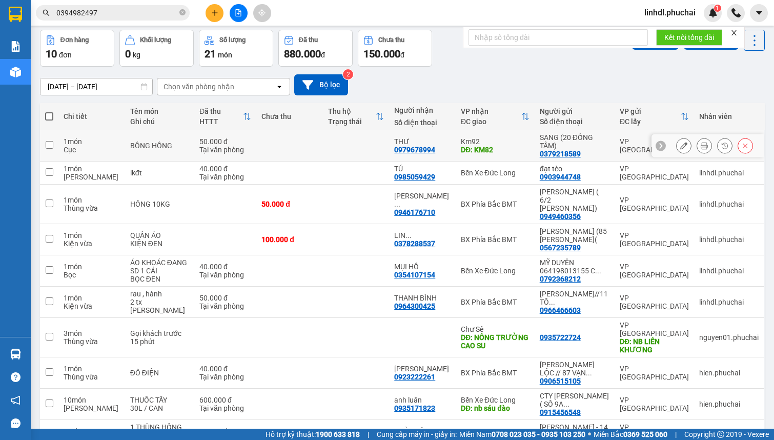
click at [382, 142] on td at bounding box center [356, 145] width 66 height 31
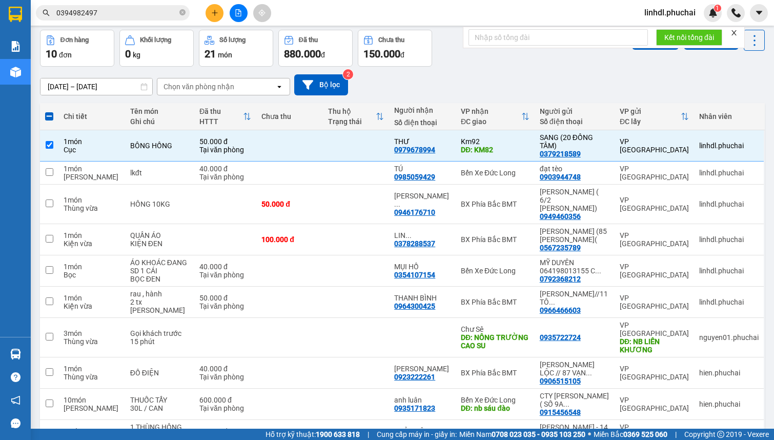
click at [583, 87] on div "[DATE] – [DATE] Press the down arrow key to interact with the calendar and sele…" at bounding box center [402, 84] width 725 height 21
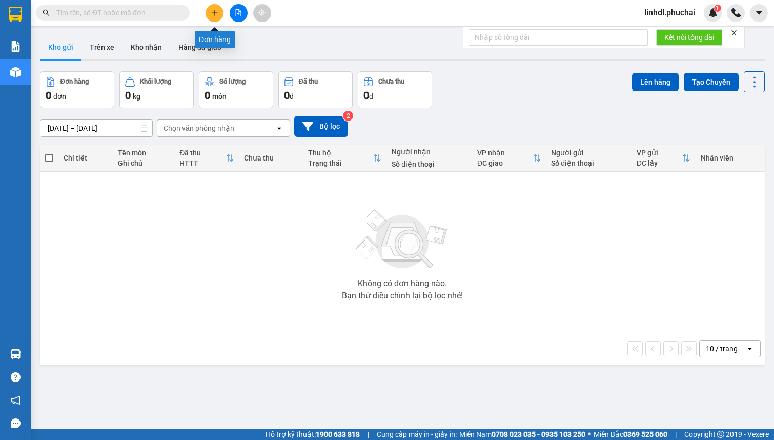
click at [212, 14] on icon "plus" at bounding box center [214, 12] width 7 height 7
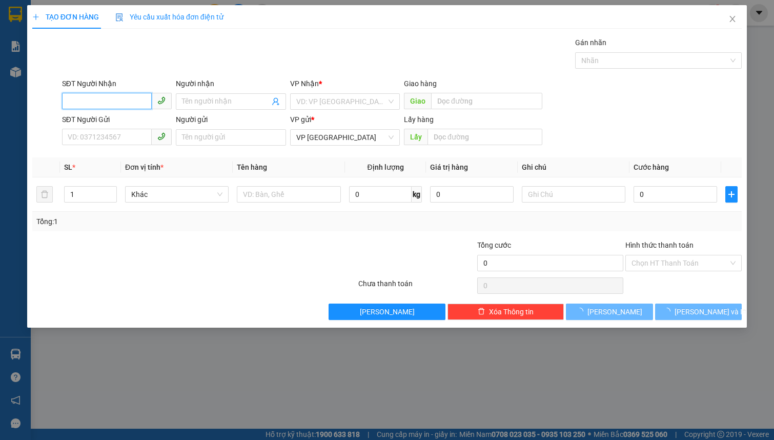
drag, startPoint x: 114, startPoint y: 98, endPoint x: 114, endPoint y: 93, distance: 5.6
click at [114, 95] on input "SĐT Người Nhận" at bounding box center [107, 101] width 90 height 16
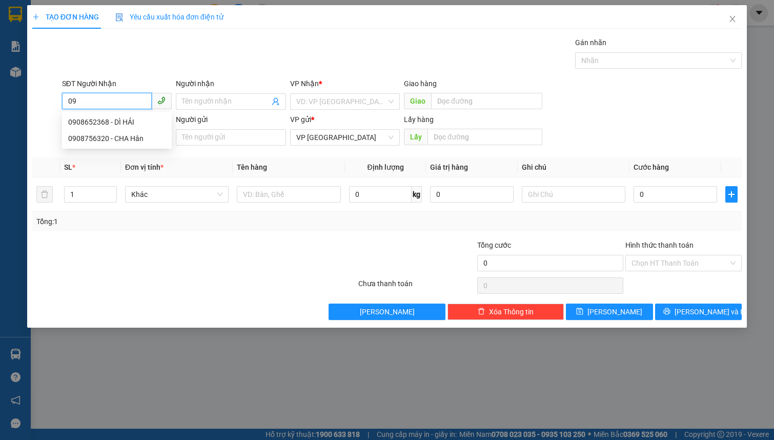
type input "0"
type input "0905206663"
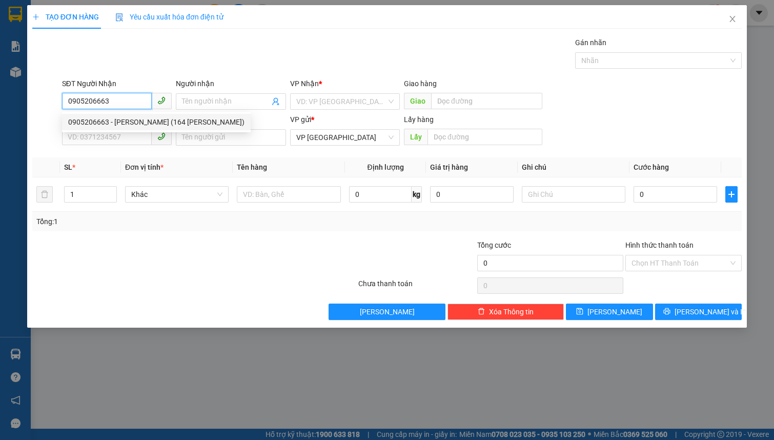
click at [126, 122] on div "0905206663 - NGUYỄN HOÀNG HÀ (164 NGUYỄN CHÍ THANH)" at bounding box center [156, 121] width 176 height 11
type input "NGUYỄN HOÀNG HÀ (164 NGUYỄN CHÍ THANH)"
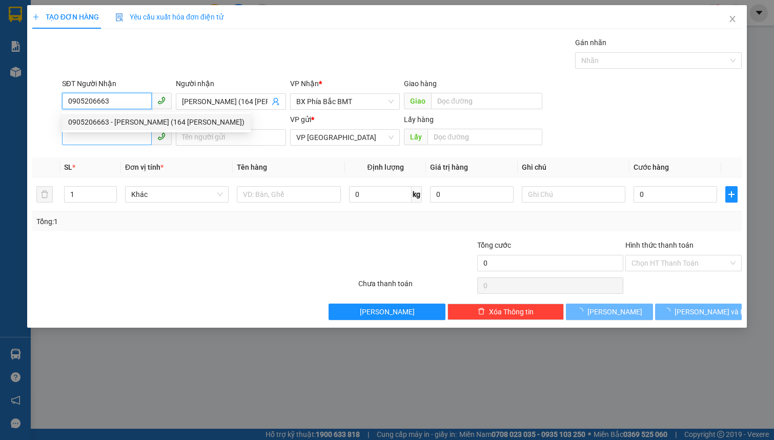
type input "0905206663"
click at [120, 136] on input "SĐT Người Gửi" at bounding box center [107, 137] width 90 height 16
type input "50.000"
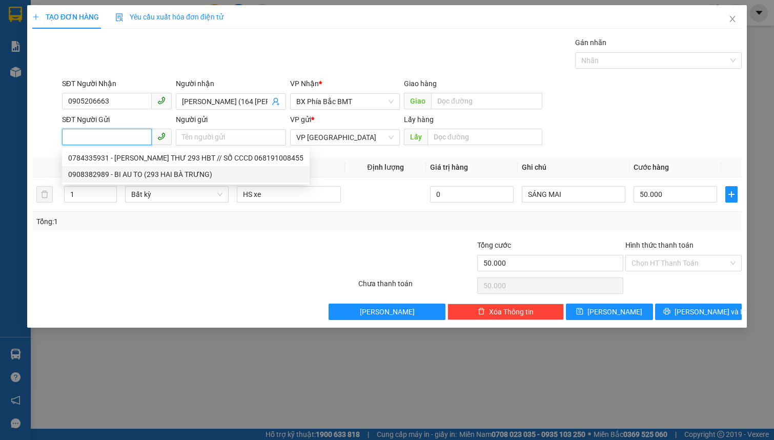
click at [113, 176] on div "0908382989 - BI AU TO (293 HAI BÀ TRƯNG)" at bounding box center [185, 174] width 235 height 11
type input "0908382989"
type input "BI AU TO (293 HAI BÀ TRƯNG)"
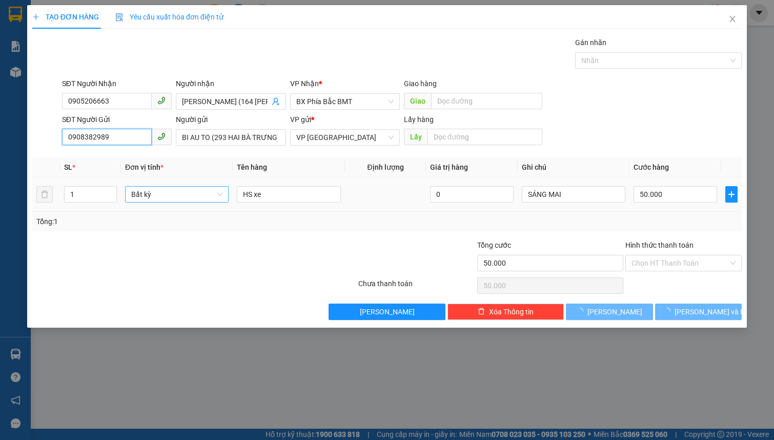
click at [167, 196] on span "Bất kỳ" at bounding box center [176, 194] width 91 height 15
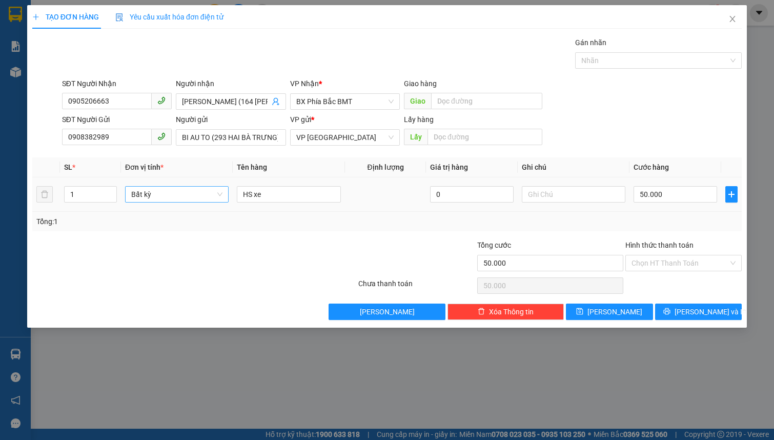
click at [156, 195] on span "Bất kỳ" at bounding box center [176, 194] width 91 height 15
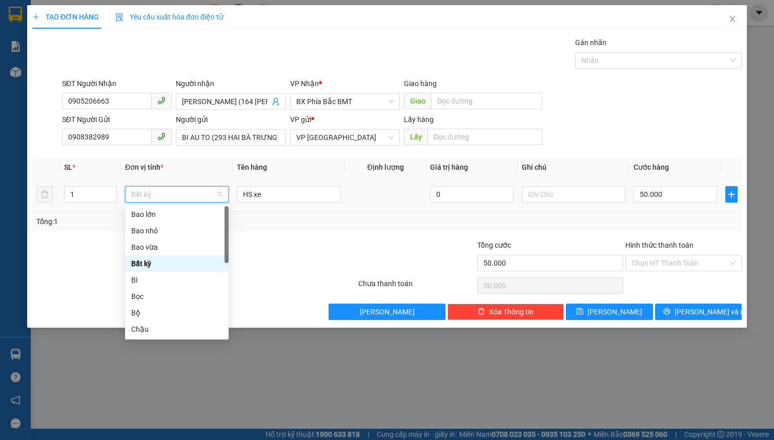
type input "B"
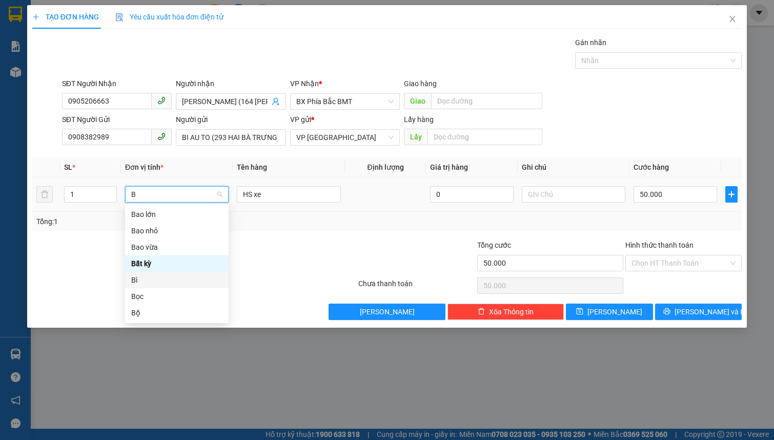
click at [139, 277] on div "Bì" at bounding box center [176, 279] width 91 height 11
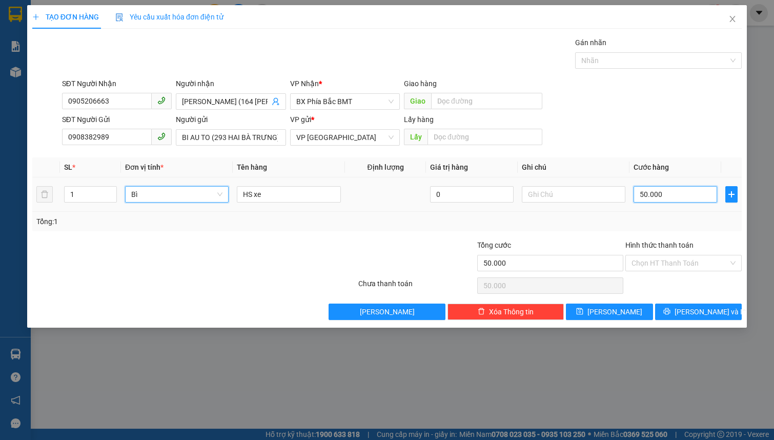
type input "0"
type input "5"
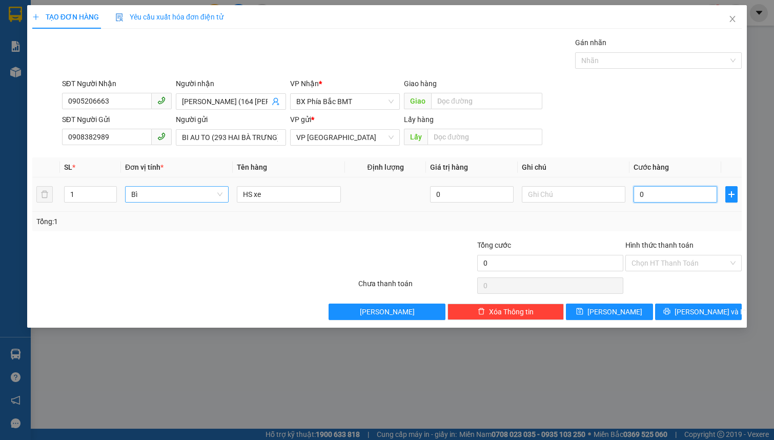
type input "05"
type input "50"
type input "050"
type input "500"
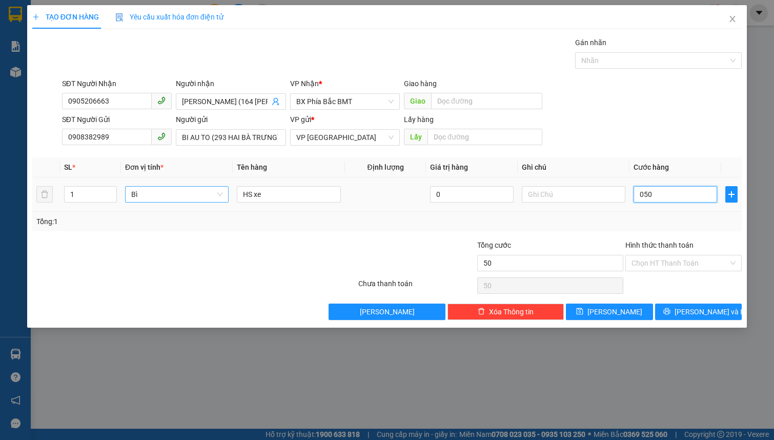
type input "500"
type input "0.500"
type input "5.000"
type input "05.000"
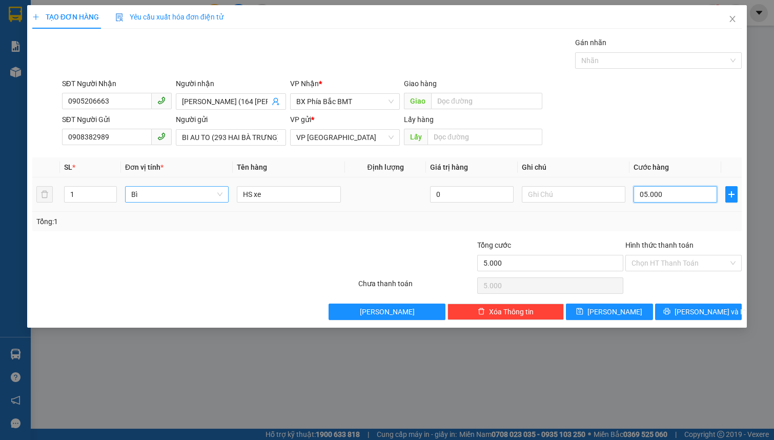
type input "50.000"
click at [689, 261] on input "Hình thức thanh toán" at bounding box center [679, 262] width 97 height 15
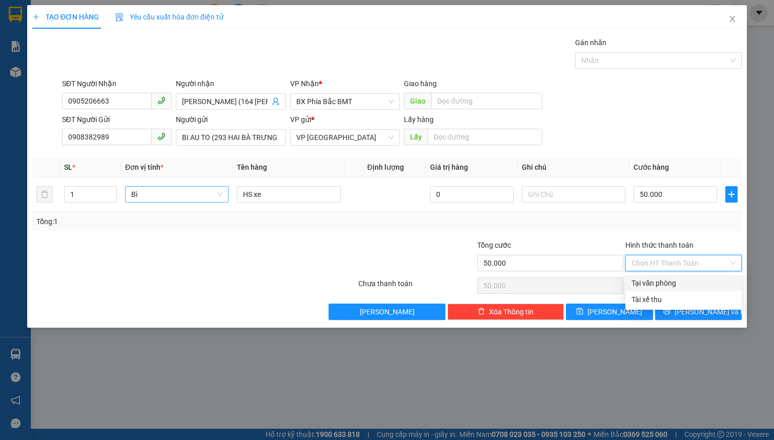
click at [677, 284] on div "Tại văn phòng" at bounding box center [683, 282] width 104 height 11
type input "0"
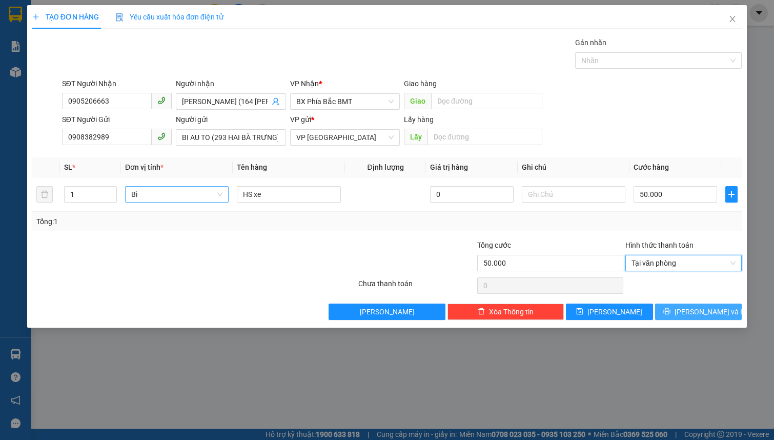
click at [670, 311] on icon "printer" at bounding box center [666, 311] width 7 height 7
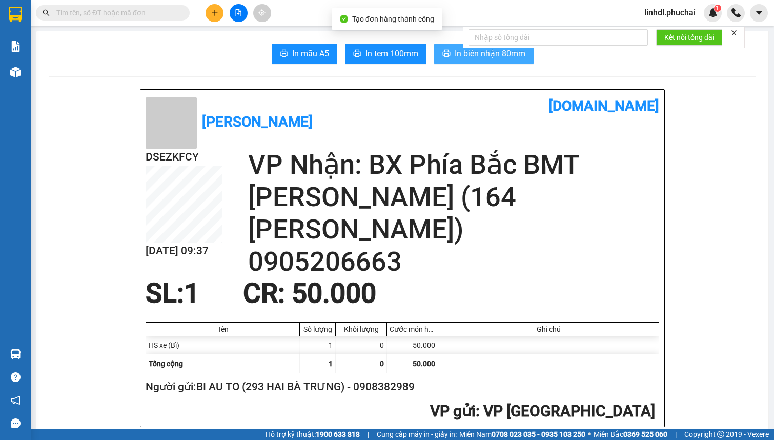
click at [476, 56] on span "In biên nhận 80mm" at bounding box center [490, 53] width 71 height 13
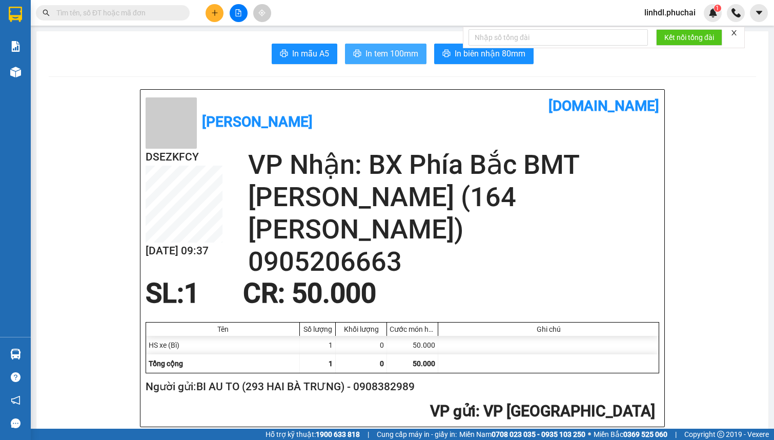
click at [400, 57] on span "In tem 100mm" at bounding box center [391, 53] width 53 height 13
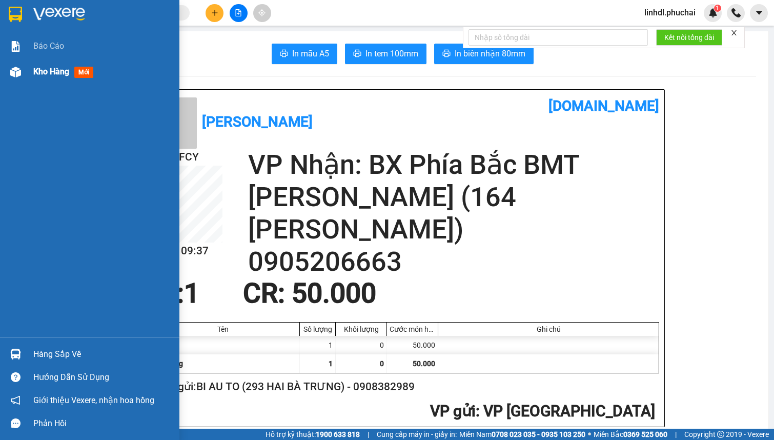
click at [27, 64] on div "Kho hàng mới" at bounding box center [89, 72] width 179 height 26
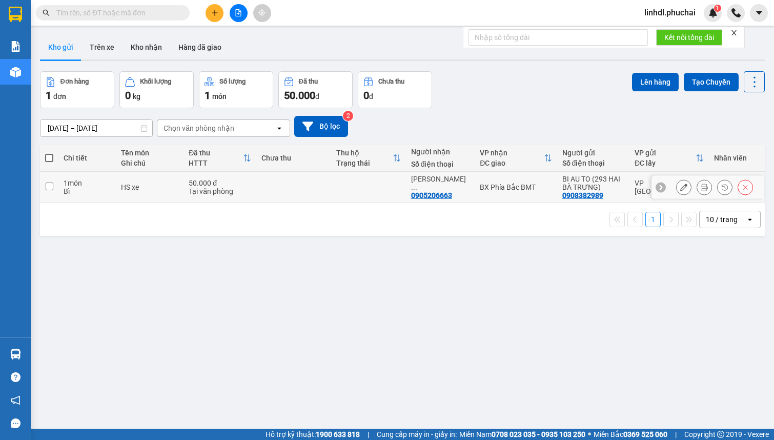
click at [332, 195] on td at bounding box center [368, 187] width 75 height 31
checkbox input "true"
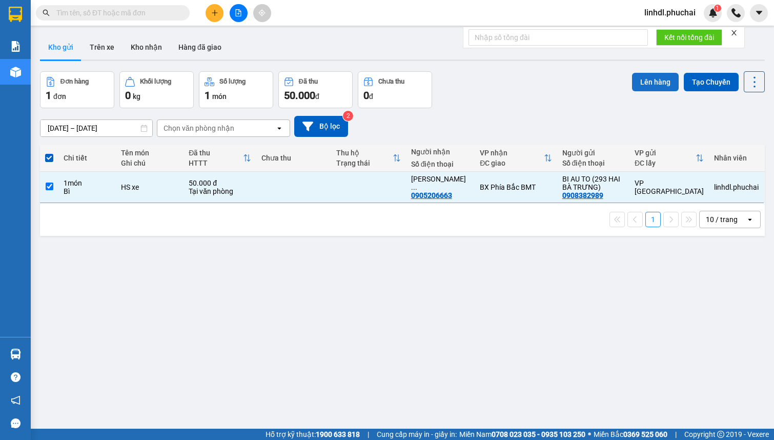
click at [645, 79] on button "Lên hàng" at bounding box center [655, 82] width 47 height 18
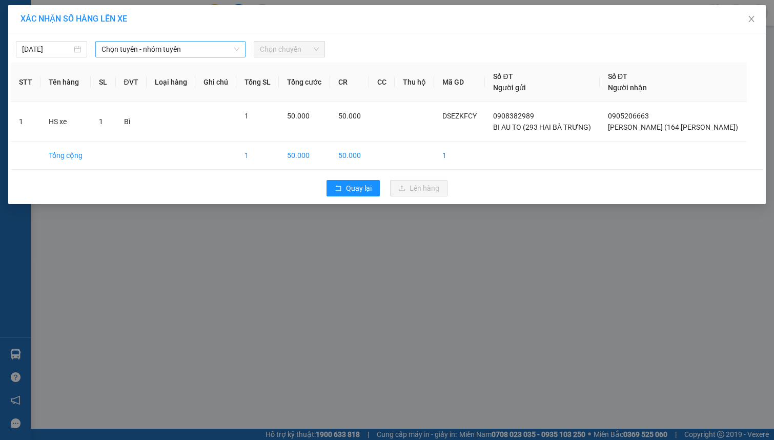
drag, startPoint x: 152, startPoint y: 50, endPoint x: 161, endPoint y: 51, distance: 9.8
click at [154, 50] on span "Chọn tuyến - nhóm tuyến" at bounding box center [170, 49] width 138 height 15
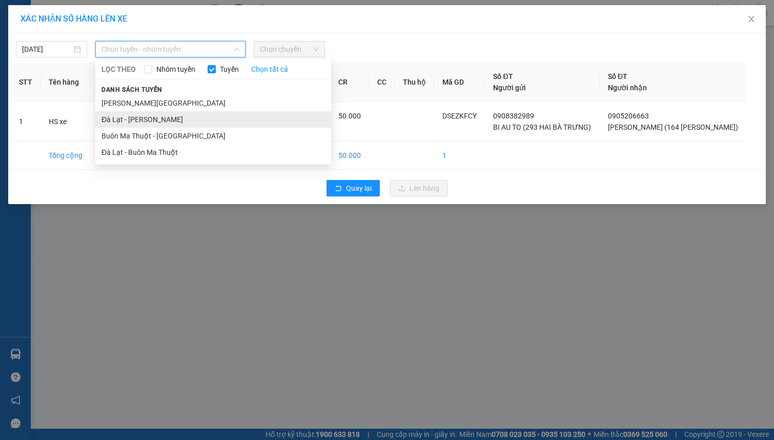
click at [173, 116] on li "Đà Lạt - [PERSON_NAME]" at bounding box center [213, 119] width 236 height 16
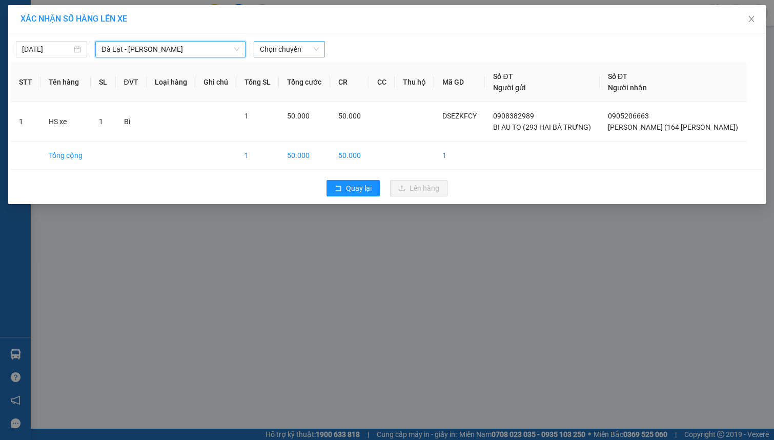
click at [285, 51] on span "Chọn chuyến" at bounding box center [289, 49] width 59 height 15
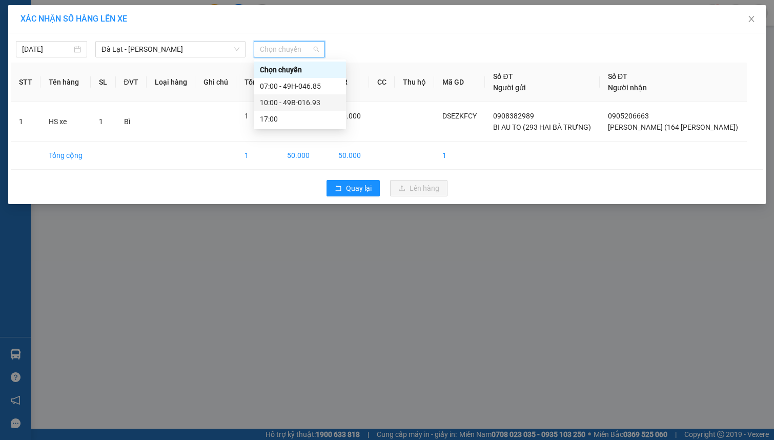
click at [313, 103] on div "10:00 - 49B-016.93" at bounding box center [300, 102] width 80 height 11
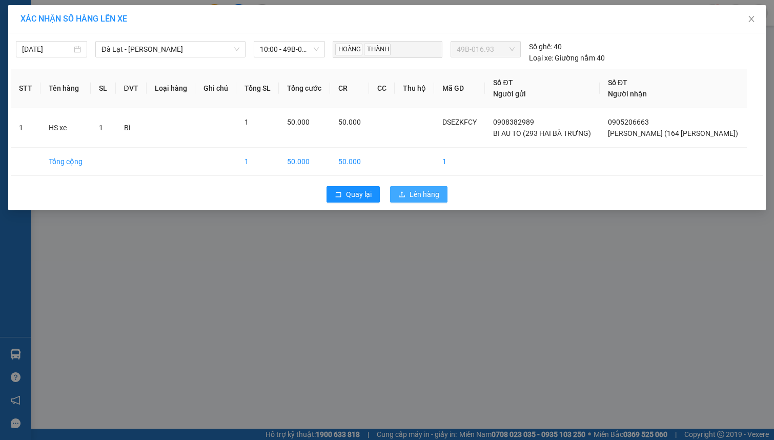
click at [402, 198] on icon "upload" at bounding box center [401, 194] width 7 height 7
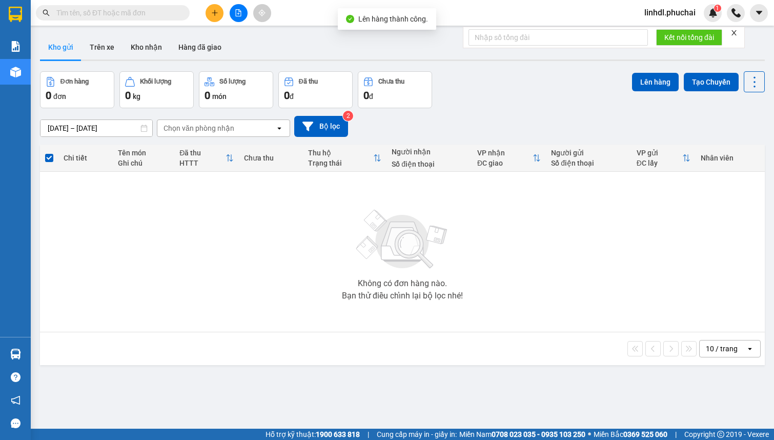
click at [237, 10] on icon "file-add" at bounding box center [239, 12] width 6 height 7
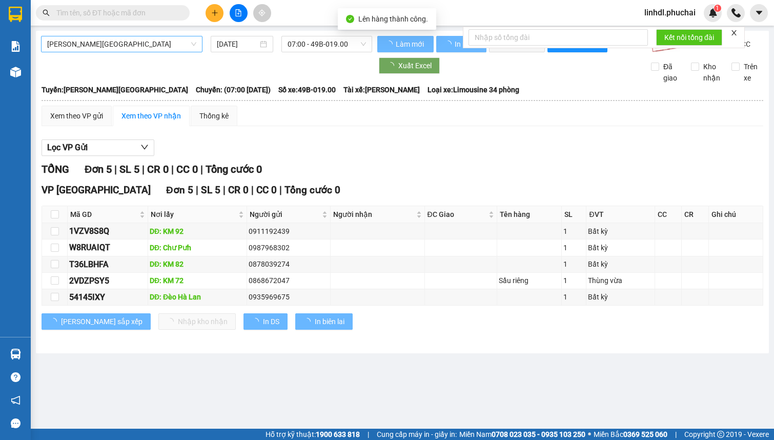
drag, startPoint x: 148, startPoint y: 44, endPoint x: 128, endPoint y: 52, distance: 21.4
click at [147, 44] on span "[PERSON_NAME][GEOGRAPHIC_DATA]" at bounding box center [121, 43] width 149 height 15
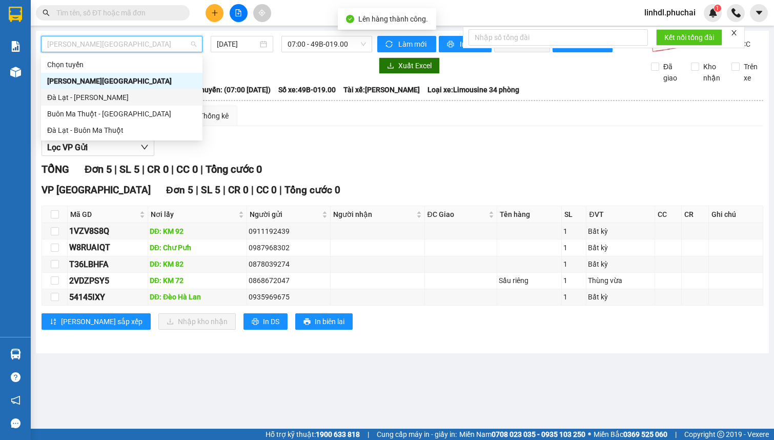
click at [94, 97] on div "Đà Lạt - [PERSON_NAME]" at bounding box center [121, 97] width 149 height 11
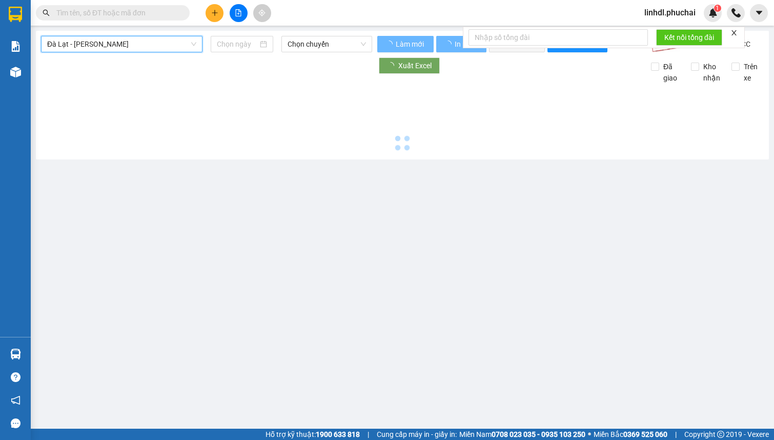
type input "14/10/2025"
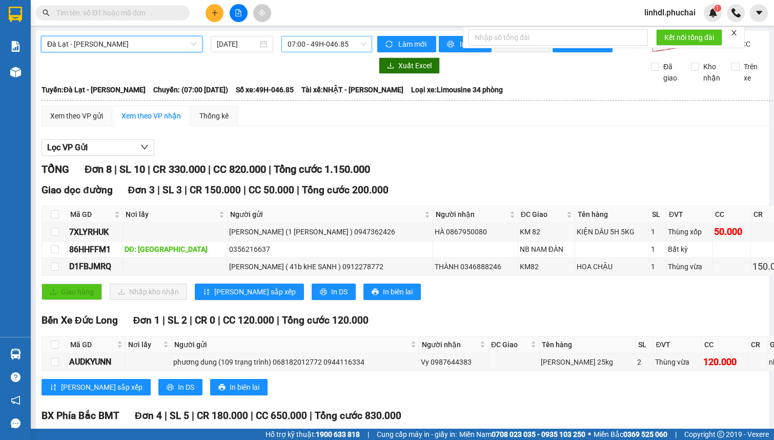
click at [312, 39] on span "07:00 - 49H-046.85" at bounding box center [327, 43] width 78 height 15
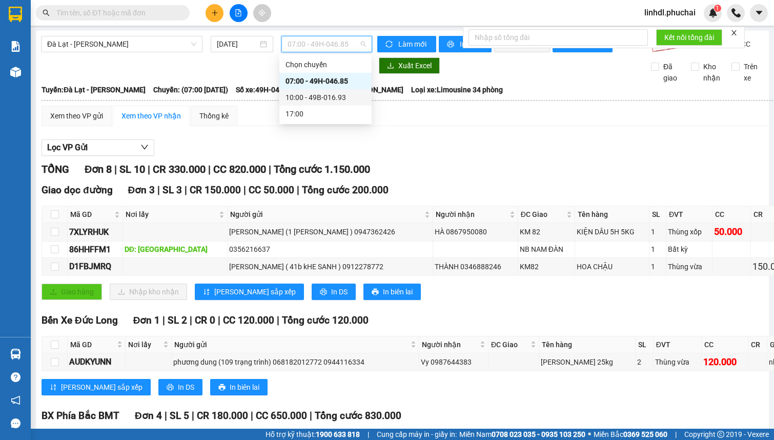
click at [323, 97] on div "10:00 - 49B-016.93" at bounding box center [325, 97] width 80 height 11
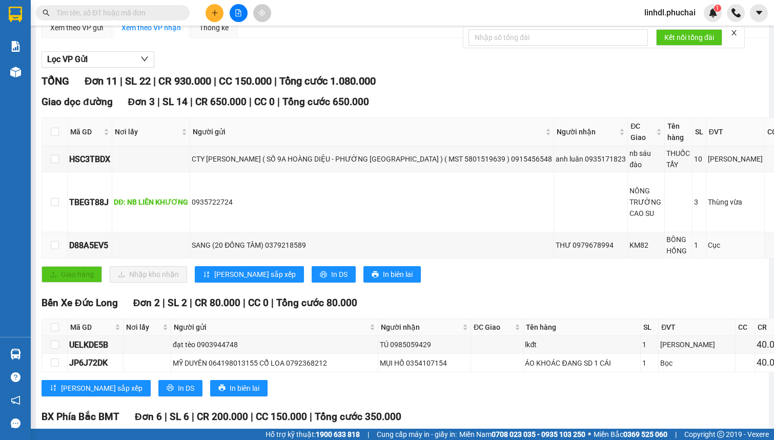
scroll to position [44, 0]
